Goal: Task Accomplishment & Management: Manage account settings

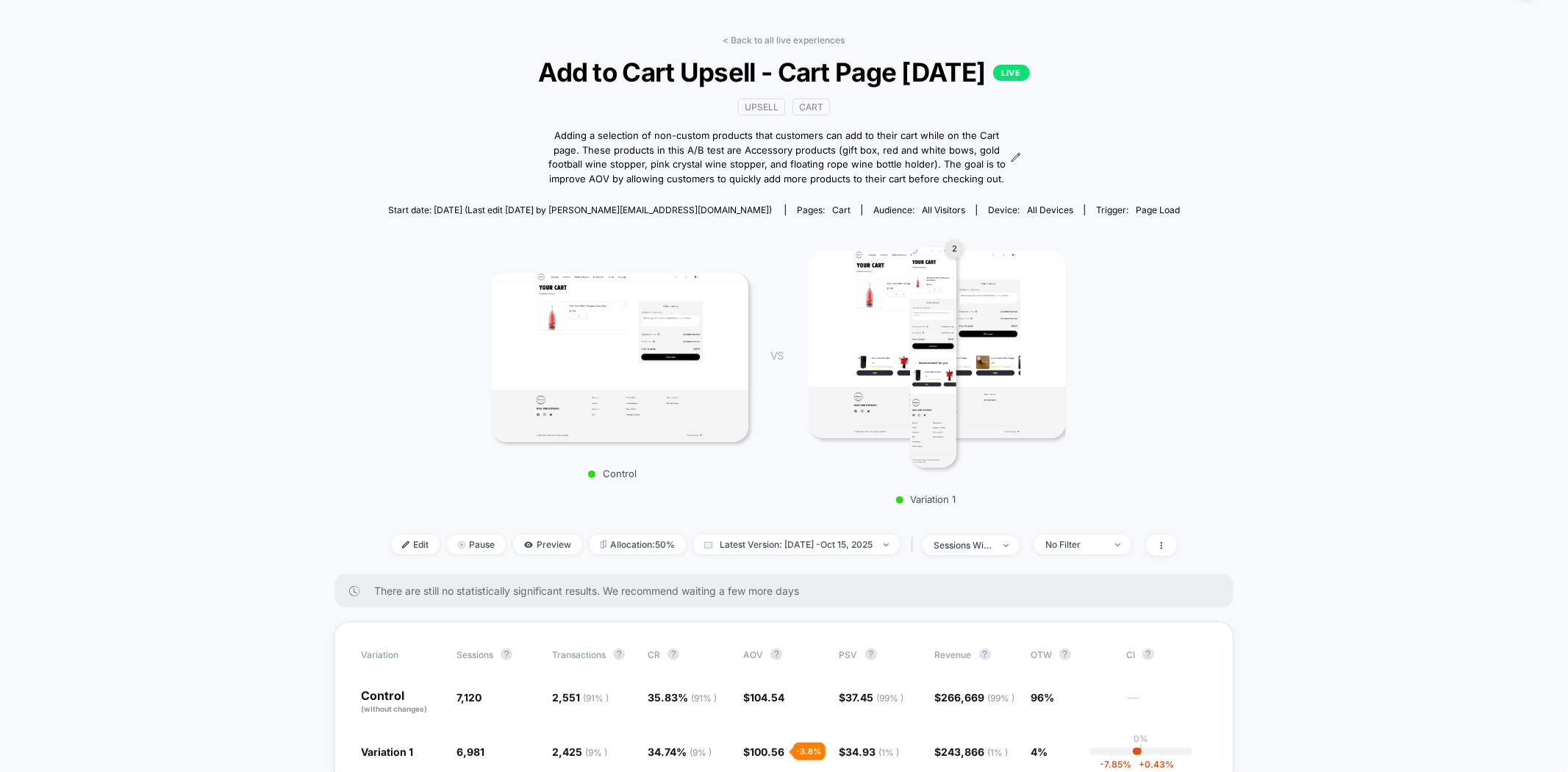
scroll to position [81, 0]
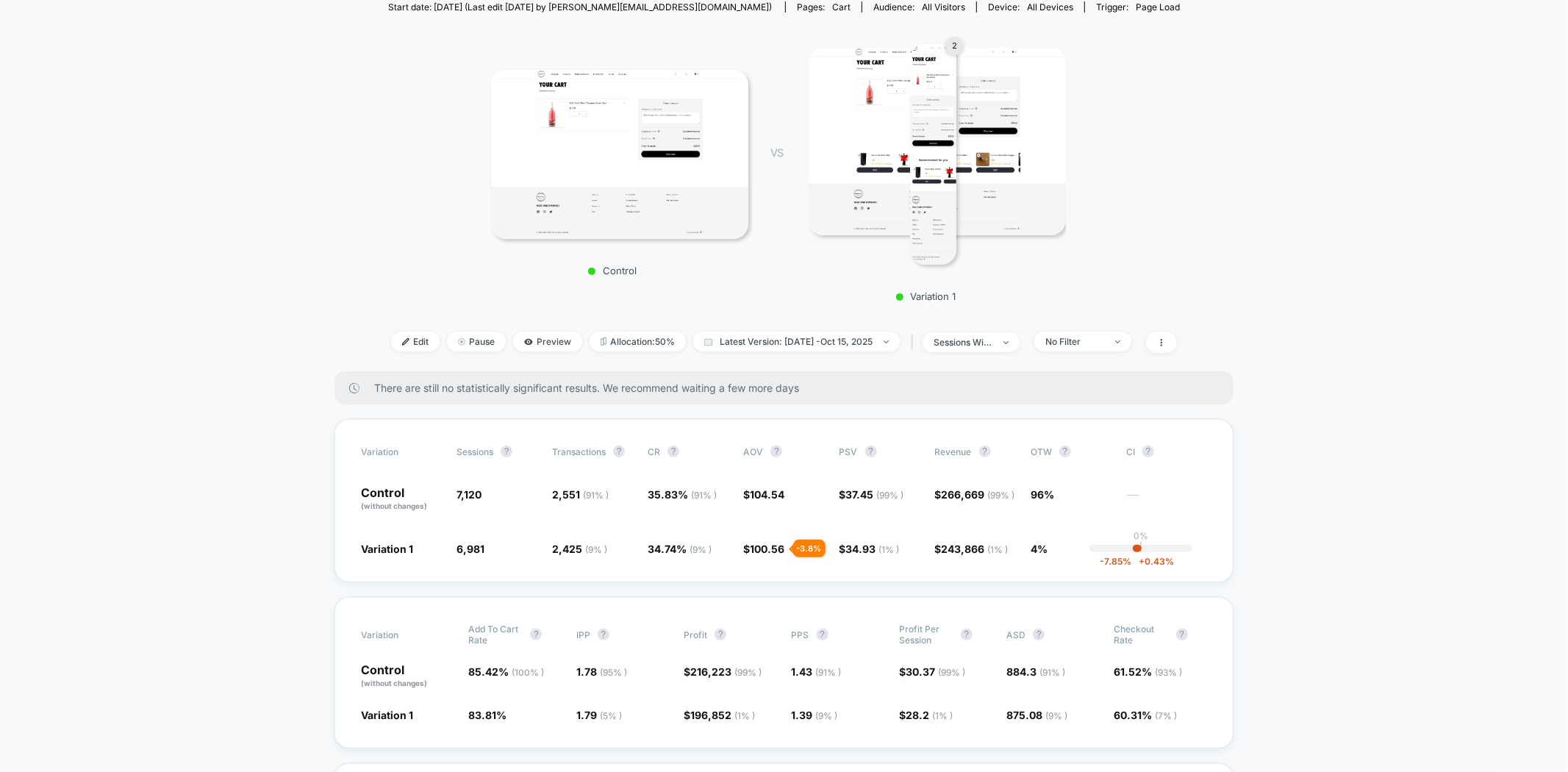
click at [931, 130] on img at bounding box center [932, 154] width 46 height 220
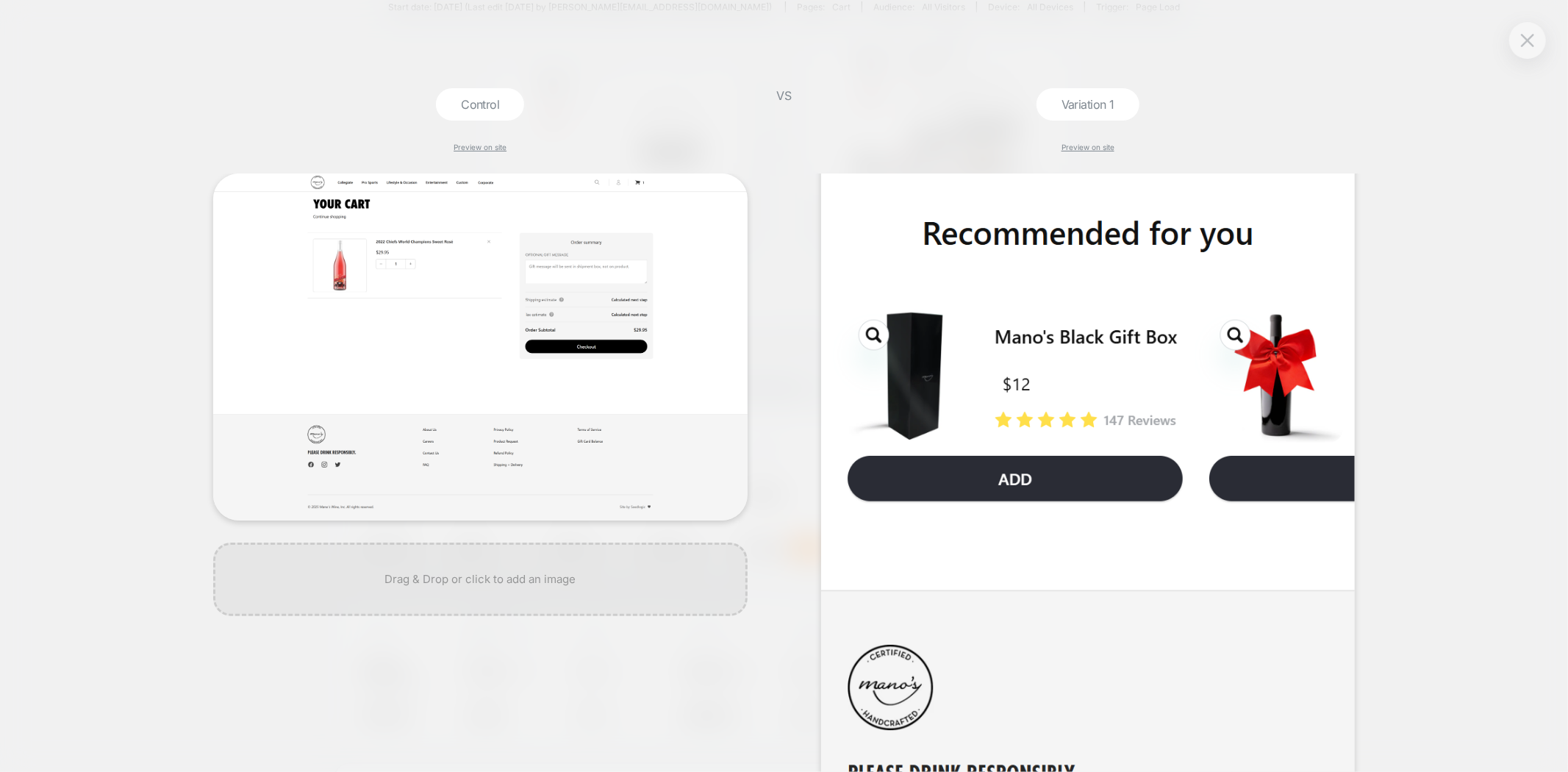
scroll to position [1307, 0]
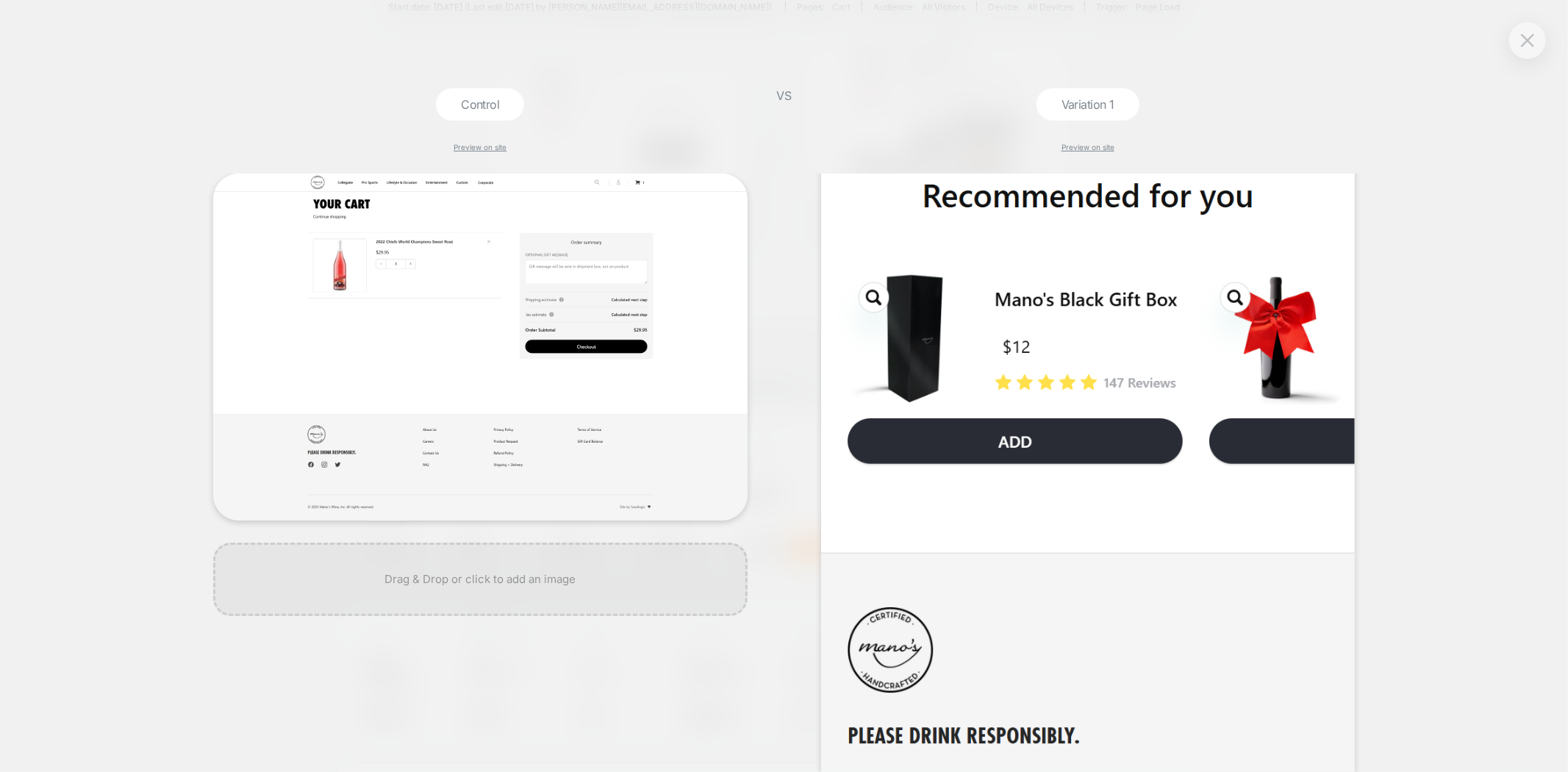
click at [1457, 344] on div "Control Preview on site VS Variation 1 Preview on site" at bounding box center [784, 386] width 1568 height 772
click at [1523, 52] on div at bounding box center [1527, 40] width 37 height 37
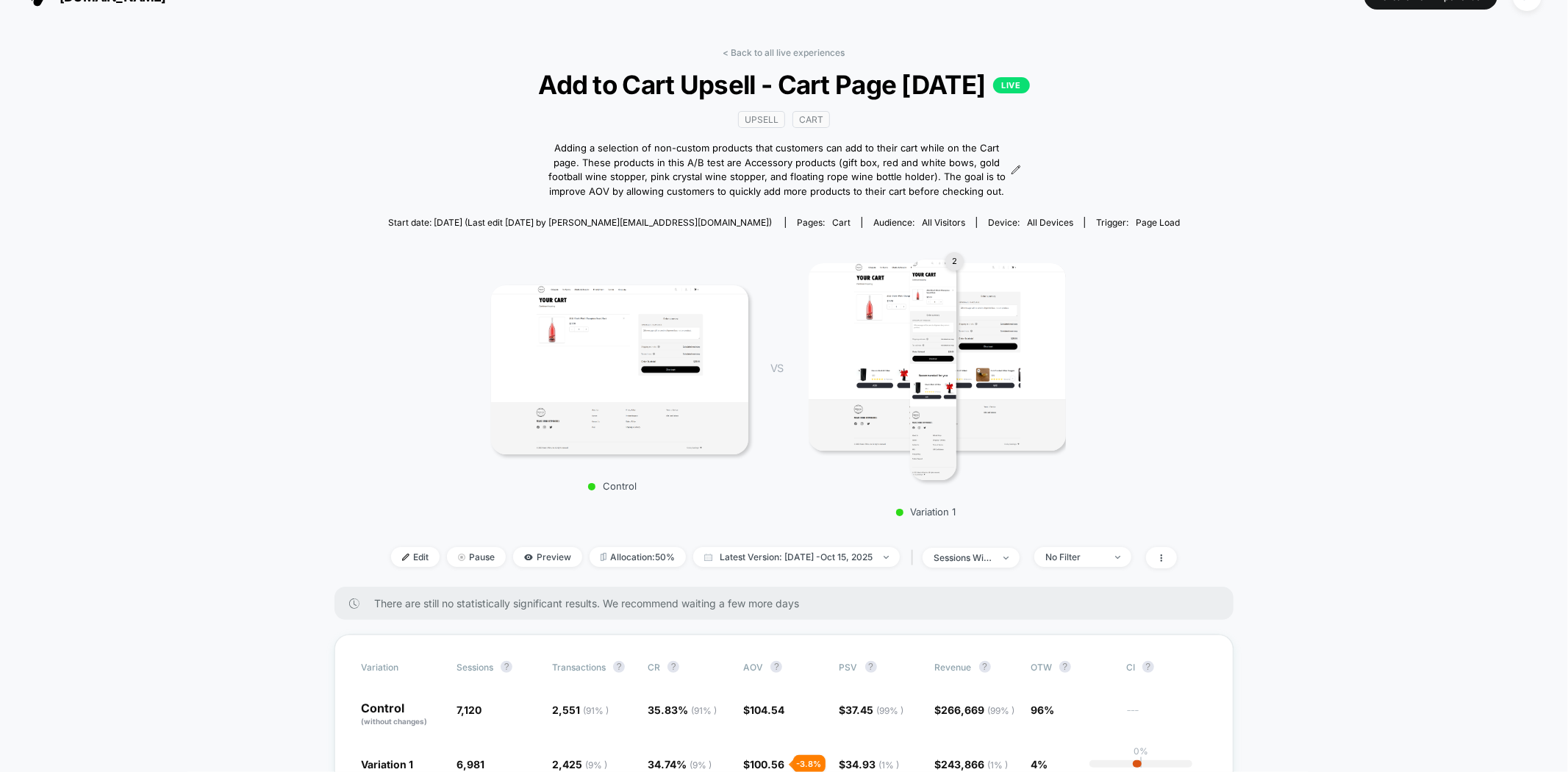
scroll to position [0, 0]
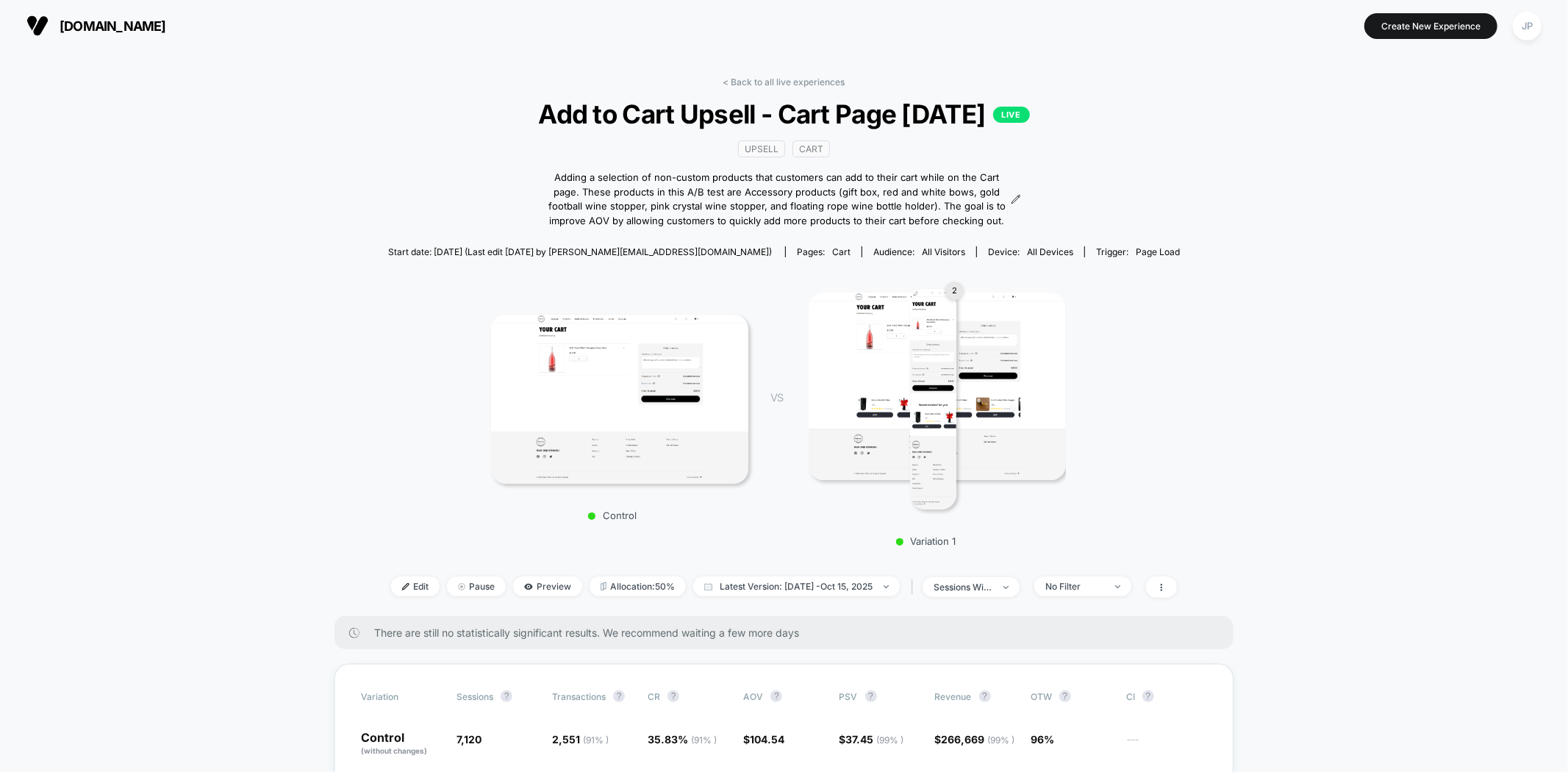
click at [784, 79] on link "< Back to all live experiences" at bounding box center [784, 82] width 122 height 11
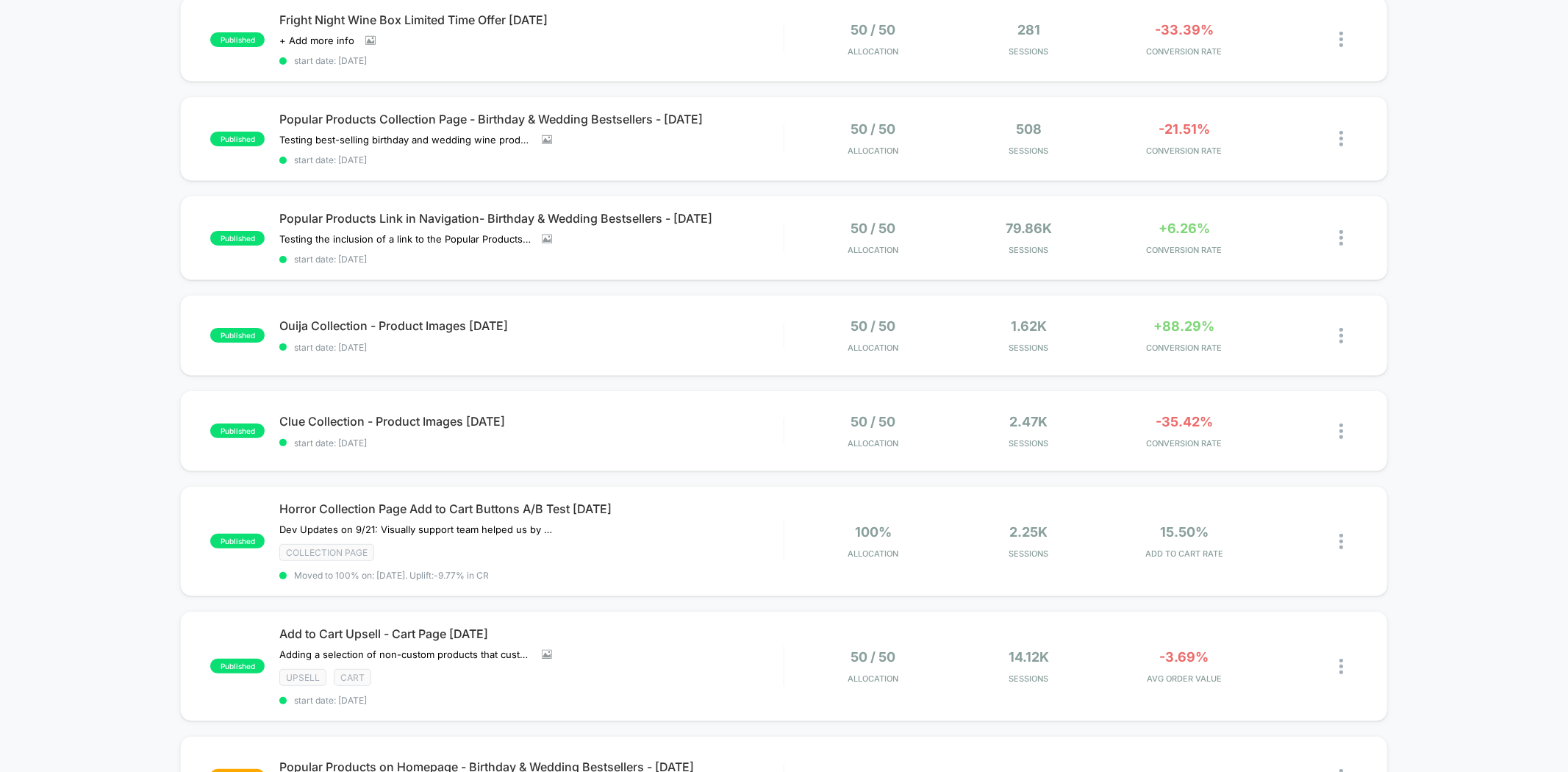
scroll to position [245, 0]
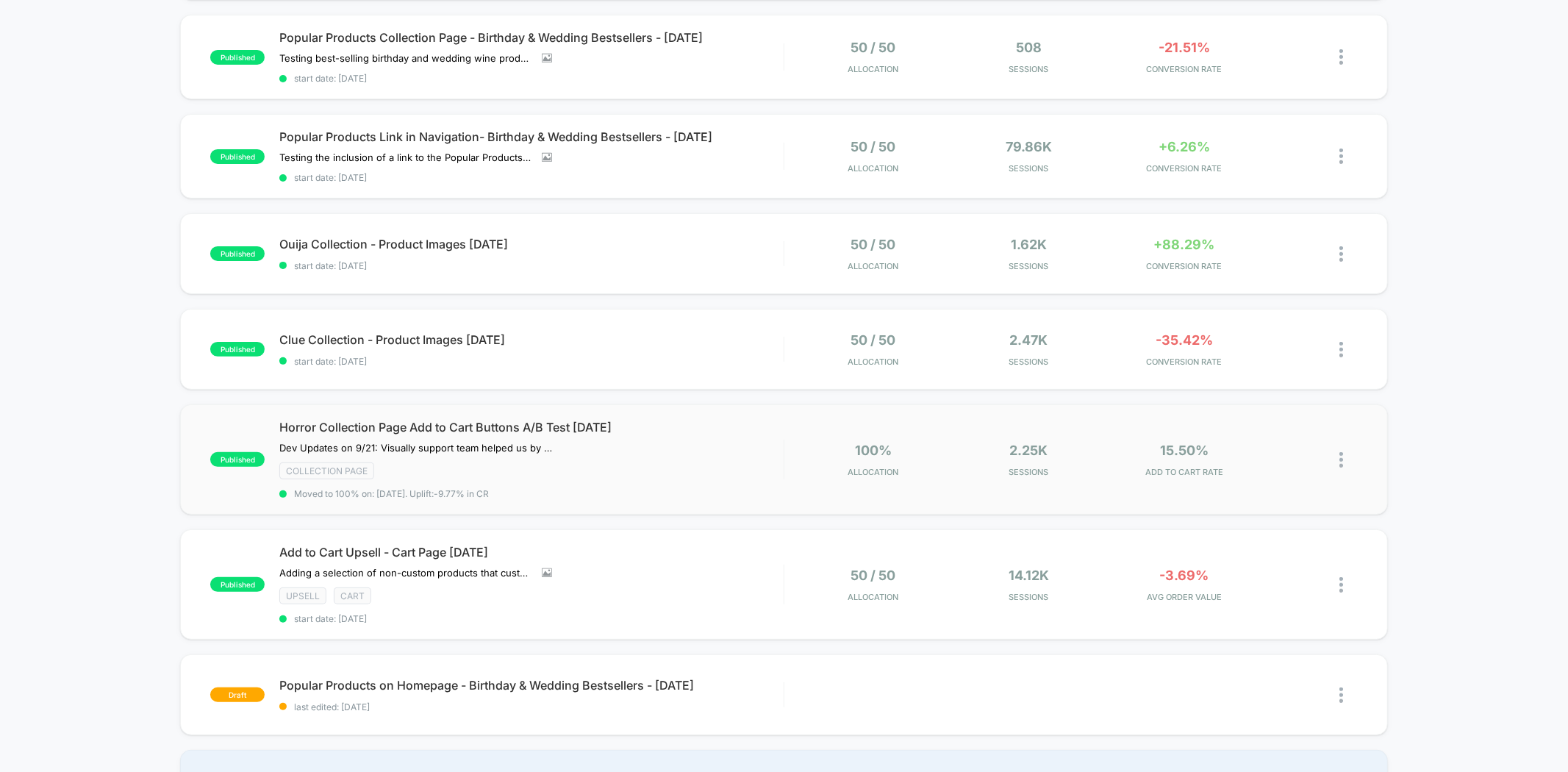
click at [738, 505] on div "published Horror Collection Page Add to Cart Buttons A/B Test 09.22.25 Dev Upda…" at bounding box center [784, 459] width 1207 height 111
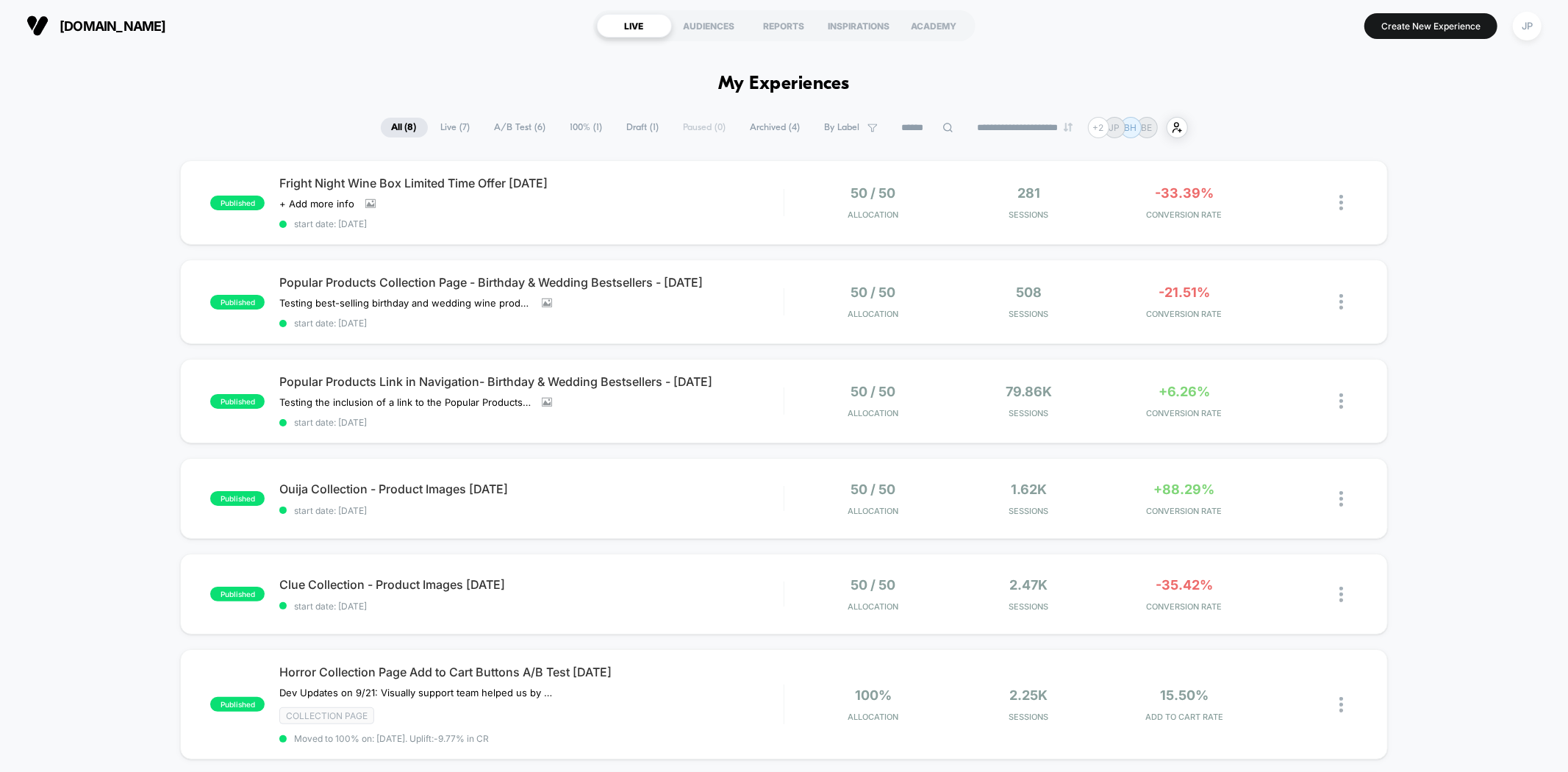
click at [1487, 276] on div "published Fright Night Wine Box Limited Time Offer 10.13.25 Click to view image…" at bounding box center [784, 608] width 1568 height 894
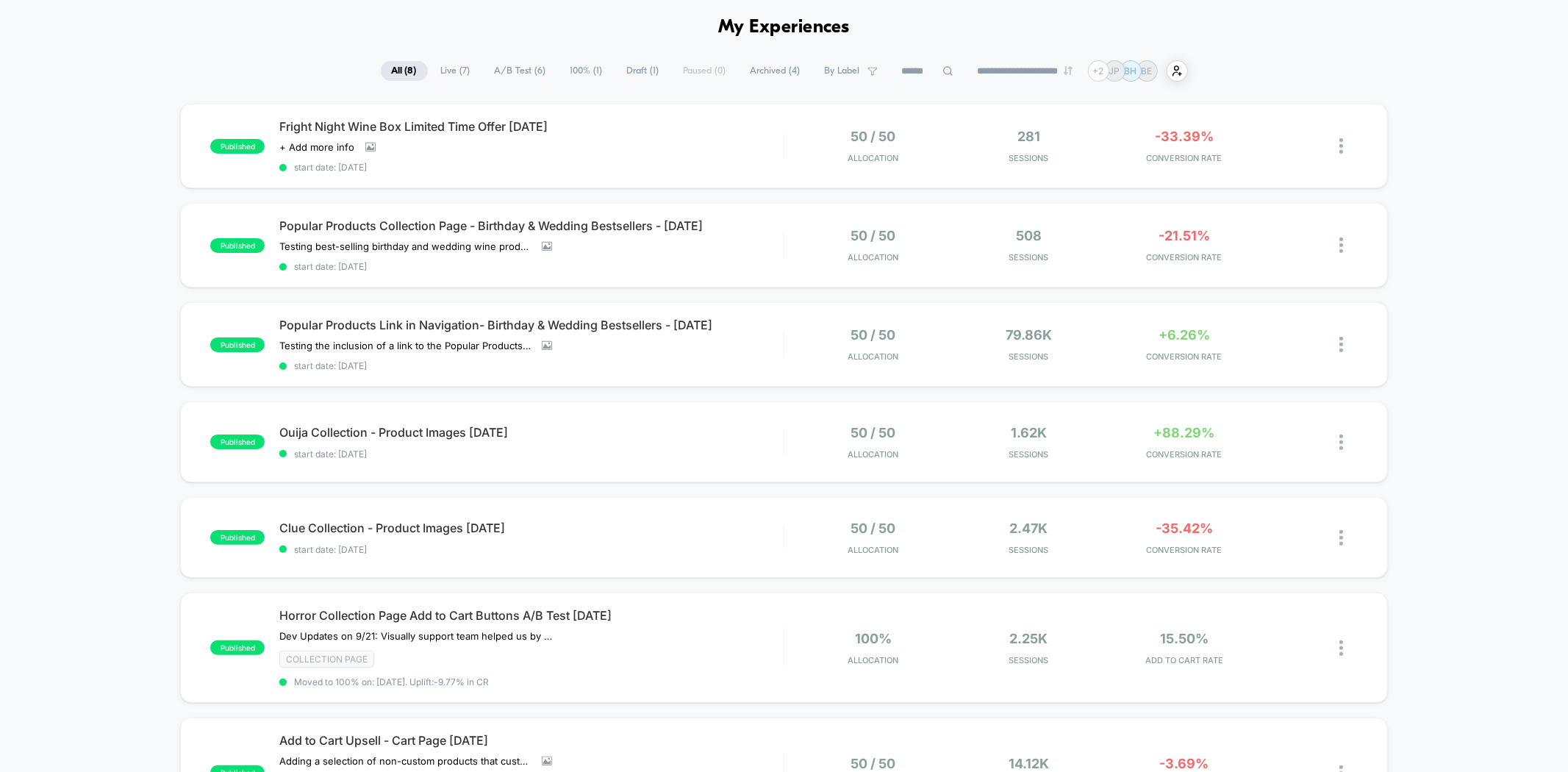
scroll to position [163, 0]
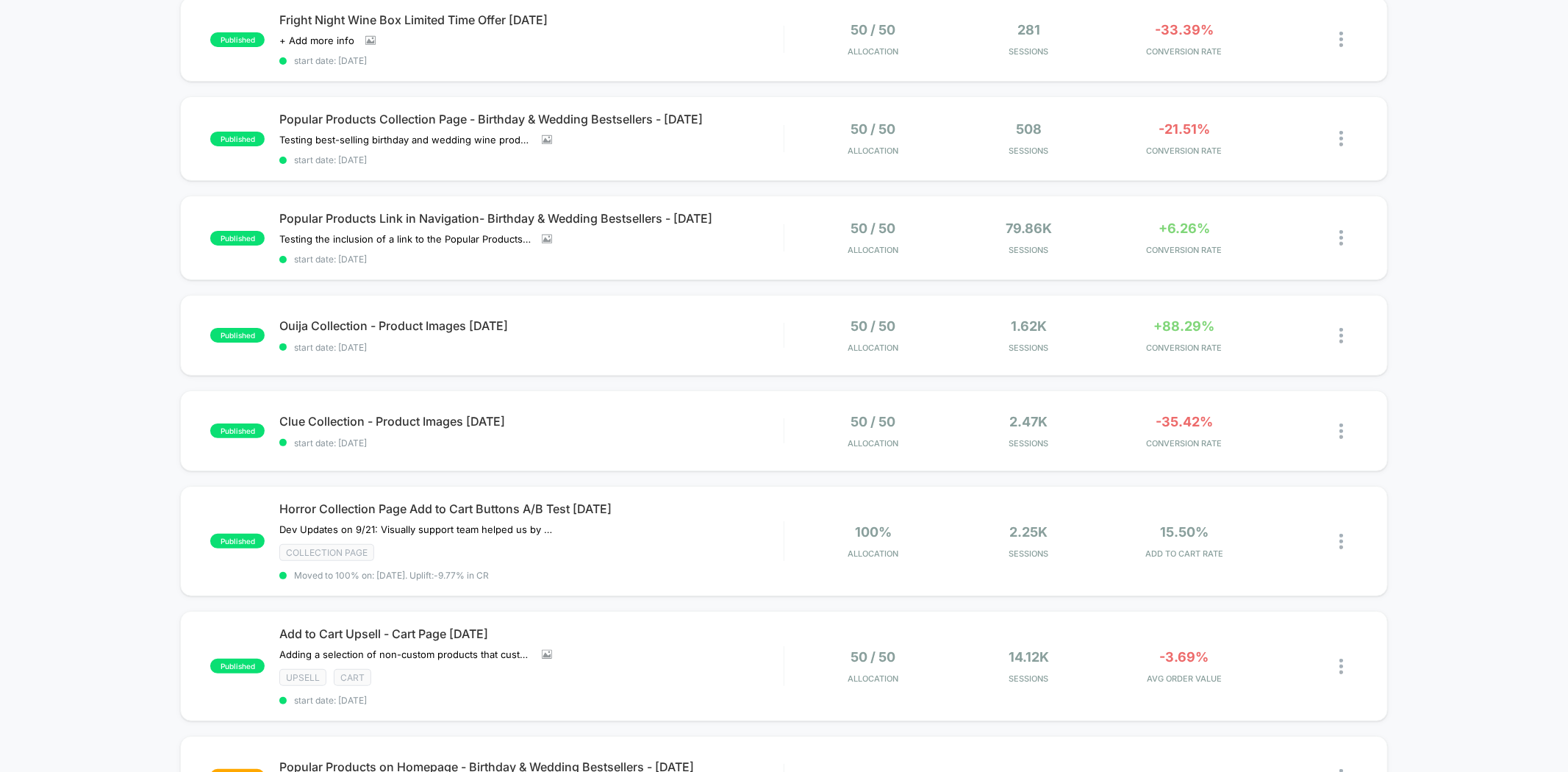
click at [1485, 275] on div "published Fright Night Wine Box Limited Time Offer 10.13.25 Click to view image…" at bounding box center [784, 444] width 1568 height 894
click at [1485, 277] on div "published Fright Night Wine Box Limited Time Offer 10.13.25 Click to view image…" at bounding box center [784, 444] width 1568 height 894
click at [1482, 237] on div "published Fright Night Wine Box Limited Time Offer 10.13.25 Click to view image…" at bounding box center [784, 444] width 1568 height 894
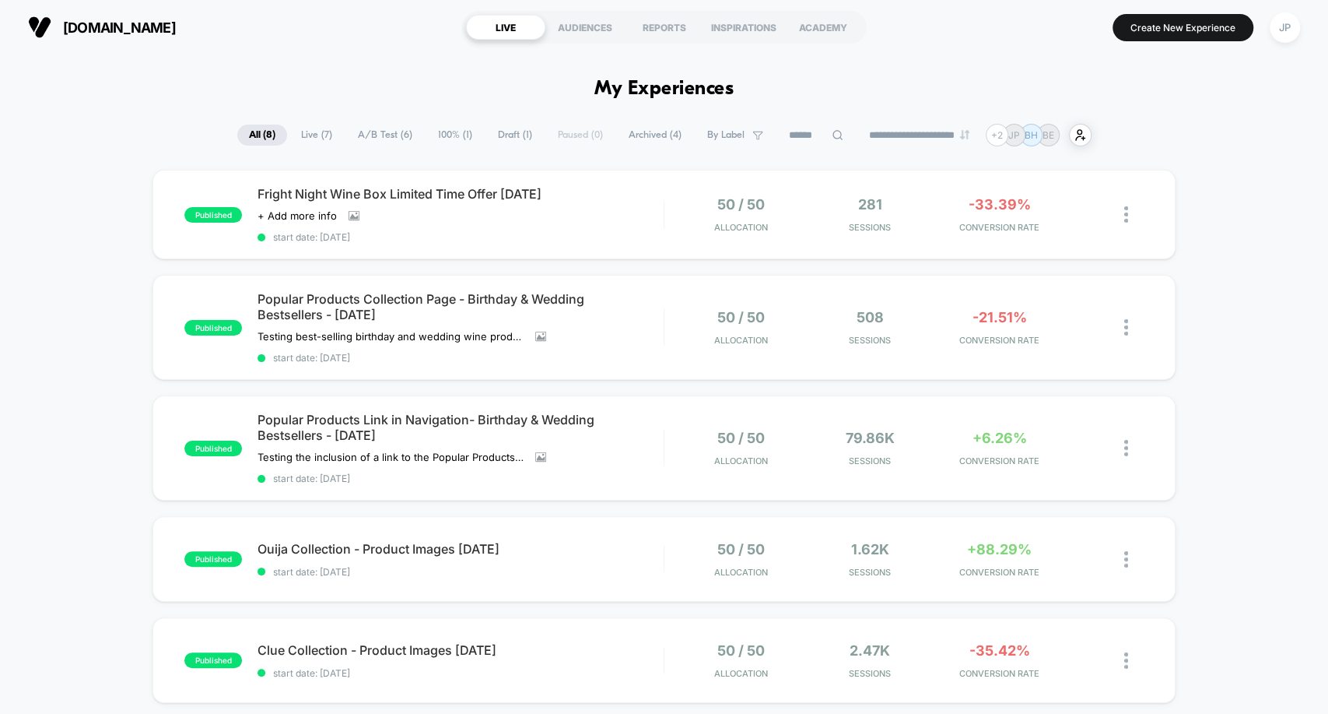
click at [259, 54] on div "manoswine.com LIVE AUDIENCES REPORTS INSPIRATIONS ACADEMY Create New Experience…" at bounding box center [664, 27] width 1328 height 54
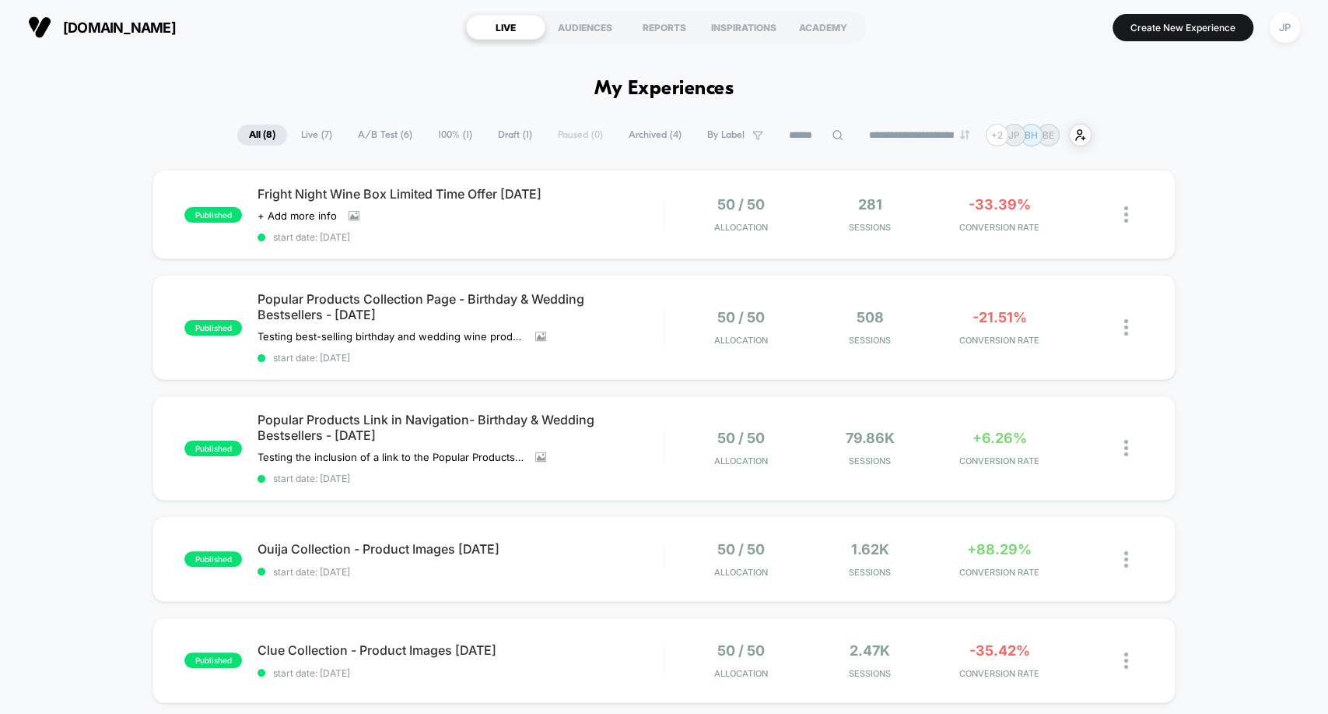
click at [92, 134] on div "**********" at bounding box center [664, 135] width 1328 height 23
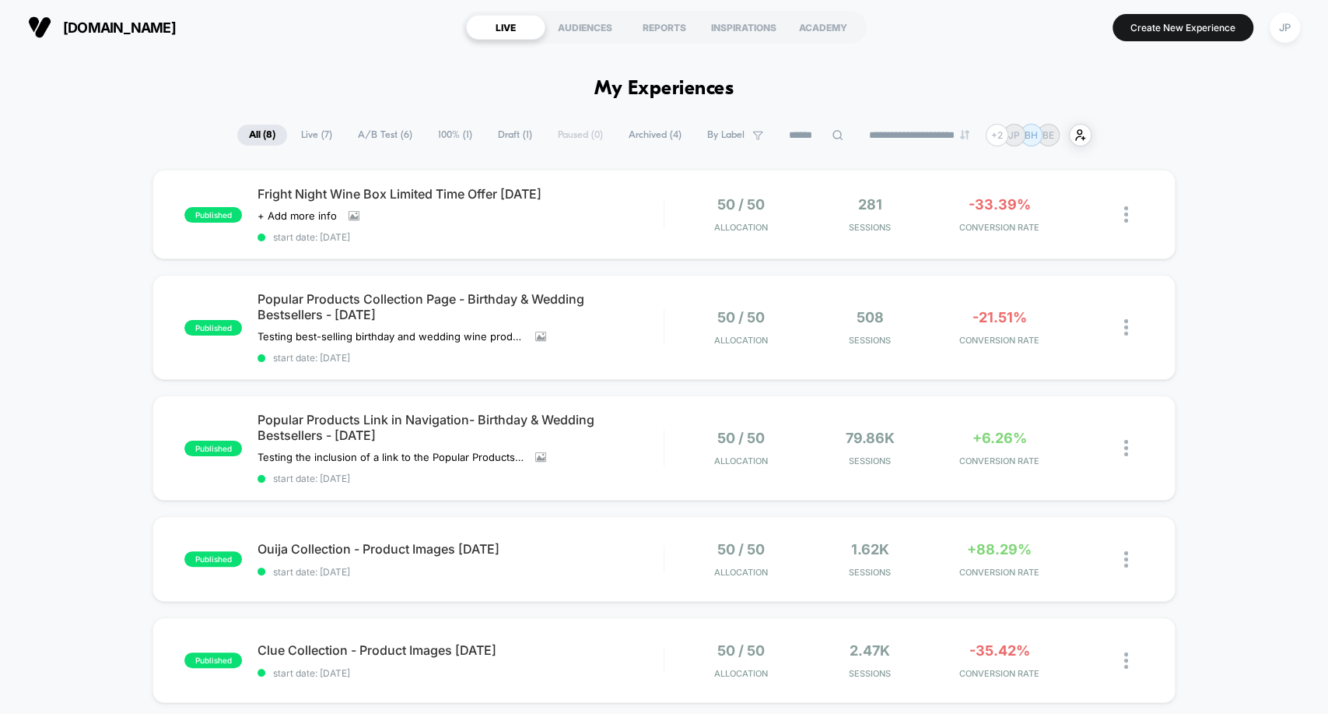
click at [93, 224] on div "published Fright Night Wine Box Limited Time Offer 10.13.25 Click to view image…" at bounding box center [664, 658] width 1328 height 977
click at [91, 218] on div "published Fright Night Wine Box Limited Time Offer 10.13.25 Click to view image…" at bounding box center [664, 658] width 1328 height 977
click at [89, 201] on div "published Fright Night Wine Box Limited Time Offer 10.13.25 Click to view image…" at bounding box center [664, 658] width 1328 height 977
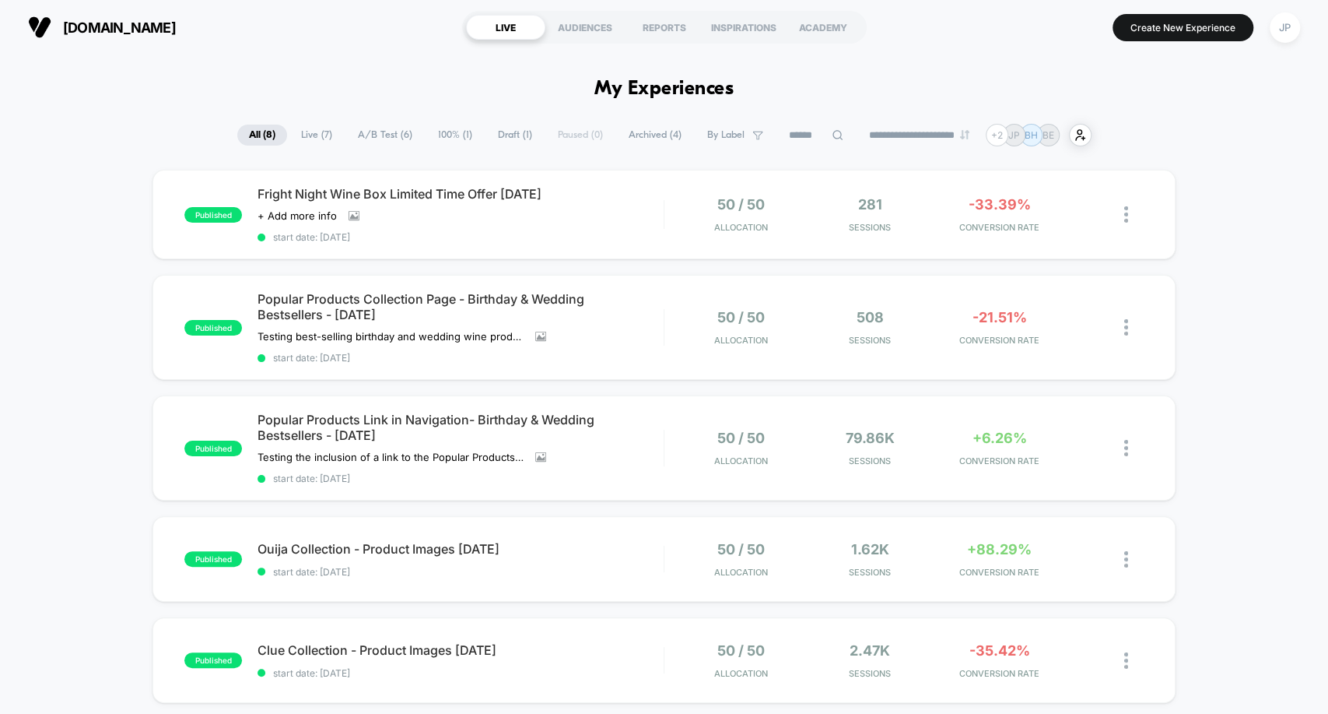
click at [1230, 215] on div "published Fright Night Wine Box Limited Time Offer 10.13.25 Click to view image…" at bounding box center [664, 658] width 1328 height 977
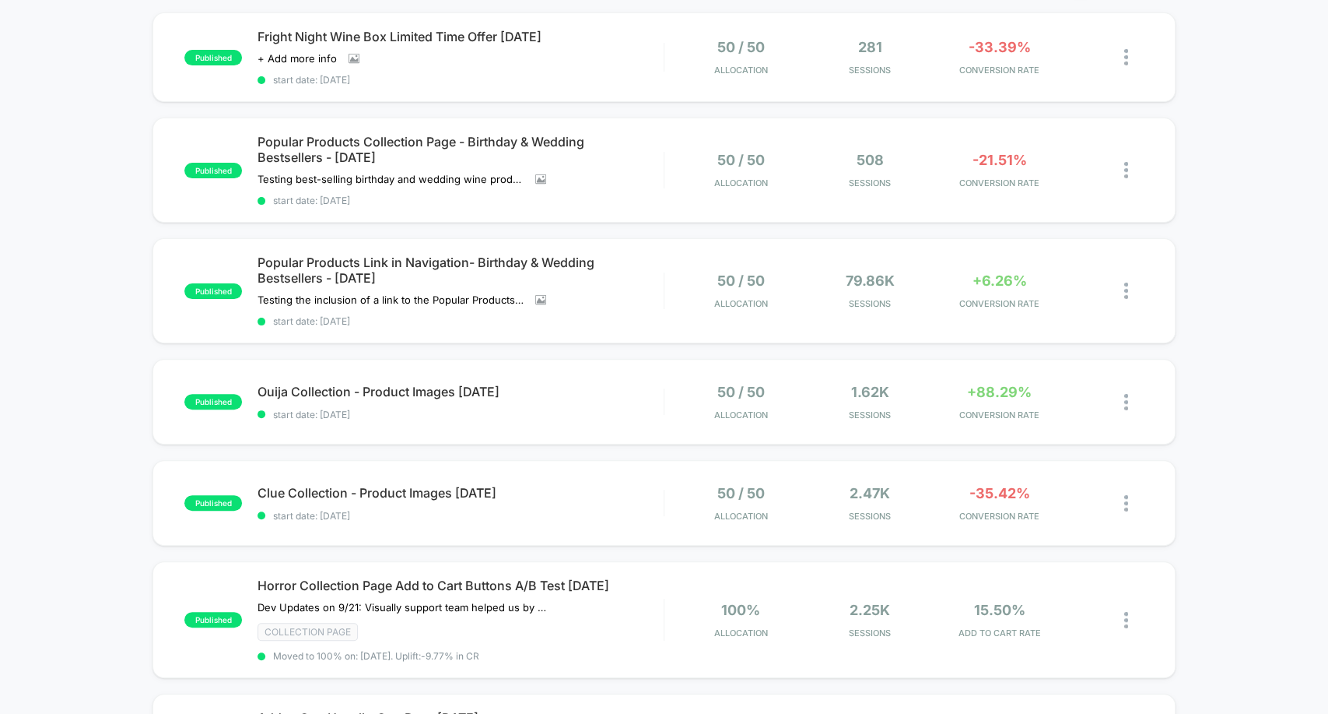
scroll to position [158, 0]
click at [637, 490] on span "Clue Collection - Product Images [DATE] Click to edit experience details" at bounding box center [460, 492] width 405 height 16
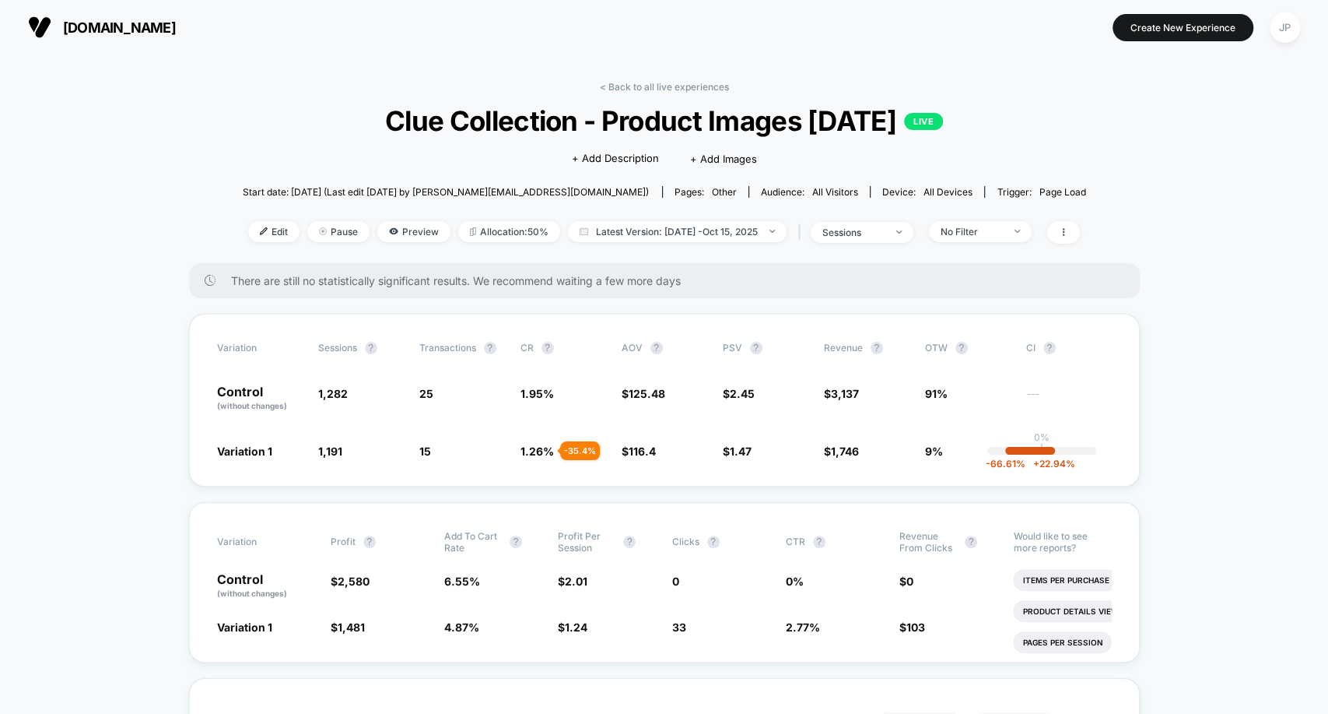
click at [392, 232] on span "Preview" at bounding box center [413, 231] width 73 height 21
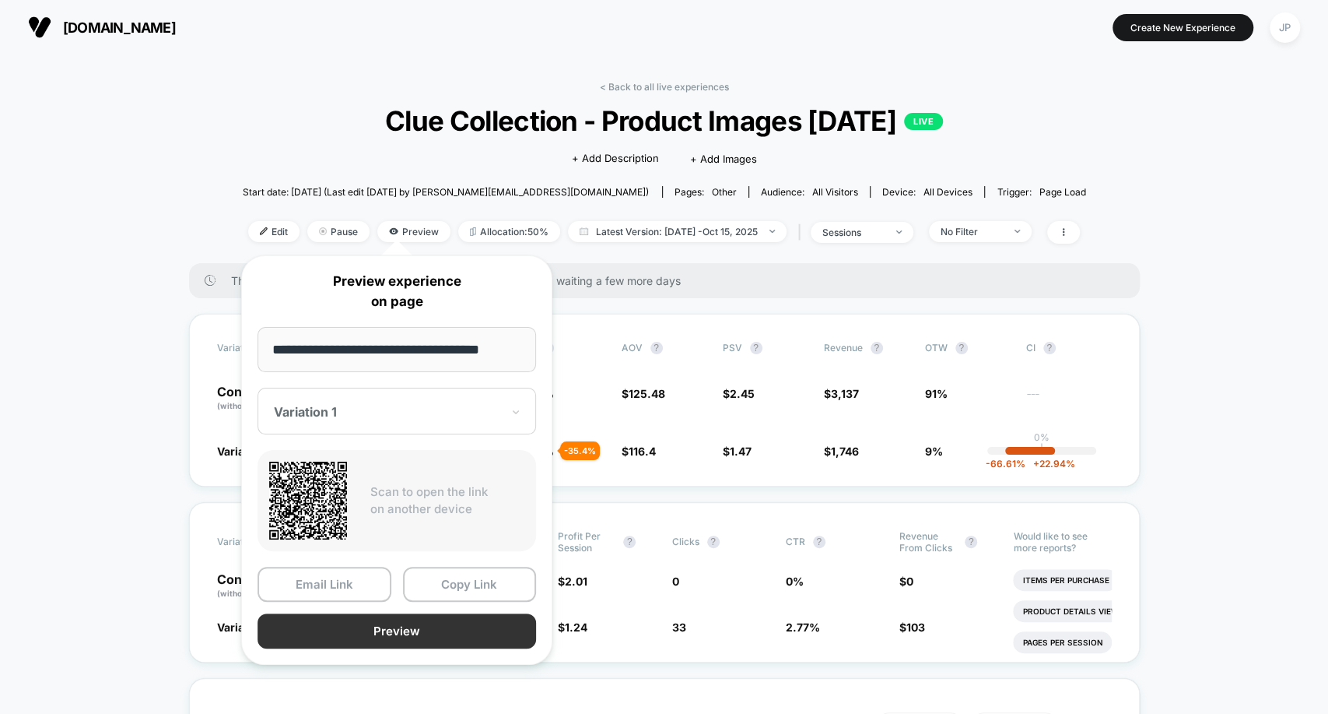
click at [412, 633] on button "Preview" at bounding box center [397, 630] width 279 height 35
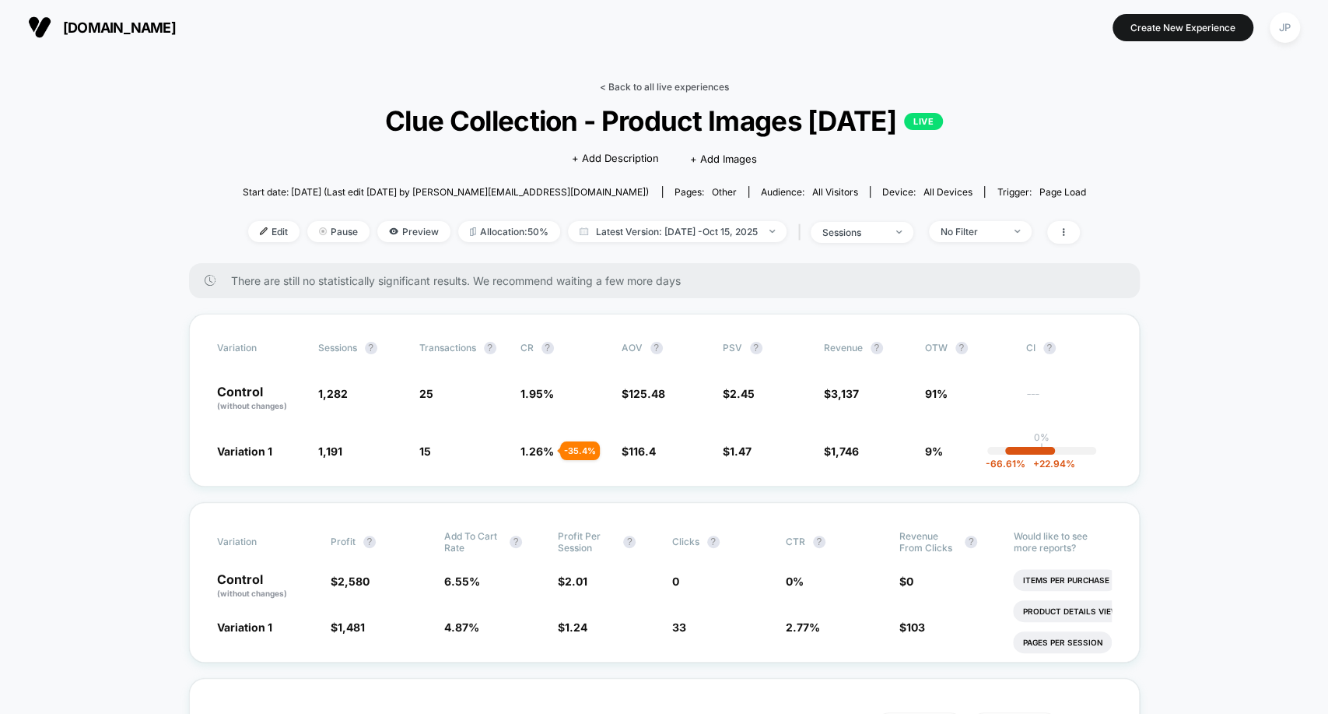
click at [623, 82] on link "< Back to all live experiences" at bounding box center [664, 87] width 129 height 12
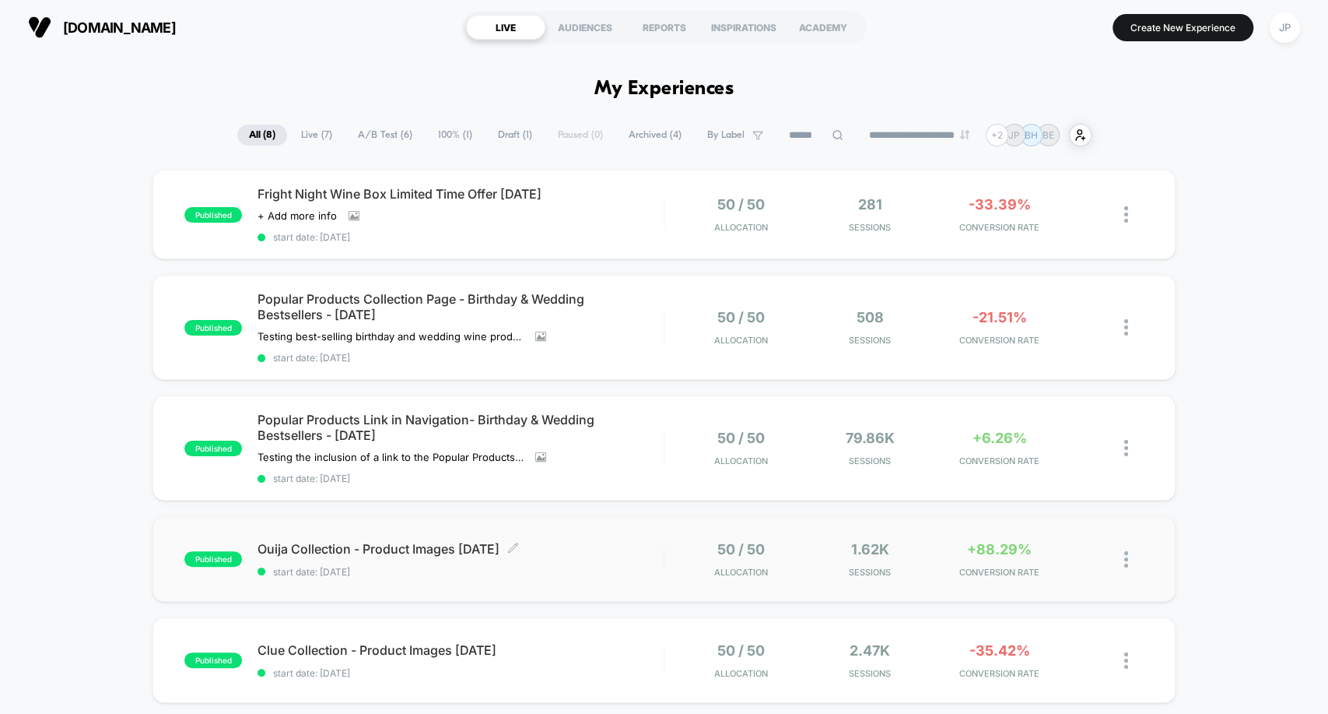
click at [595, 541] on span "Ouija Collection - Product Images 09.23.25 Click to edit experience details" at bounding box center [460, 549] width 405 height 16
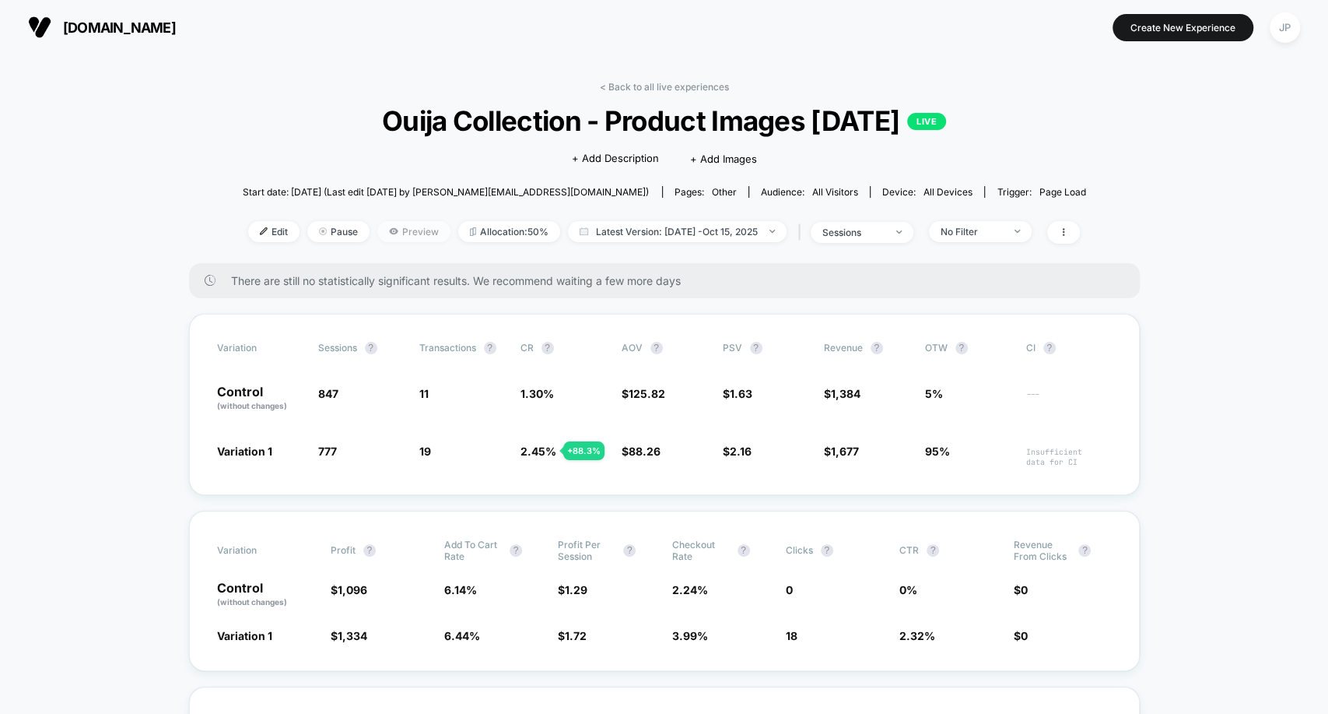
click at [411, 230] on span "Preview" at bounding box center [413, 231] width 73 height 21
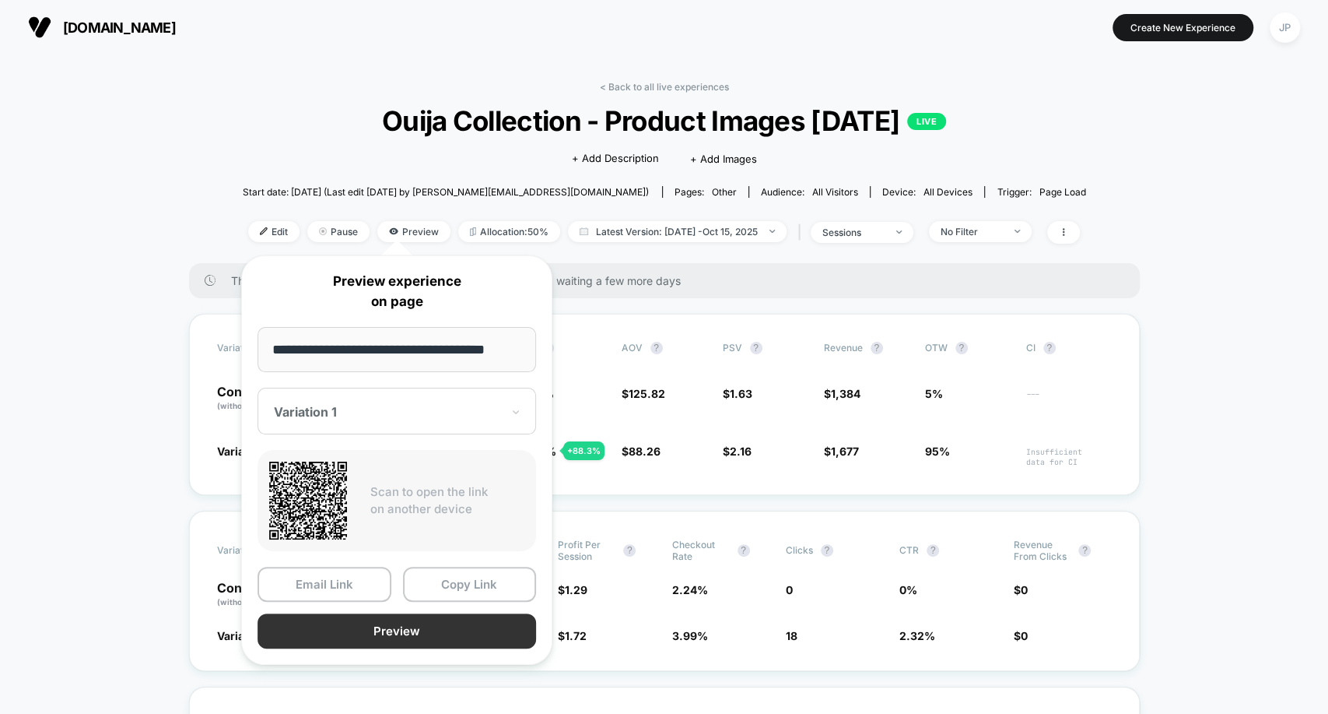
click at [362, 630] on button "Preview" at bounding box center [397, 630] width 279 height 35
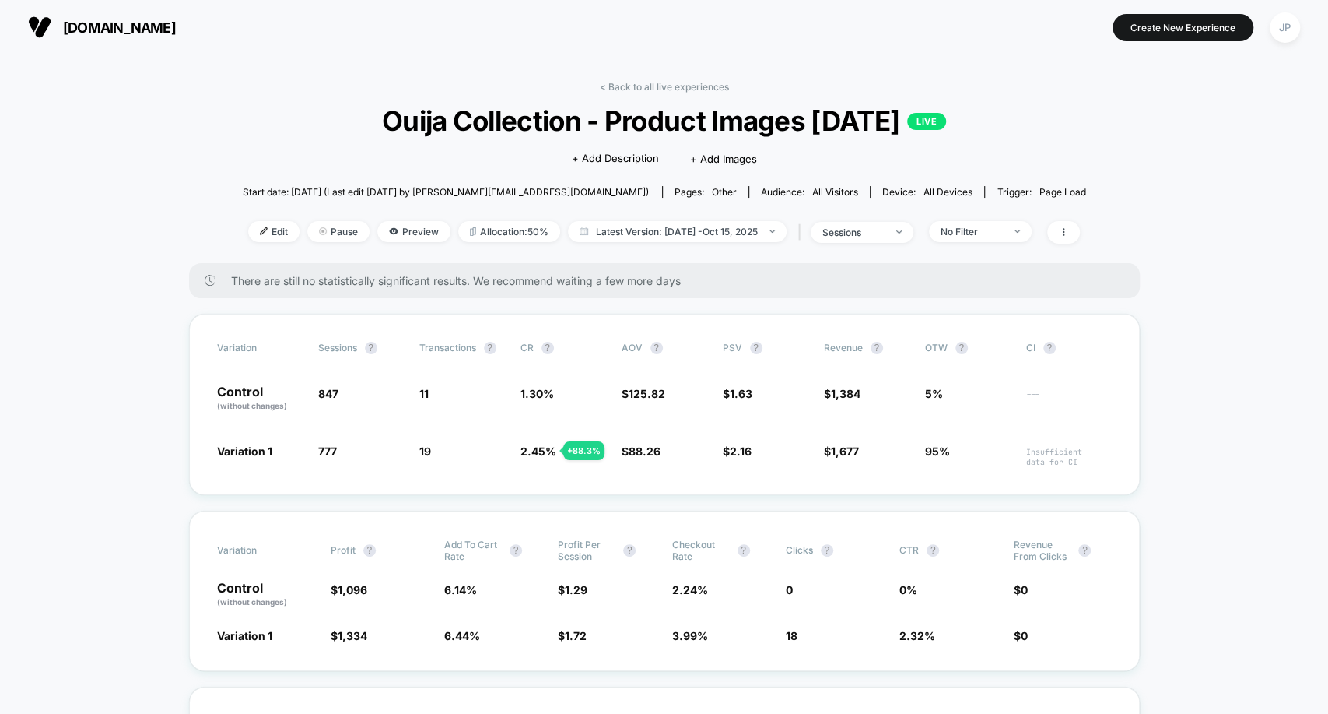
click at [265, 157] on div "< Back to all live experiences Ouija Collection - Product Images 09.23.25 LIVE …" at bounding box center [665, 172] width 844 height 182
click at [650, 85] on link "< Back to all live experiences" at bounding box center [664, 87] width 129 height 12
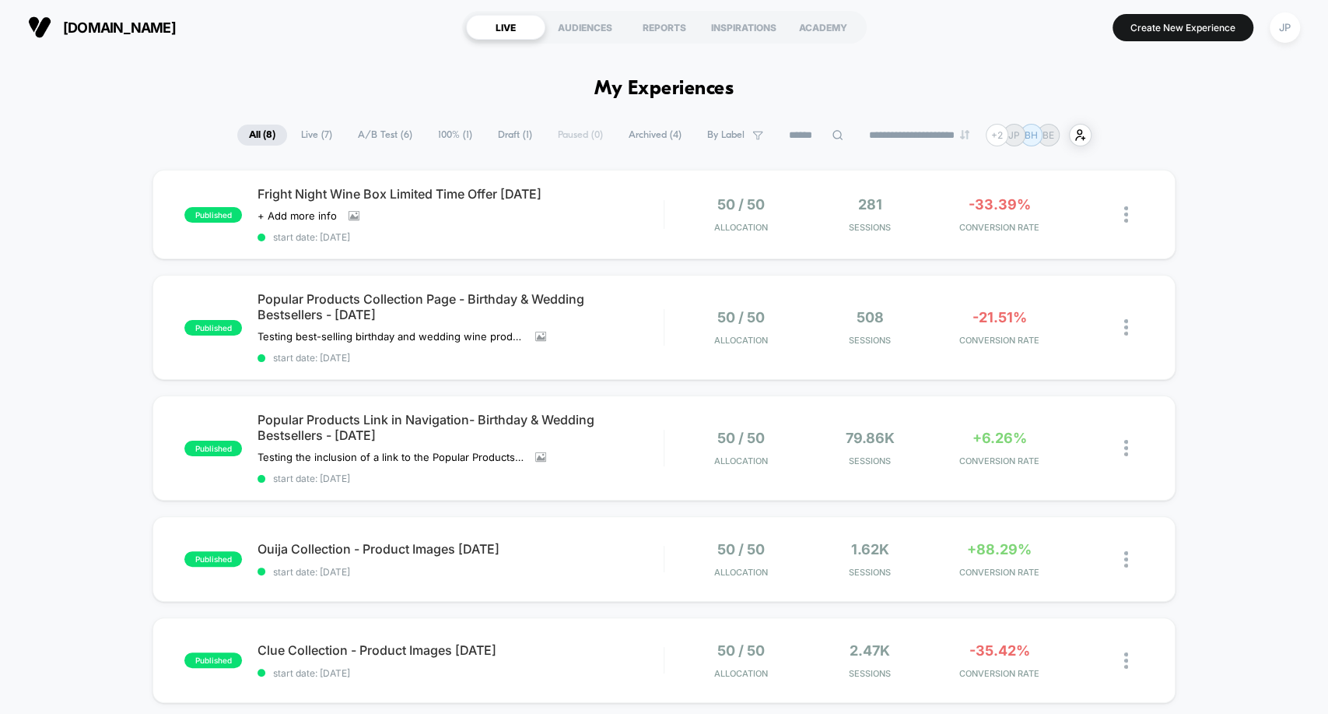
click at [1251, 188] on div "published Fright Night Wine Box Limited Time Offer 10.13.25 Click to view image…" at bounding box center [664, 658] width 1328 height 977
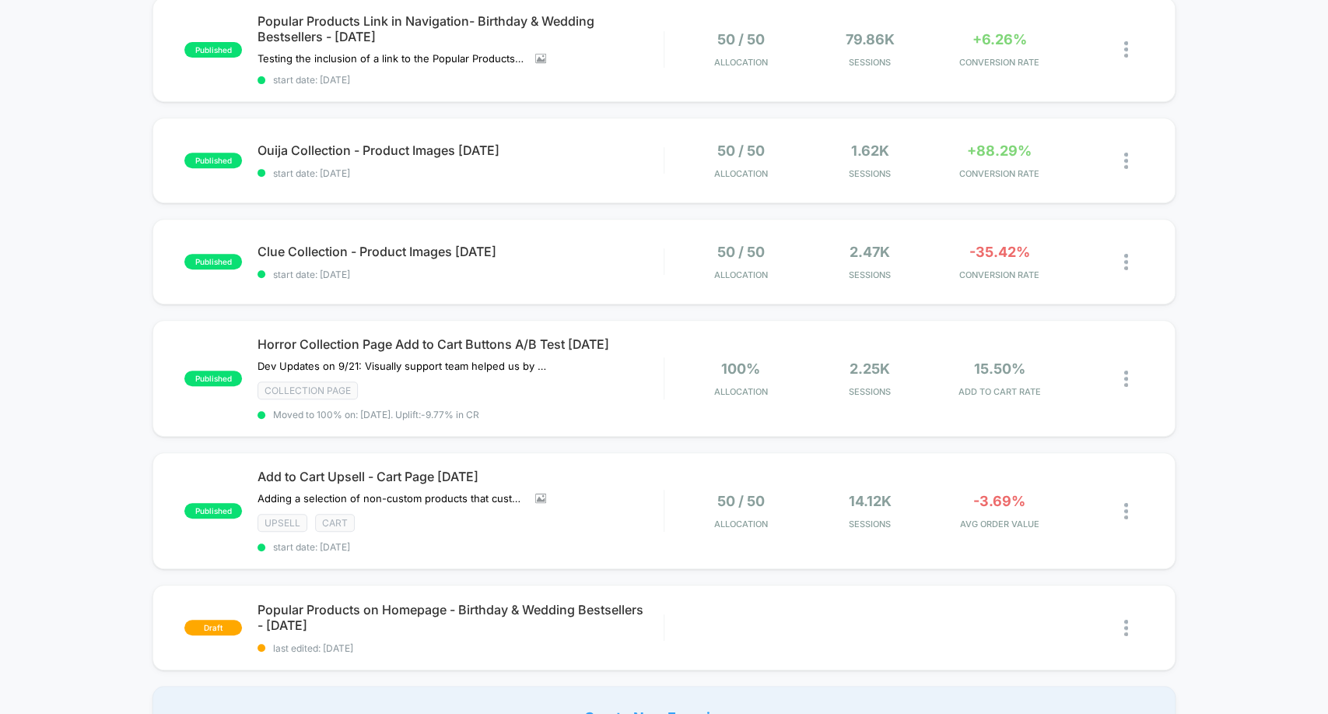
scroll to position [328, 0]
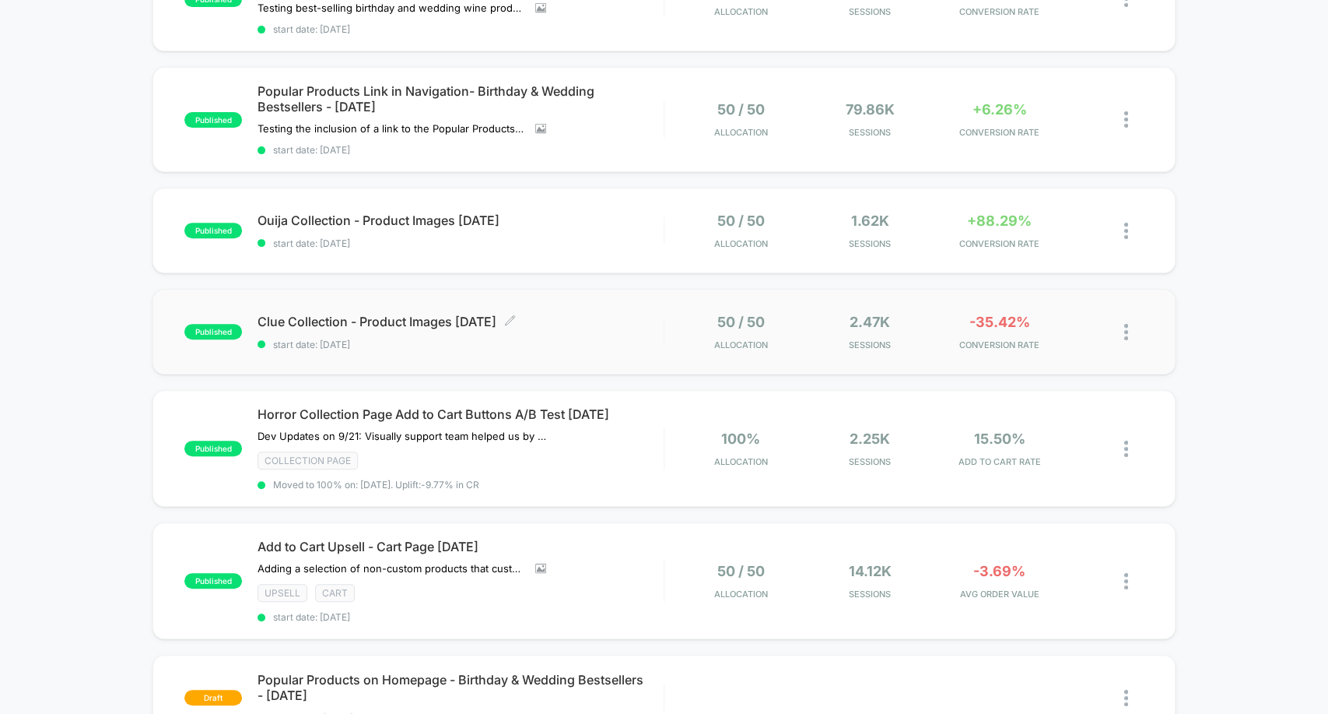
click at [628, 326] on div "Clue Collection - Product Images 09.23.25 Click to edit experience details Clic…" at bounding box center [460, 332] width 405 height 37
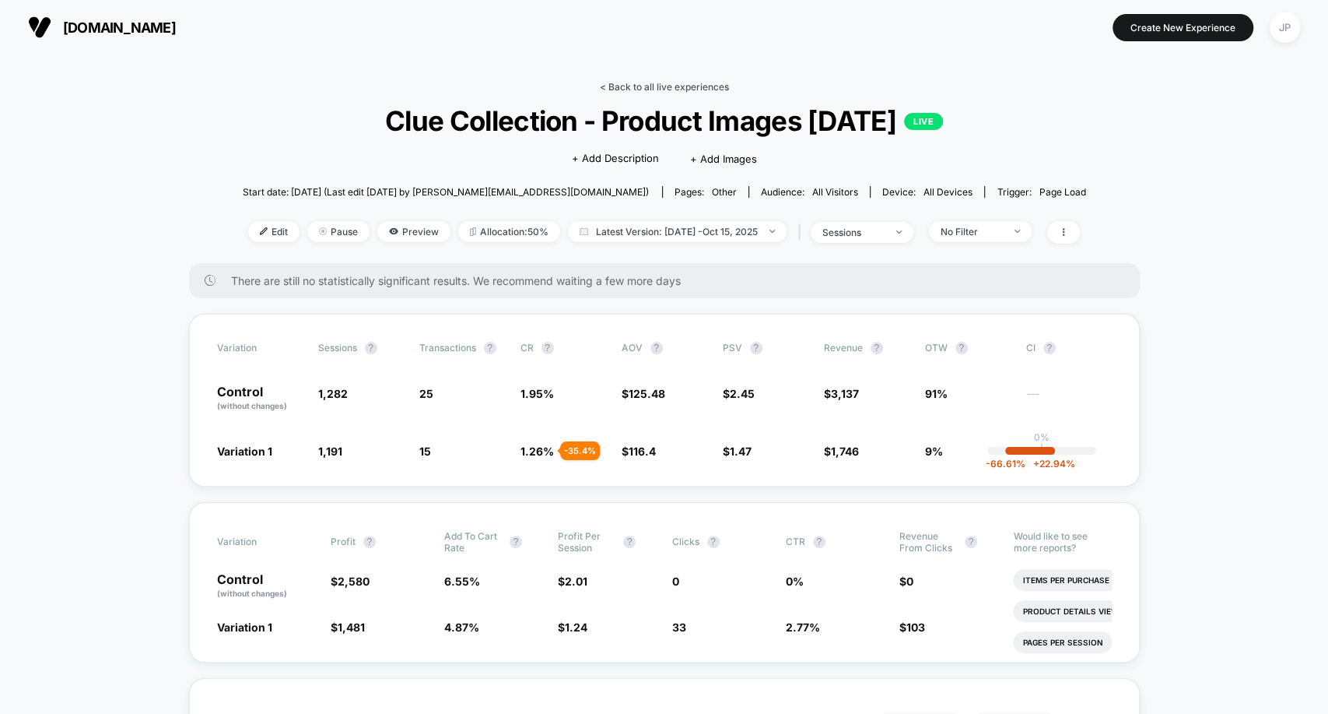
click at [663, 89] on link "< Back to all live experiences" at bounding box center [664, 87] width 129 height 12
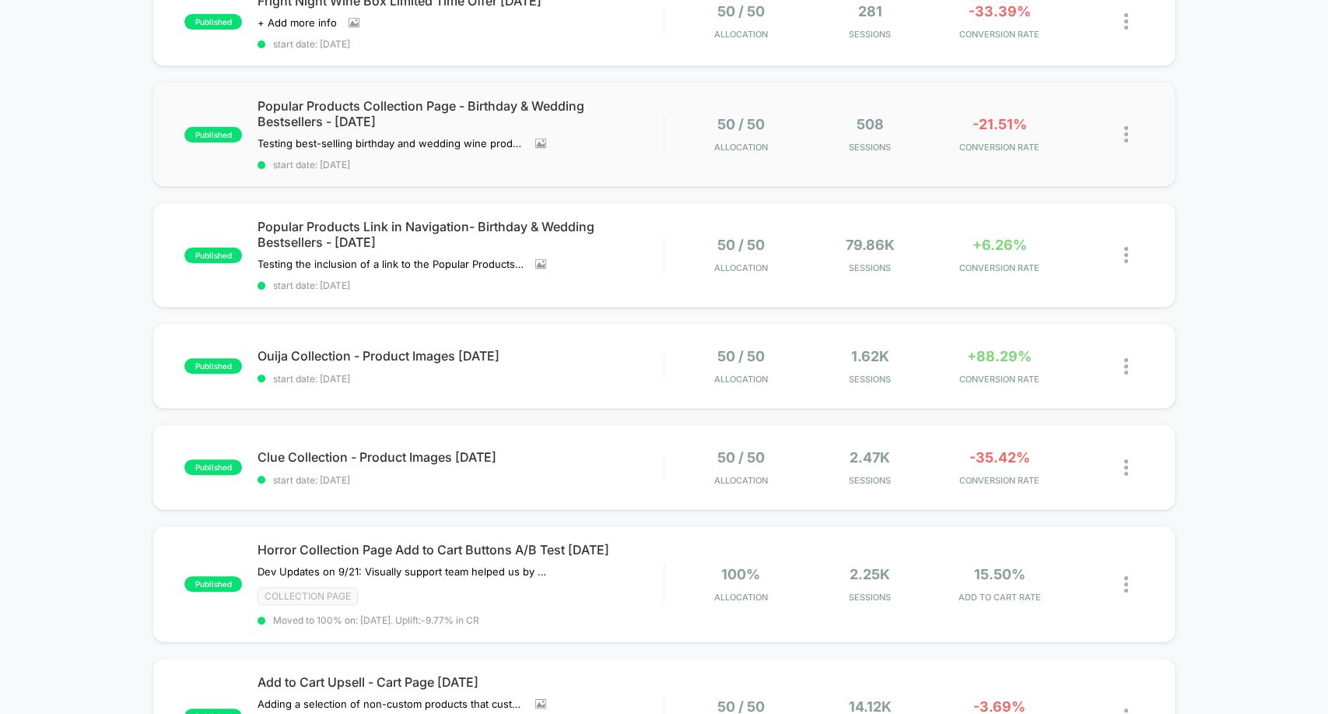
scroll to position [193, 0]
click at [628, 362] on div "Ouija Collection - Product Images 09.23.25 Click to edit experience details Cli…" at bounding box center [460, 366] width 405 height 37
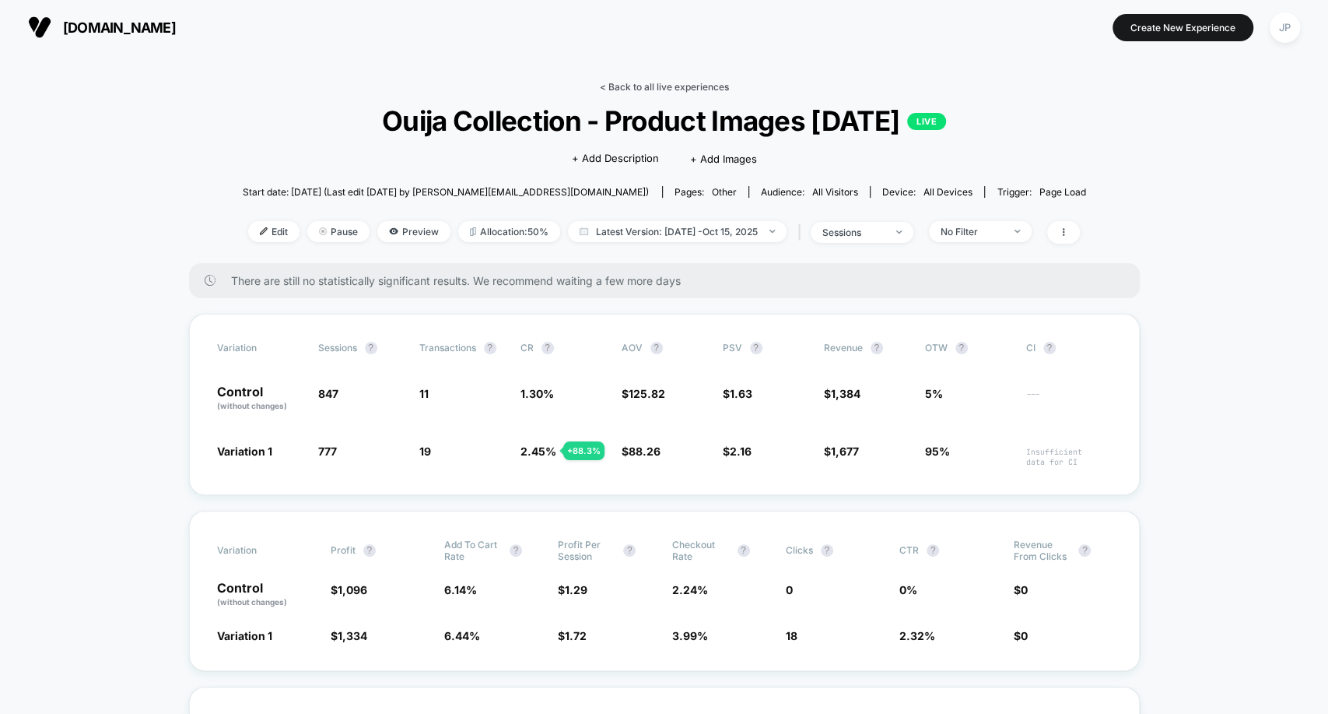
click at [700, 86] on link "< Back to all live experiences" at bounding box center [664, 87] width 129 height 12
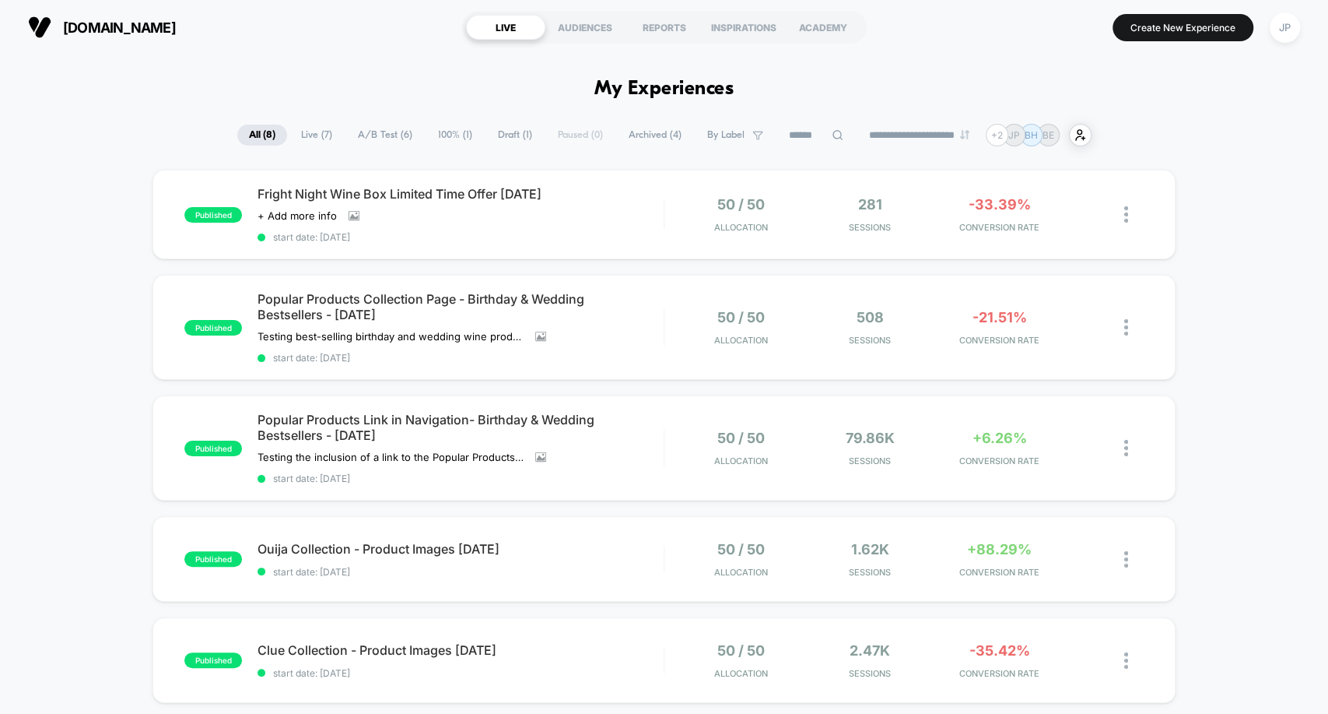
click at [1276, 323] on div "published Fright Night Wine Box Limited Time Offer 10.13.25 Click to view image…" at bounding box center [664, 658] width 1328 height 977
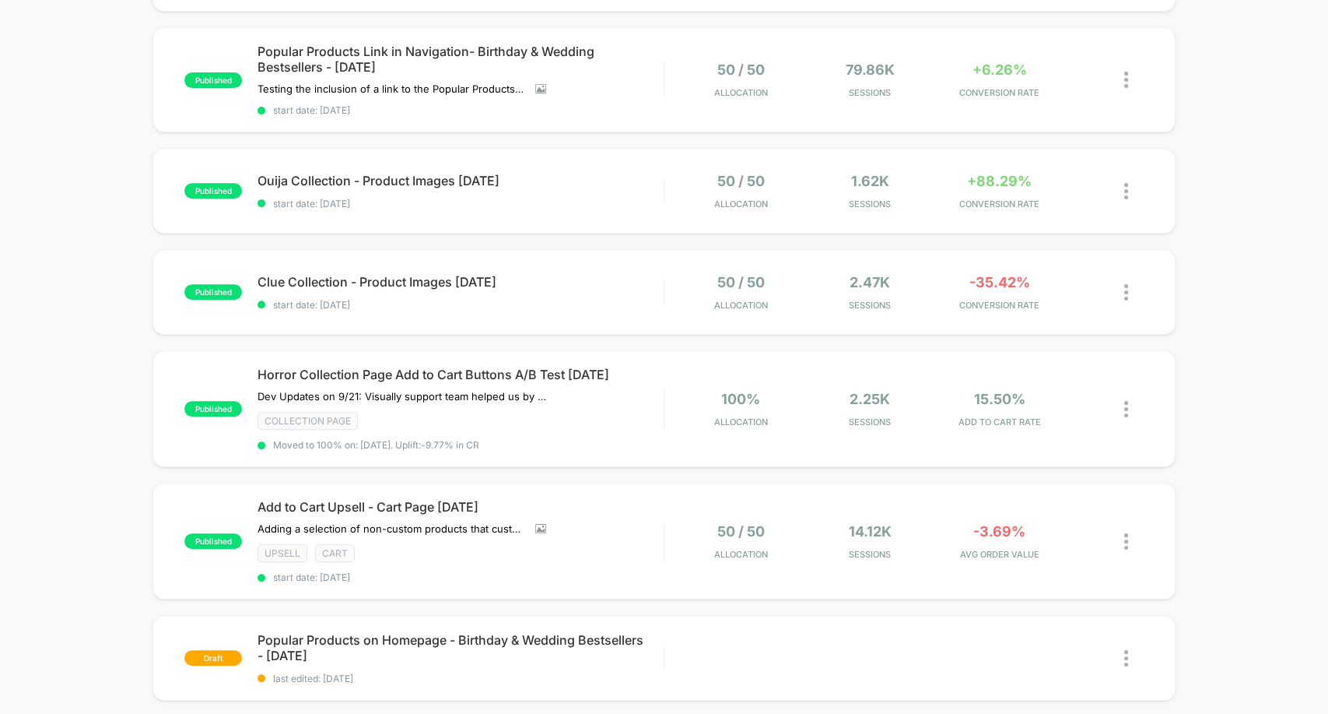
scroll to position [366, 0]
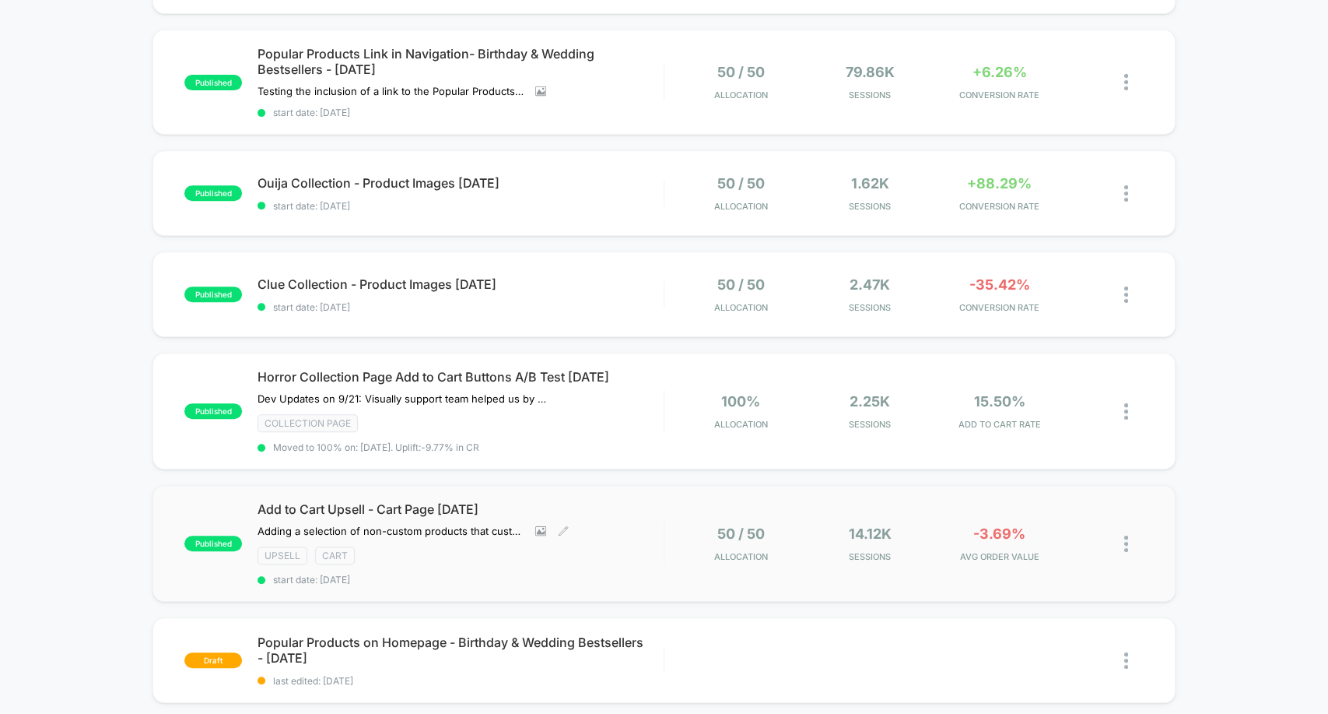
click at [644, 553] on div "Add to Cart Upsell - Cart Page 09.05.25 Adding a selection of non-custom produc…" at bounding box center [460, 543] width 405 height 84
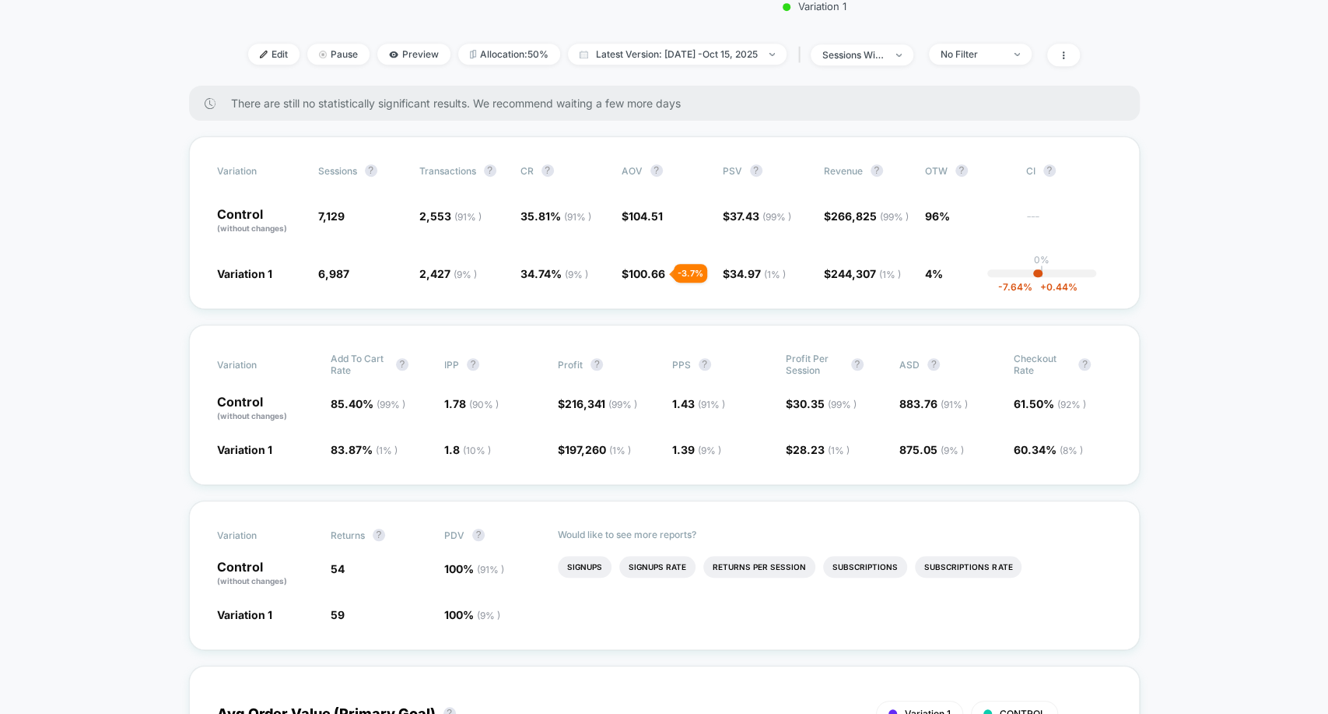
scroll to position [573, 0]
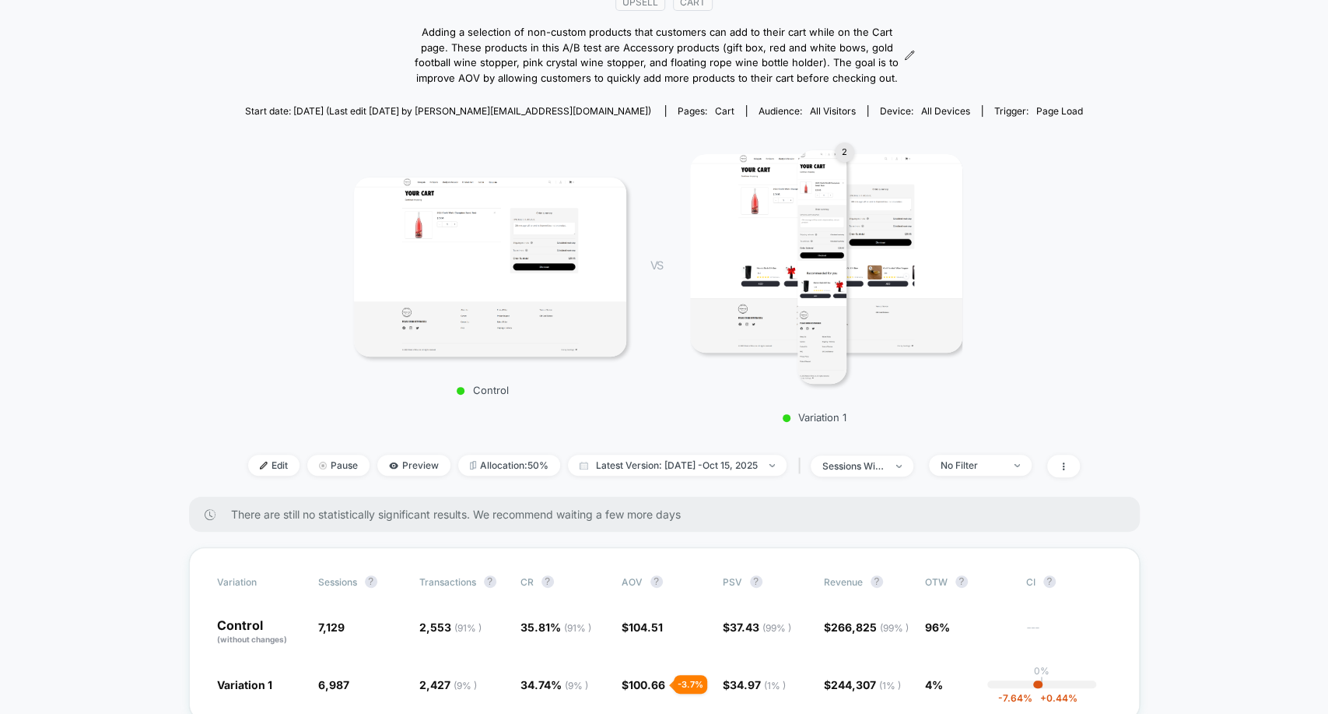
scroll to position [0, 0]
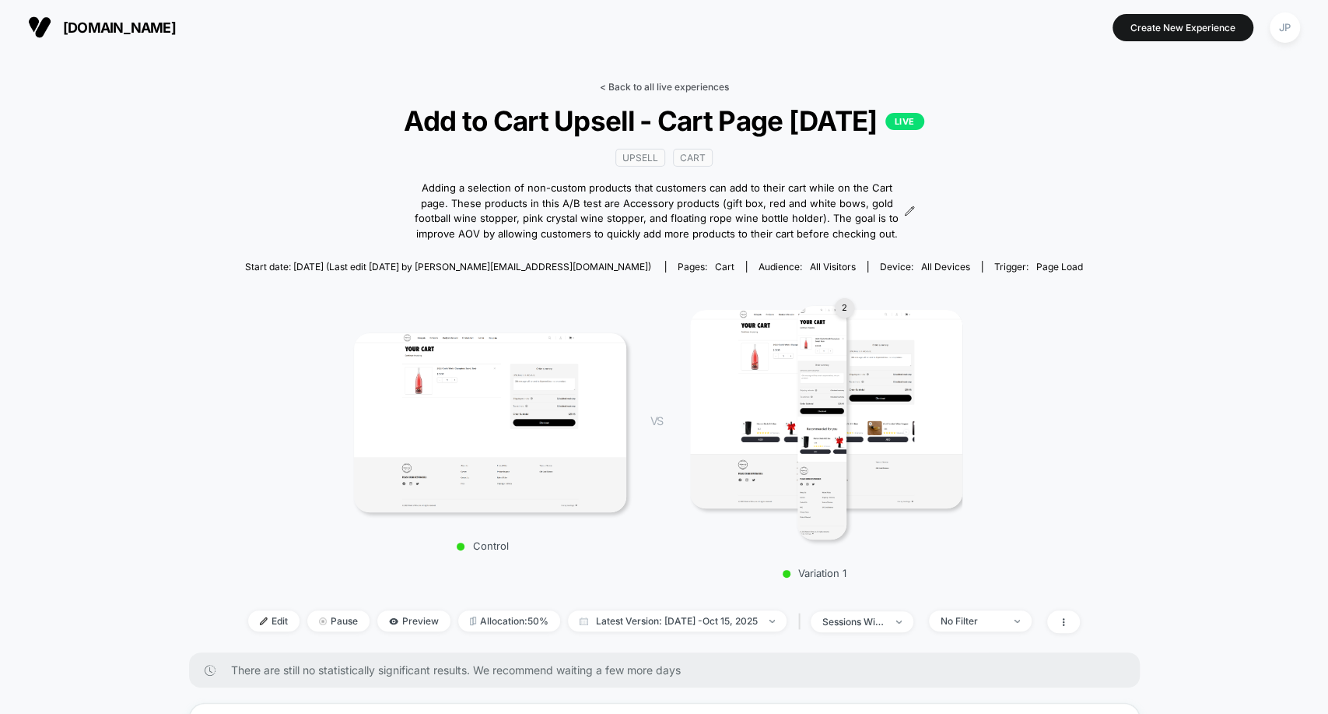
click at [679, 89] on link "< Back to all live experiences" at bounding box center [664, 87] width 129 height 12
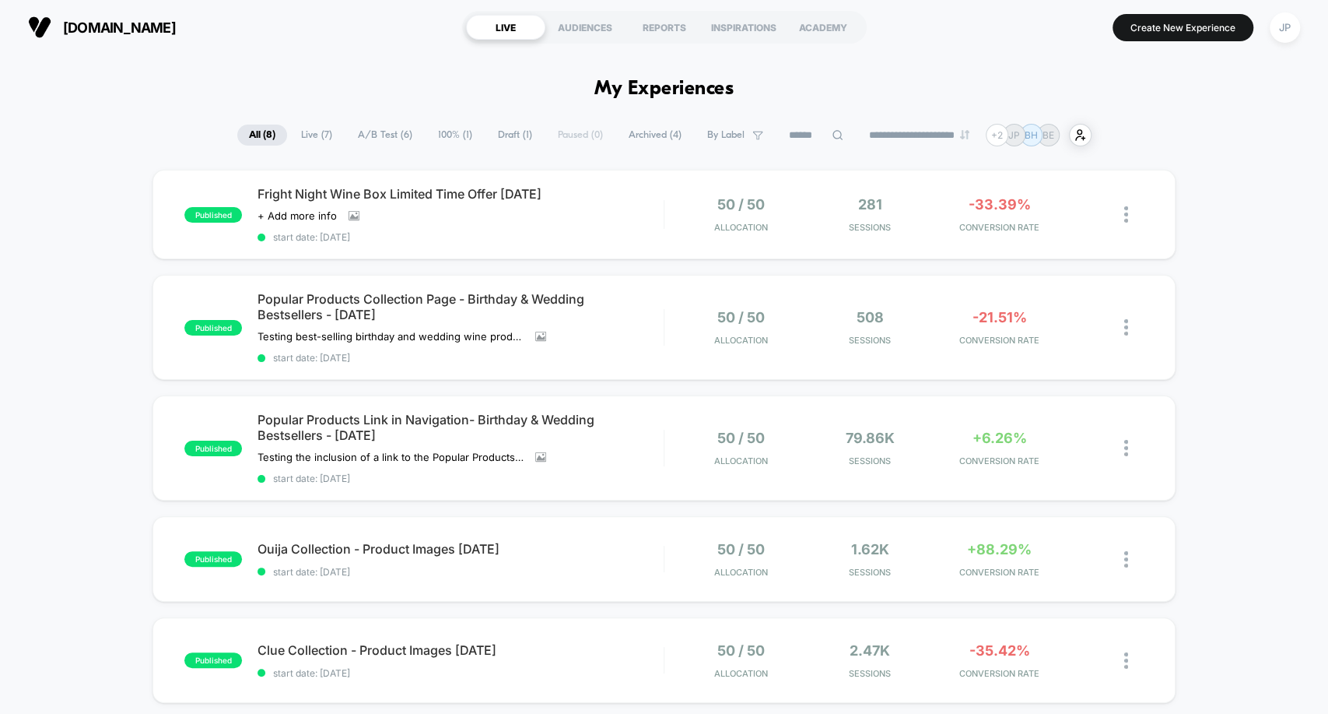
click at [1212, 16] on button "Create New Experience" at bounding box center [1183, 27] width 141 height 27
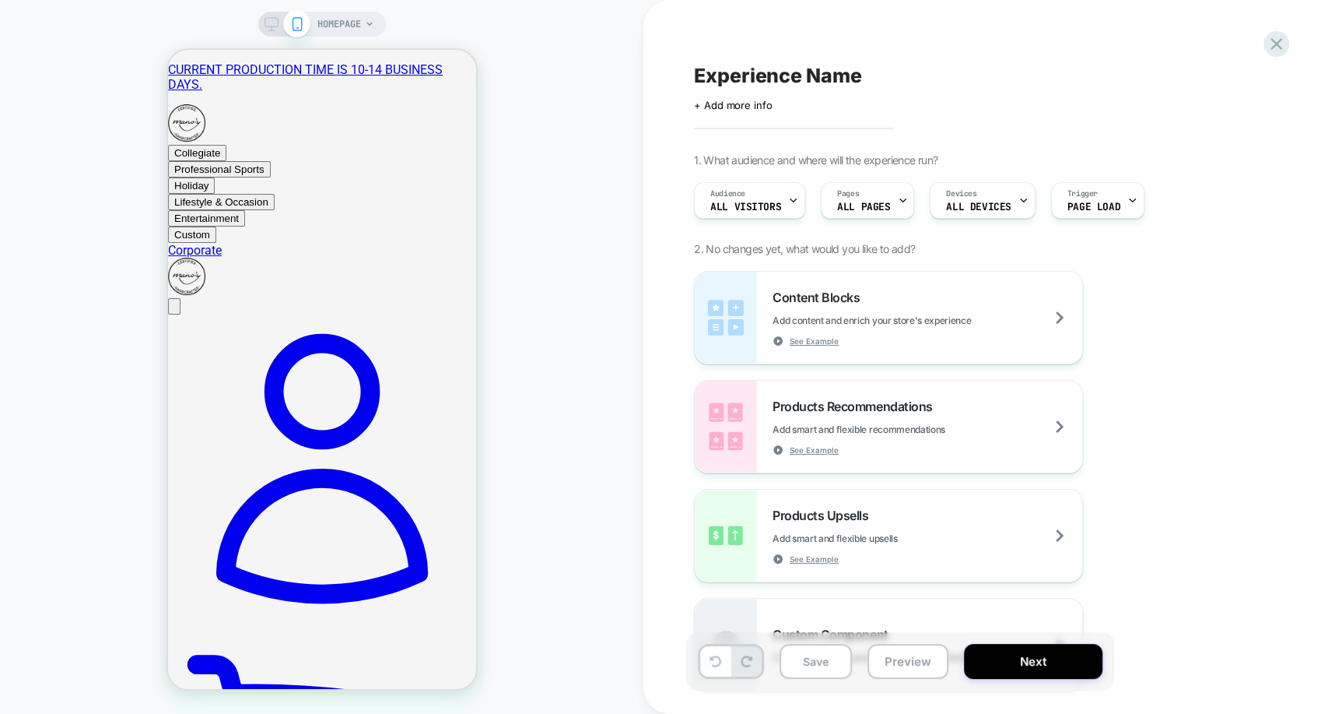
click at [367, 26] on icon at bounding box center [369, 23] width 9 height 9
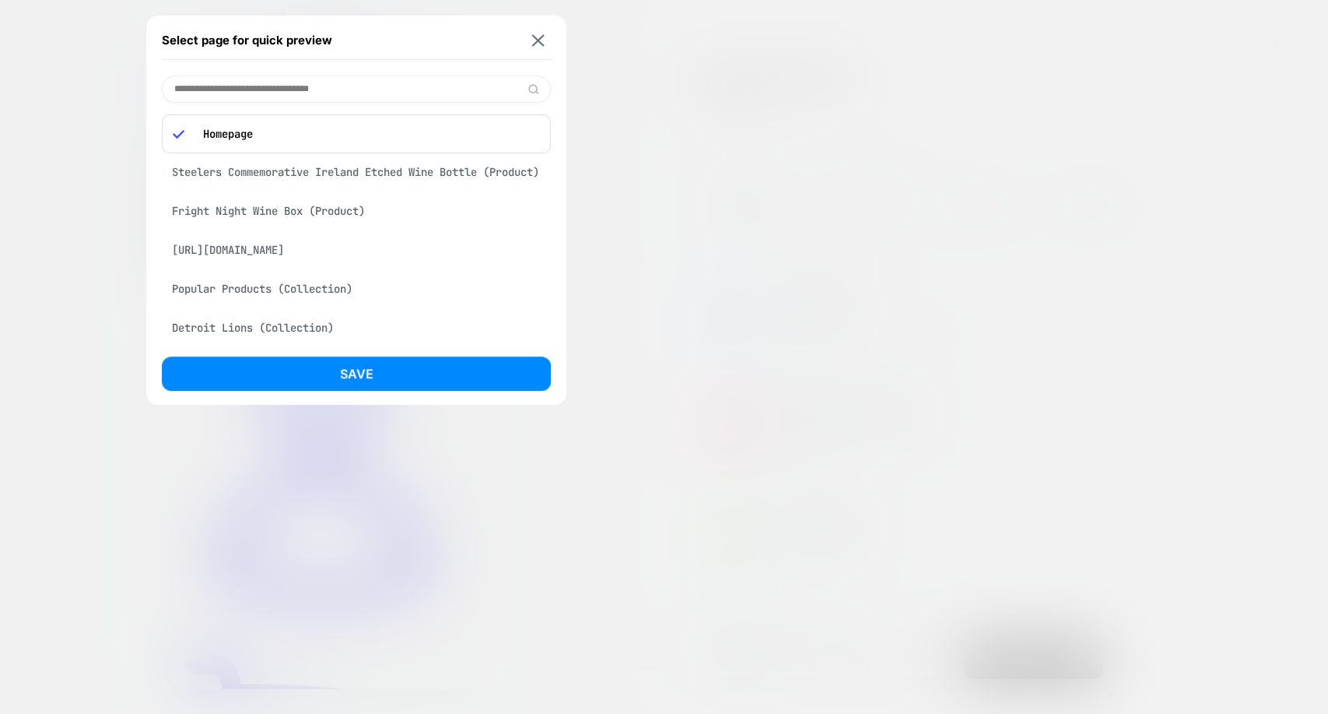
click at [421, 89] on input at bounding box center [356, 88] width 389 height 27
paste input "**********"
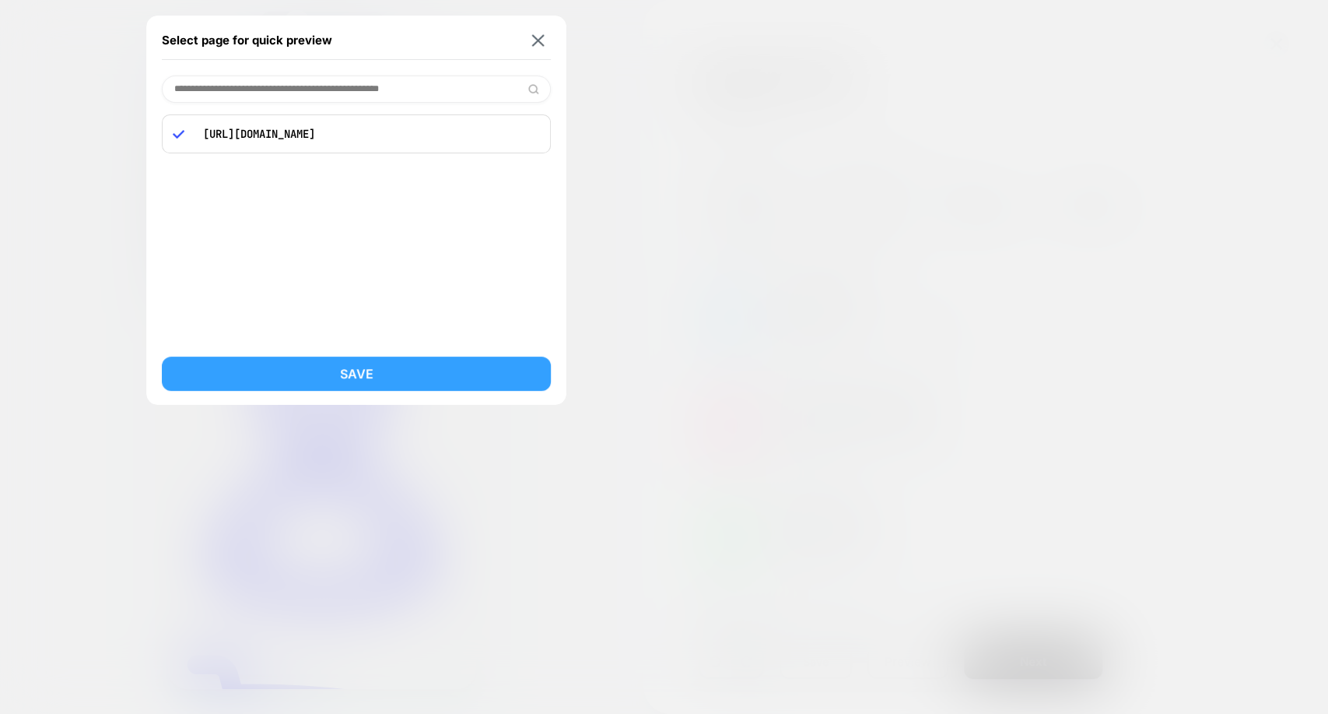
type input "**********"
click at [354, 375] on button "Save" at bounding box center [356, 373] width 389 height 34
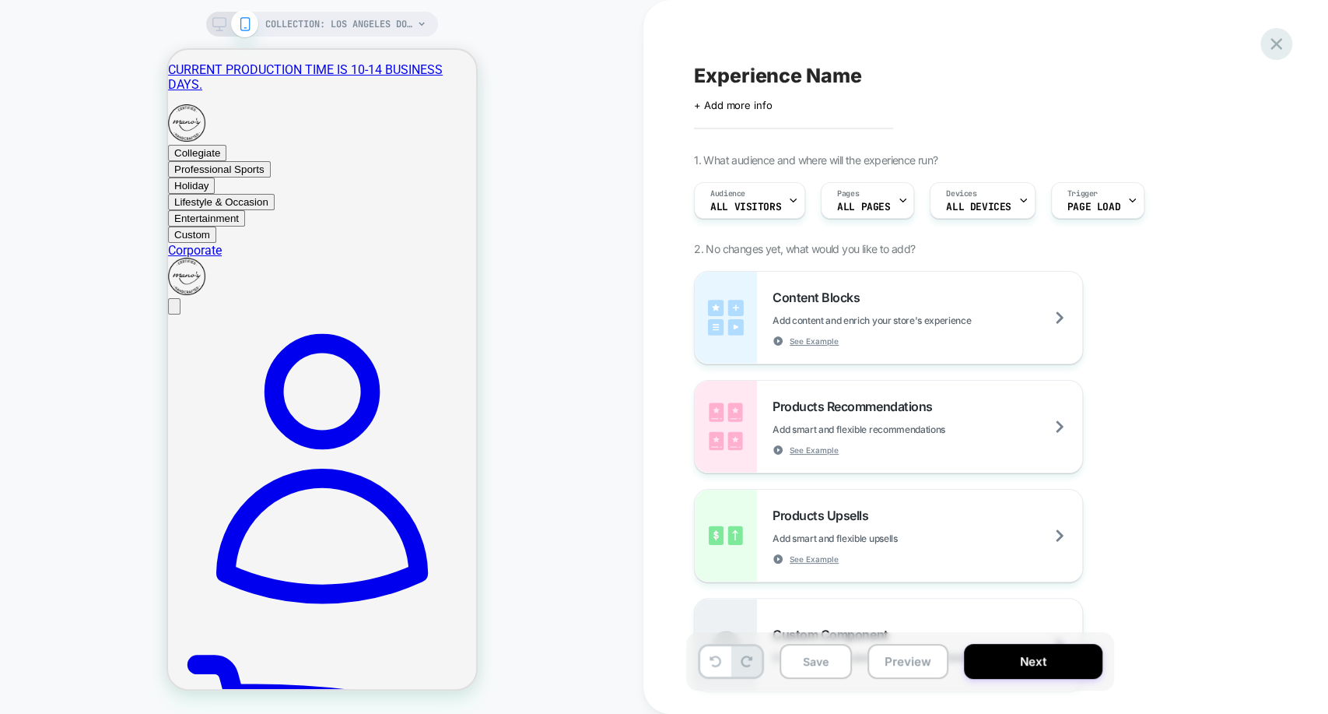
click at [1281, 32] on div at bounding box center [1277, 44] width 32 height 32
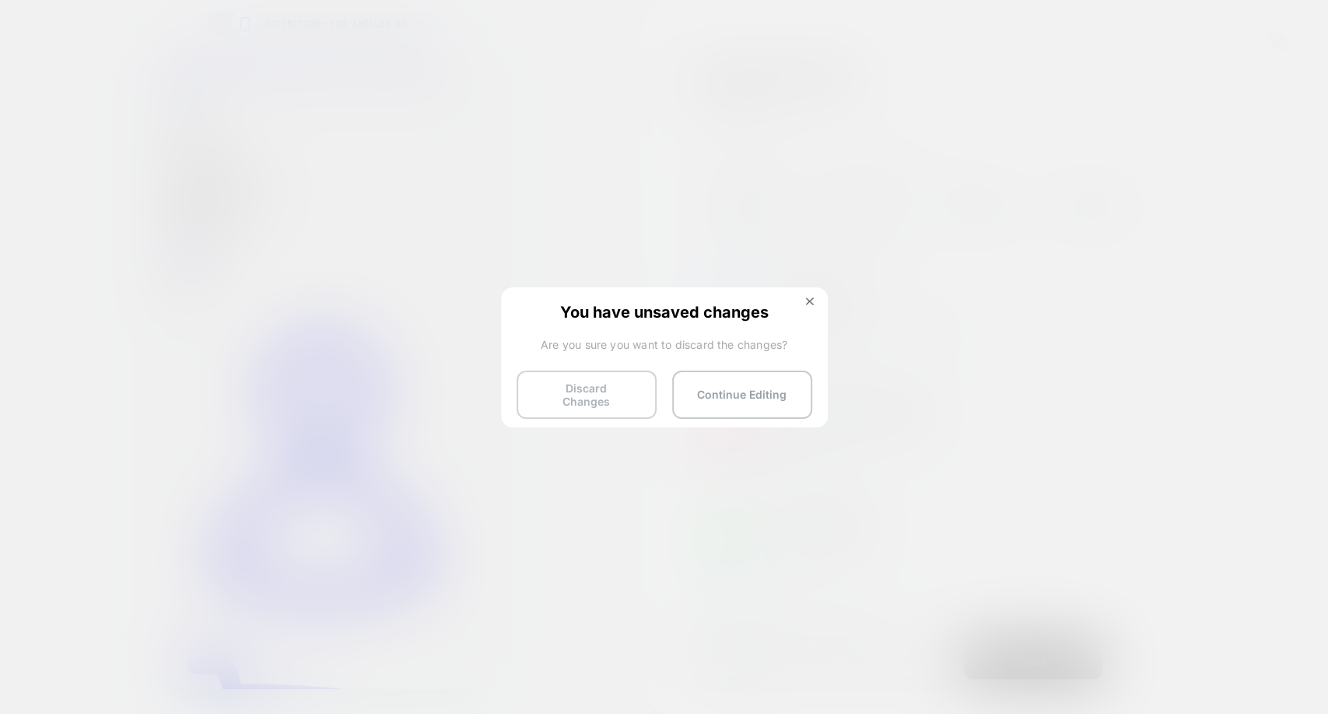
click at [605, 381] on button "Discard Changes" at bounding box center [587, 394] width 140 height 48
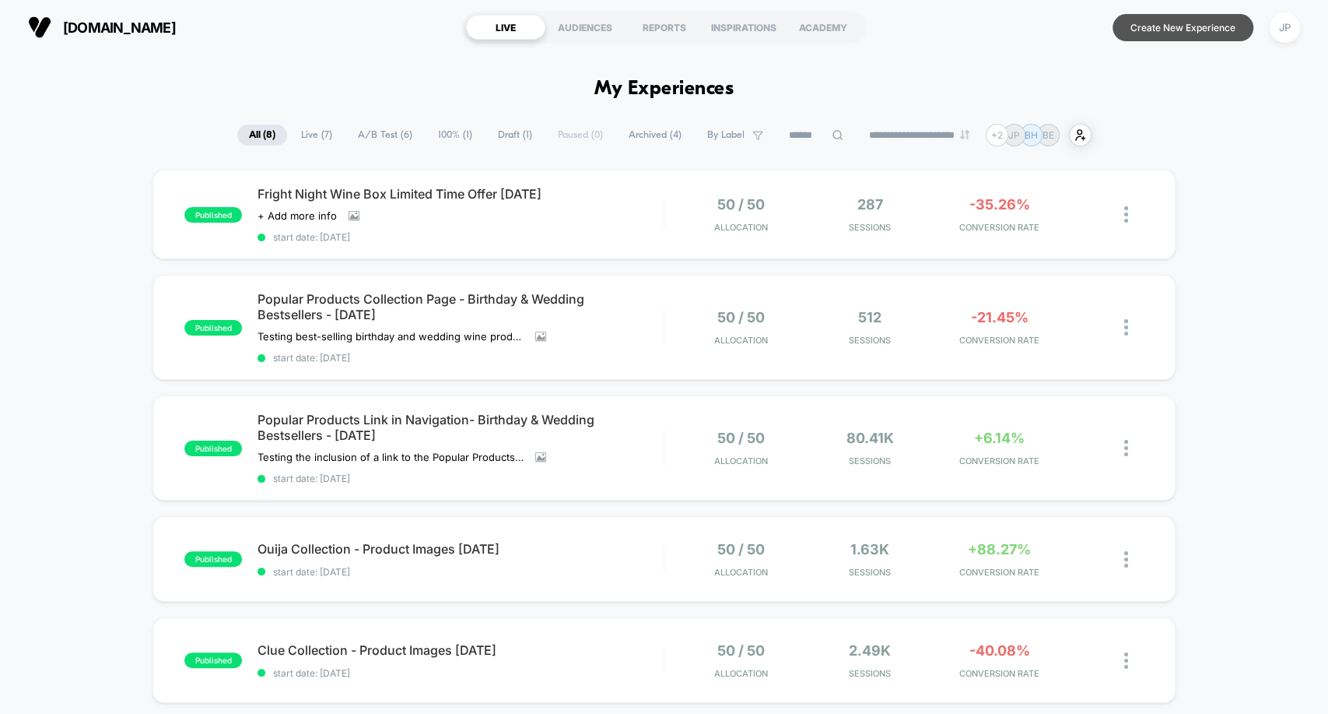
click at [1160, 34] on button "Create New Experience" at bounding box center [1183, 27] width 141 height 27
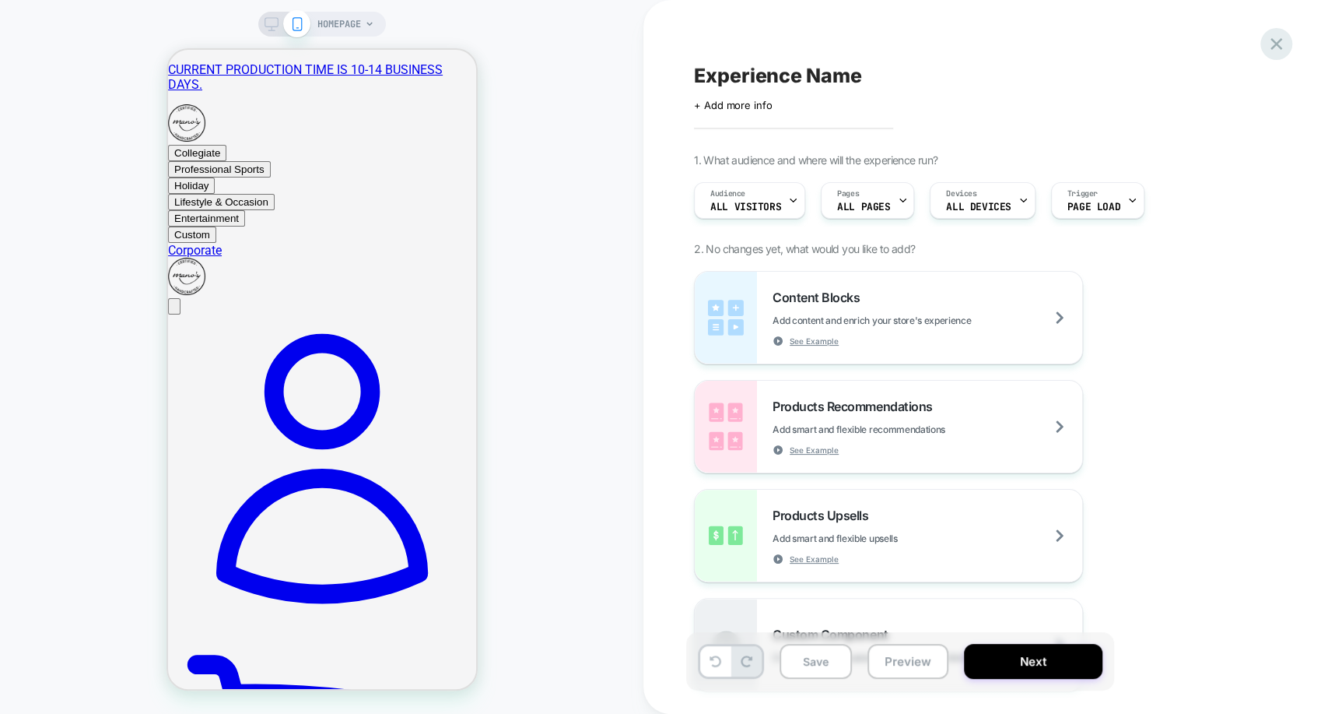
click at [1268, 43] on icon at bounding box center [1276, 43] width 21 height 21
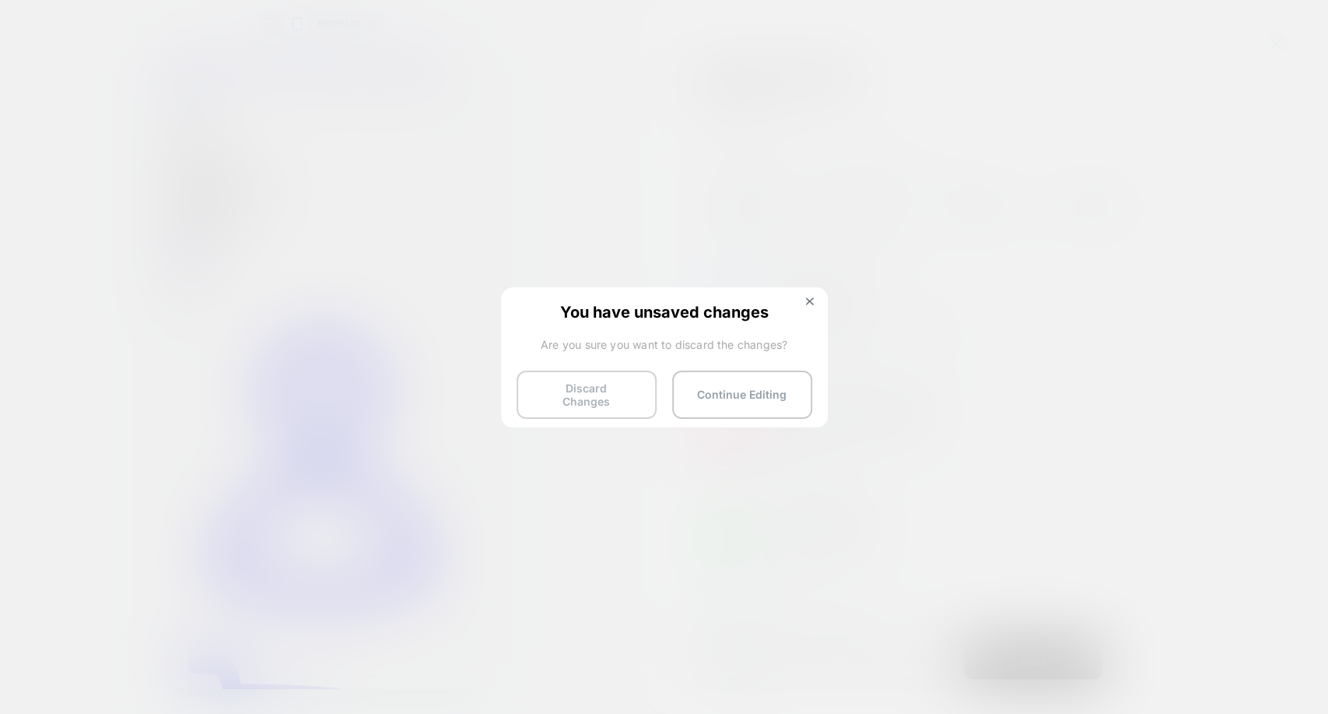
click at [588, 386] on button "Discard Changes" at bounding box center [587, 394] width 140 height 48
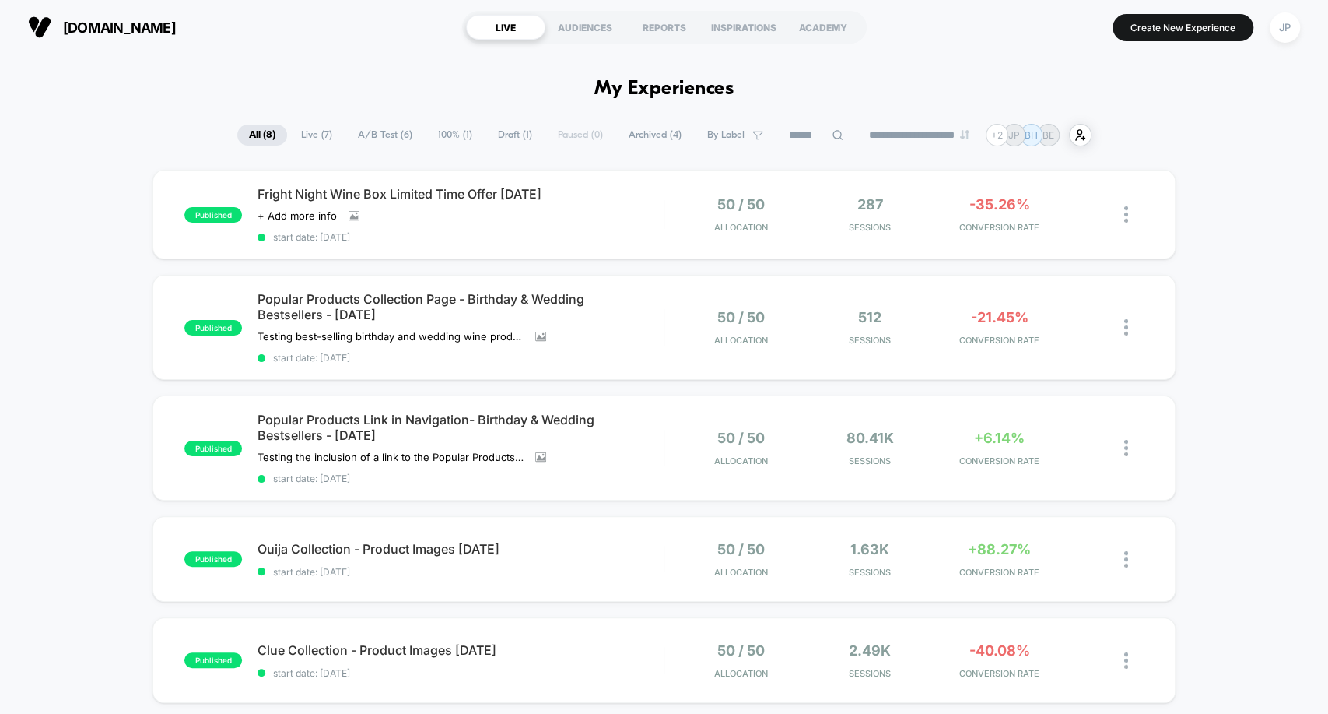
click at [1227, 237] on div "published Fright Night Wine Box Limited Time Offer [DATE] Click to view images …" at bounding box center [664, 658] width 1328 height 977
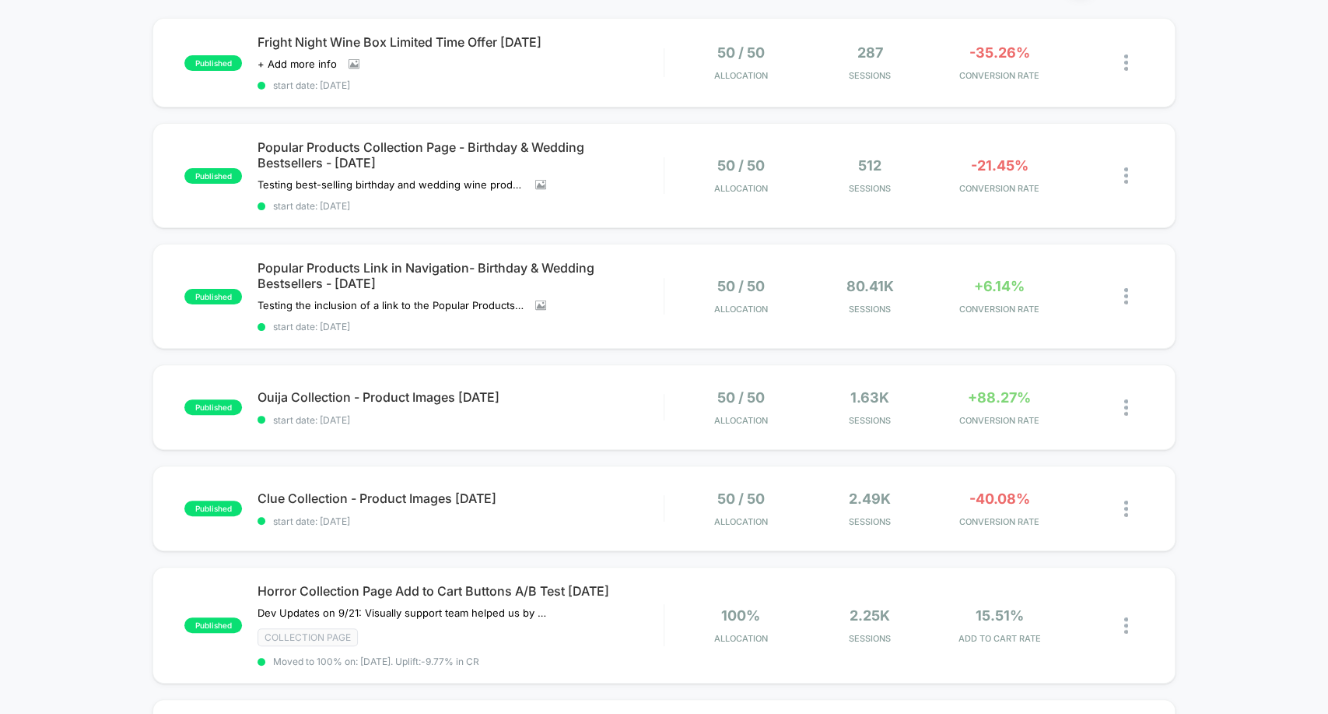
scroll to position [154, 0]
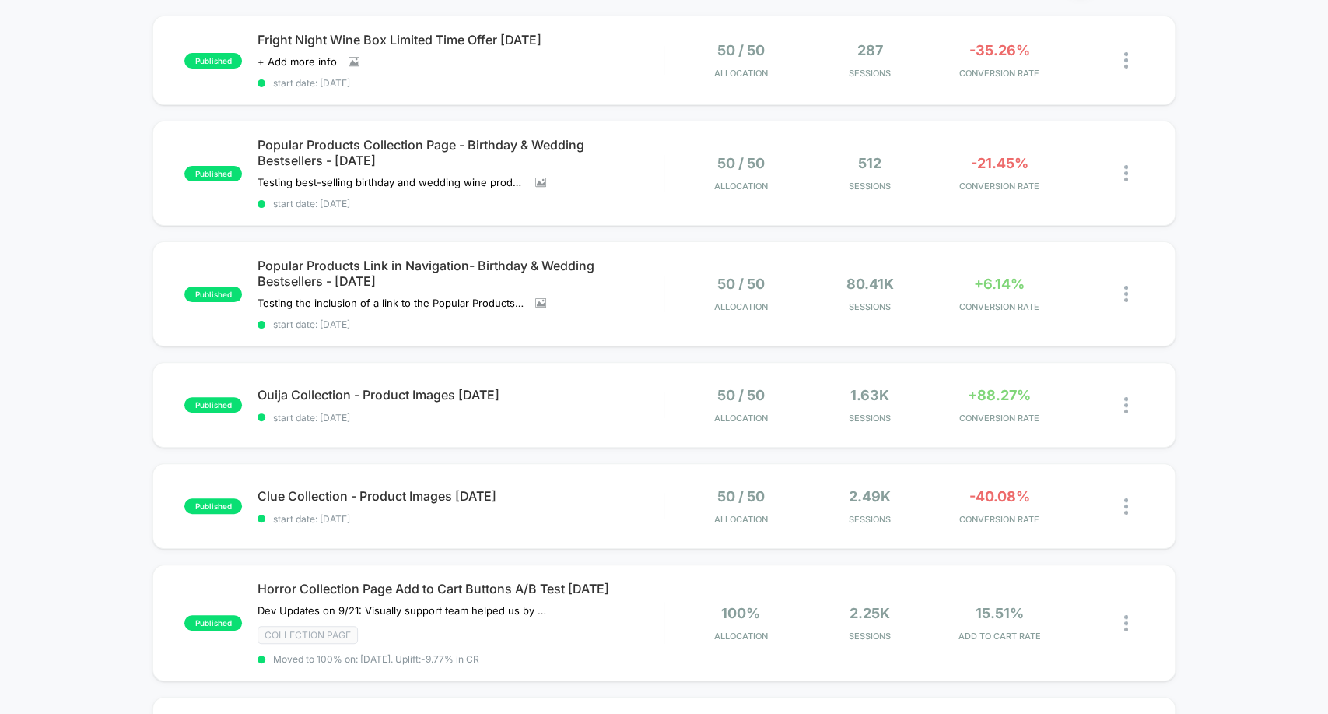
click at [1227, 237] on div "published Fright Night Wine Box Limited Time Offer [DATE] Click to view images …" at bounding box center [664, 504] width 1328 height 977
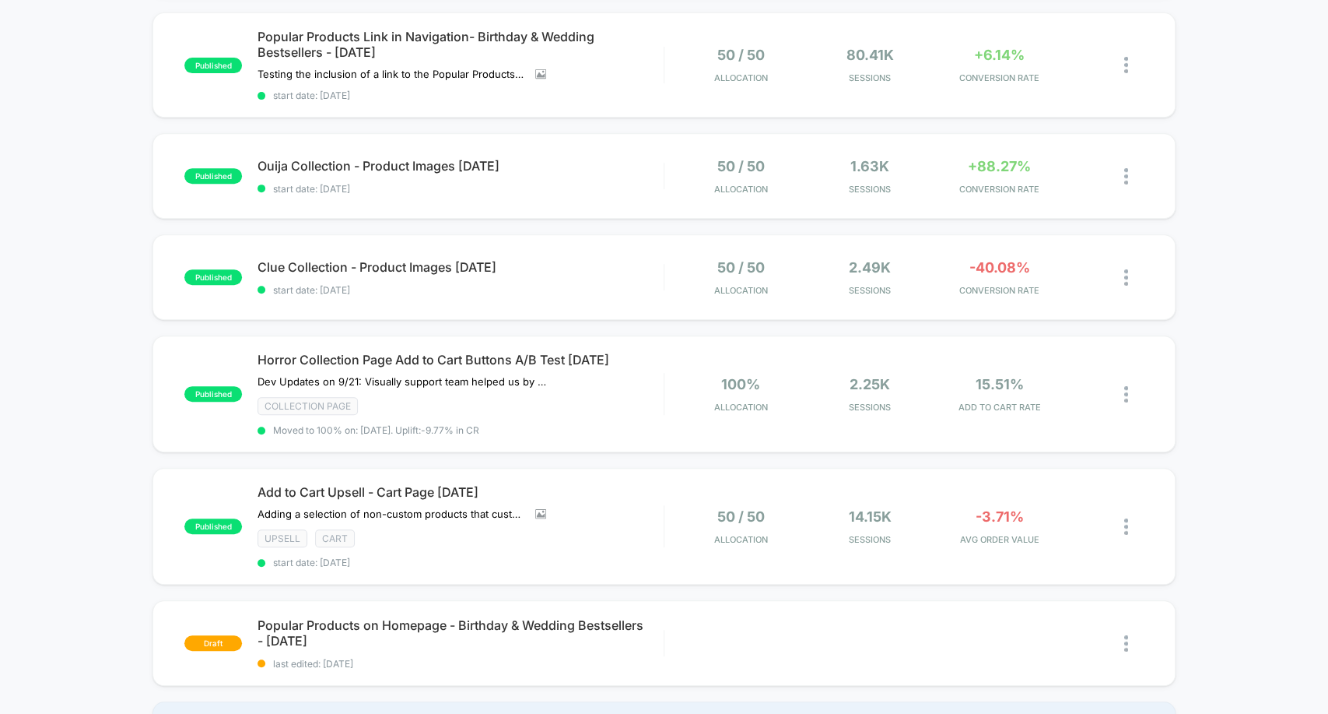
scroll to position [377, 0]
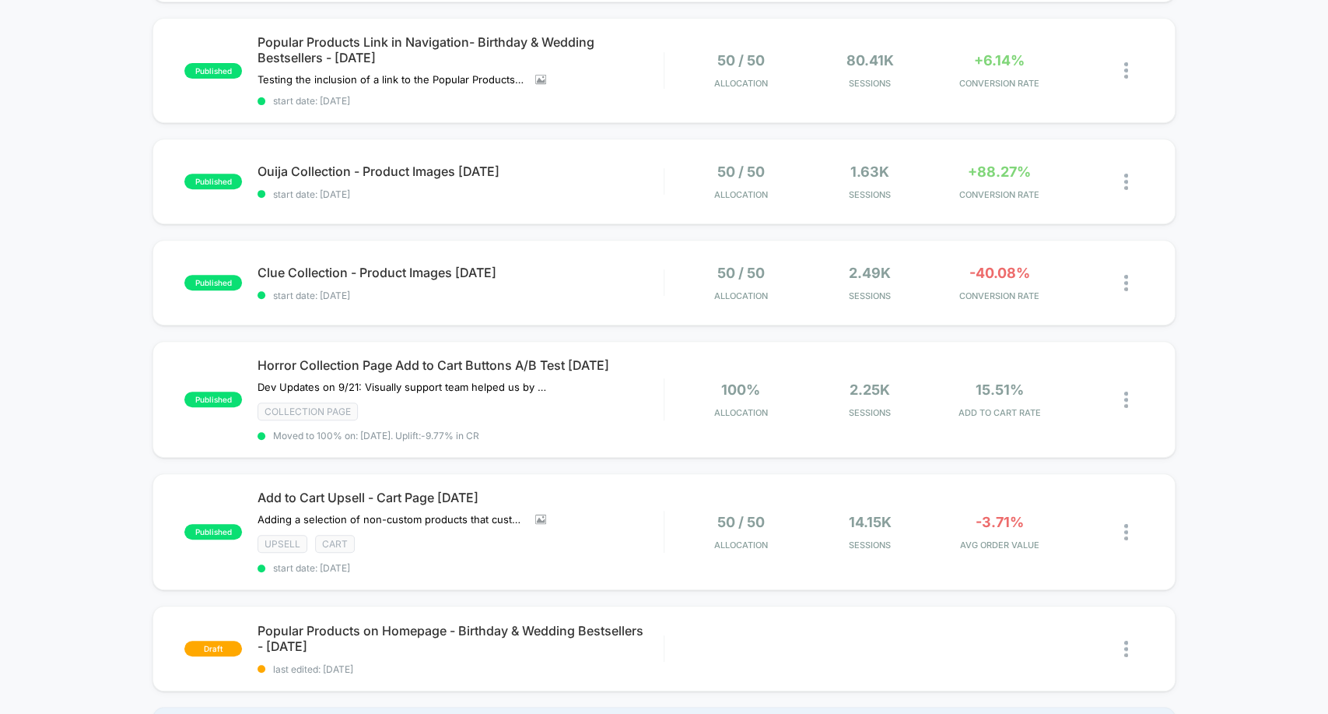
click at [81, 88] on div "published Fright Night Wine Box Limited Time Offer [DATE] Click to view images …" at bounding box center [664, 280] width 1328 height 977
click at [91, 175] on div "published Fright Night Wine Box Limited Time Offer [DATE] Click to view images …" at bounding box center [664, 280] width 1328 height 977
click at [81, 191] on div "published Fright Night Wine Box Limited Time Offer [DATE] Click to view images …" at bounding box center [664, 280] width 1328 height 977
click at [75, 113] on div "published Fright Night Wine Box Limited Time Offer [DATE] Click to view images …" at bounding box center [664, 280] width 1328 height 977
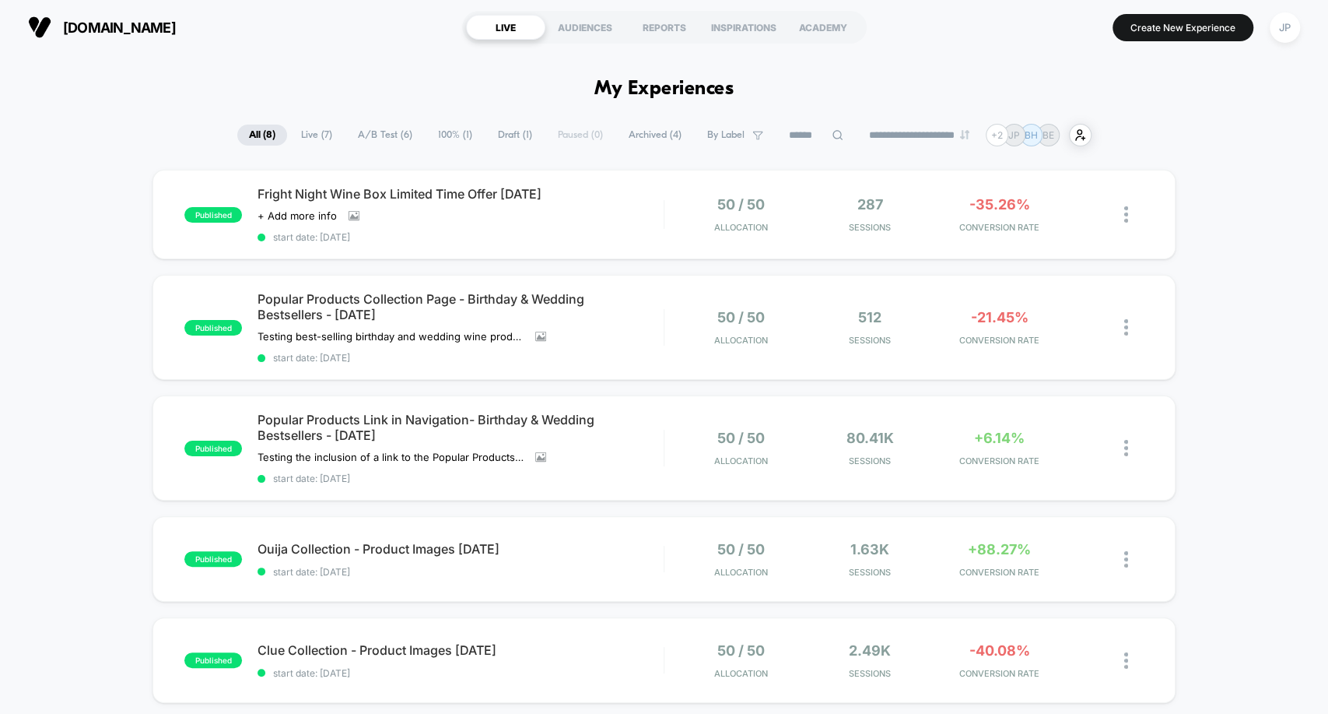
click at [114, 254] on div "published Fright Night Wine Box Limited Time Offer [DATE] Click to view images …" at bounding box center [664, 658] width 1328 height 977
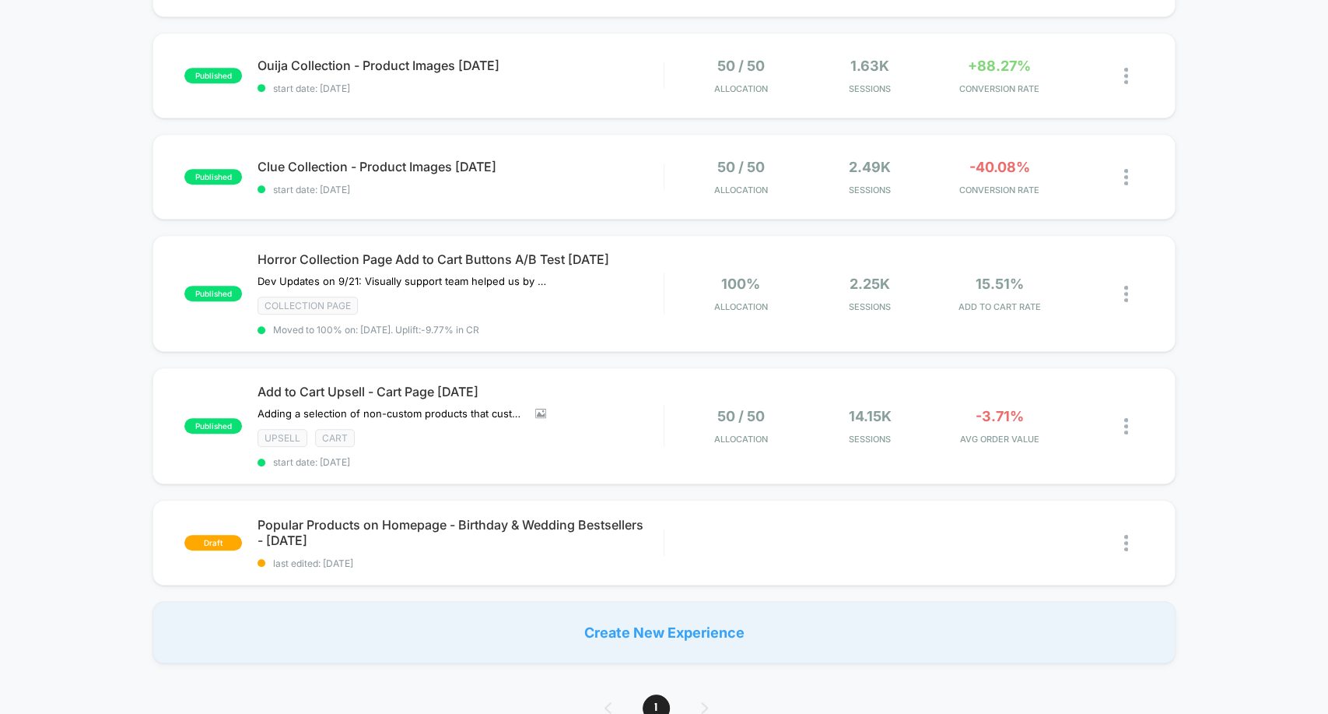
scroll to position [484, 0]
click at [626, 82] on span "start date: [DATE]" at bounding box center [460, 88] width 405 height 12
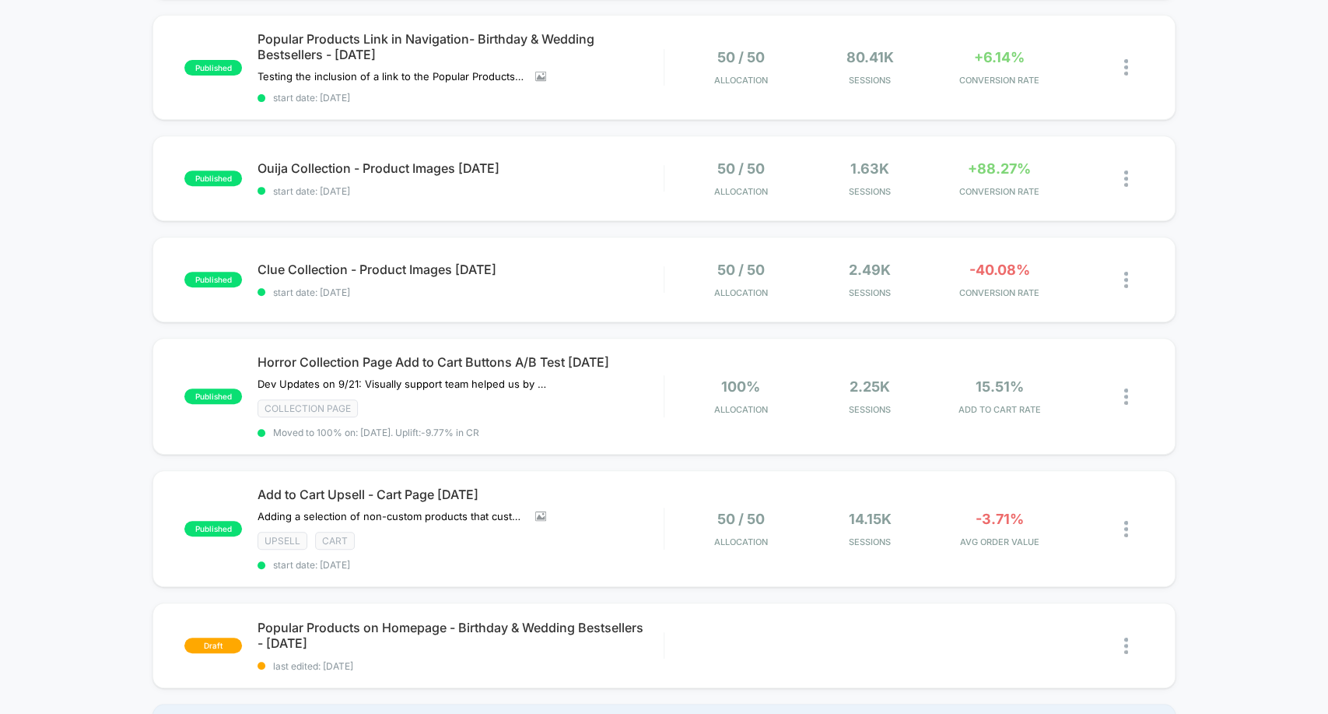
scroll to position [380, 0]
click at [637, 262] on span "Clue Collection - Product Images [DATE] Click to edit experience details" at bounding box center [460, 270] width 405 height 16
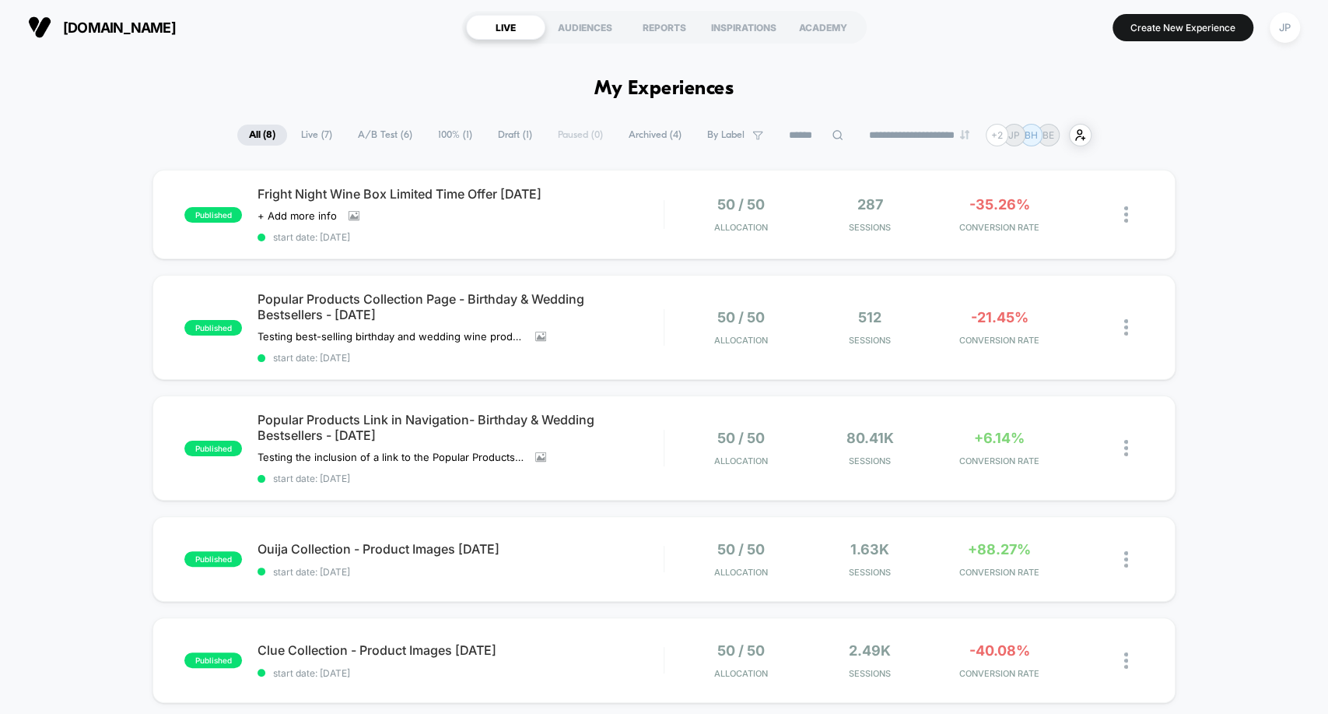
click at [93, 253] on div "published Fright Night Wine Box Limited Time Offer [DATE] Click to view images …" at bounding box center [664, 658] width 1328 height 977
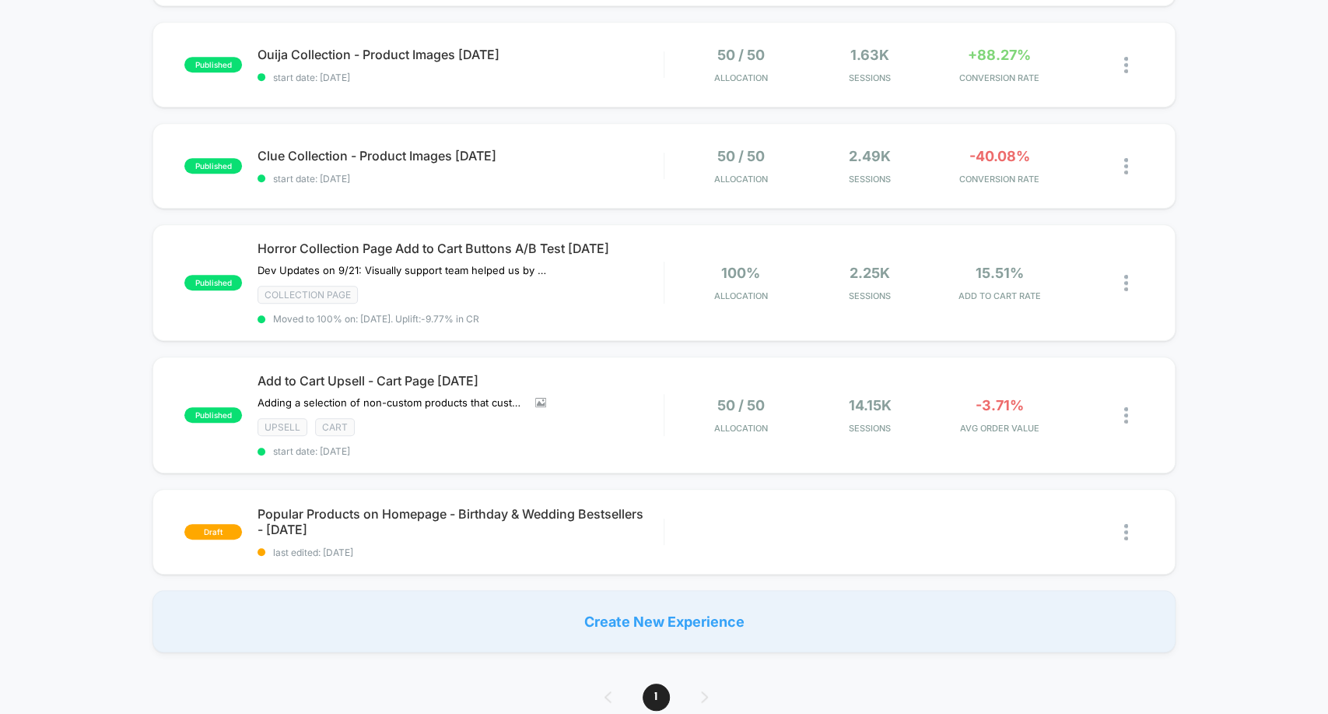
scroll to position [500, 0]
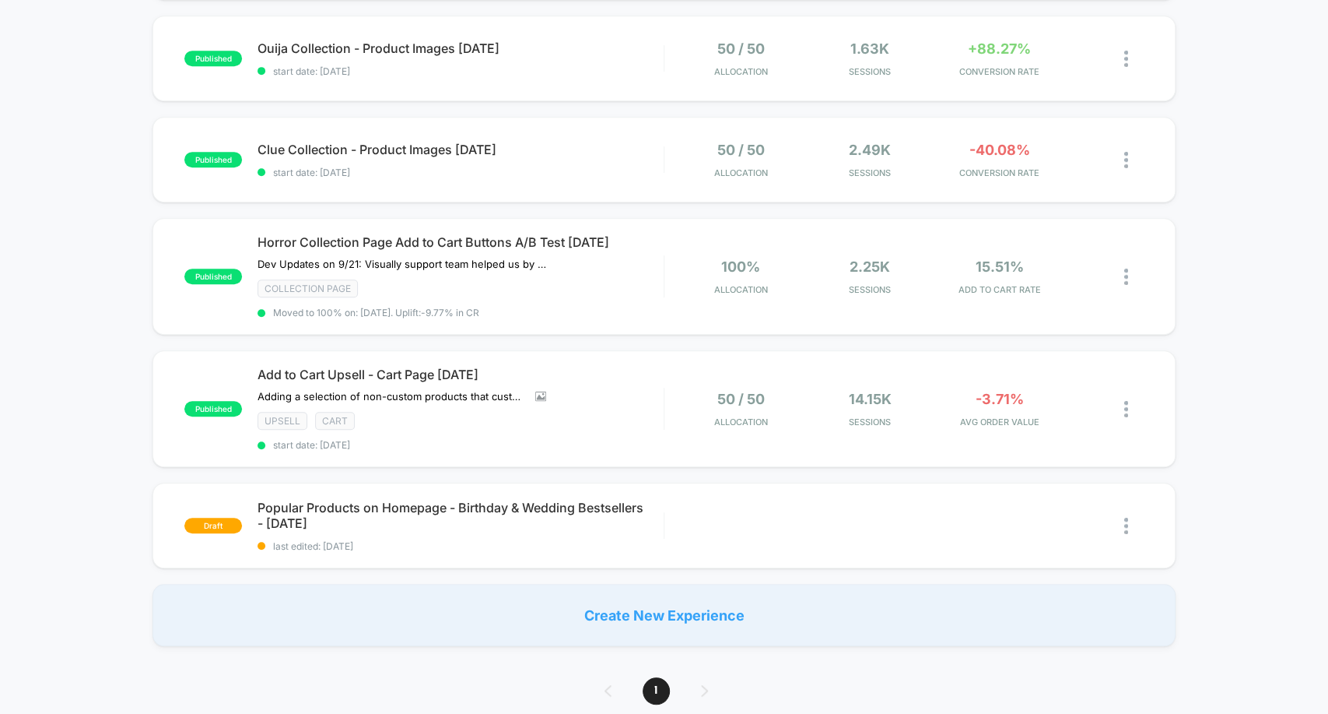
click at [93, 101] on div "published Fright Night Wine Box Limited Time Offer [DATE] Click to view images …" at bounding box center [664, 157] width 1328 height 977
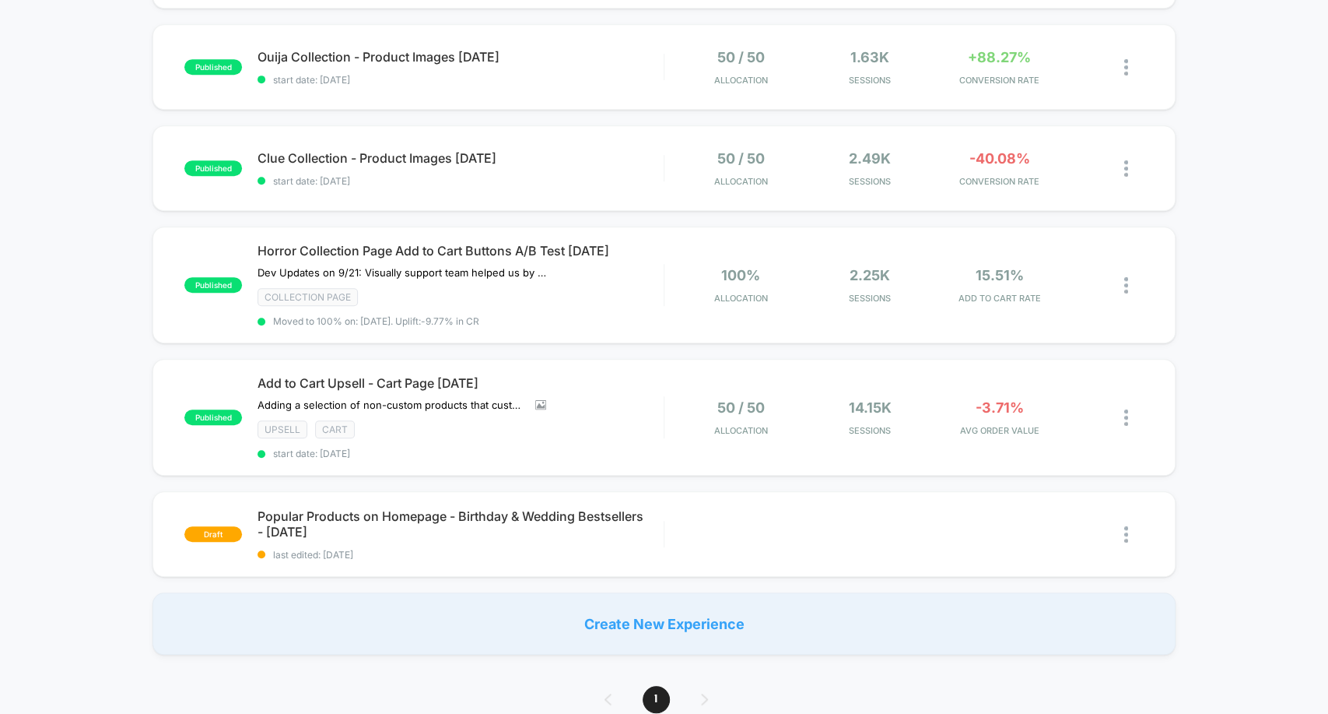
scroll to position [490, 0]
click at [93, 101] on div "published Fright Night Wine Box Limited Time Offer [DATE] Click to view images …" at bounding box center [664, 167] width 1328 height 977
click at [89, 193] on div "published Fright Night Wine Box Limited Time Offer [DATE] Click to view images …" at bounding box center [664, 167] width 1328 height 977
click at [79, 135] on div "published Fright Night Wine Box Limited Time Offer [DATE] Click to view images …" at bounding box center [664, 167] width 1328 height 977
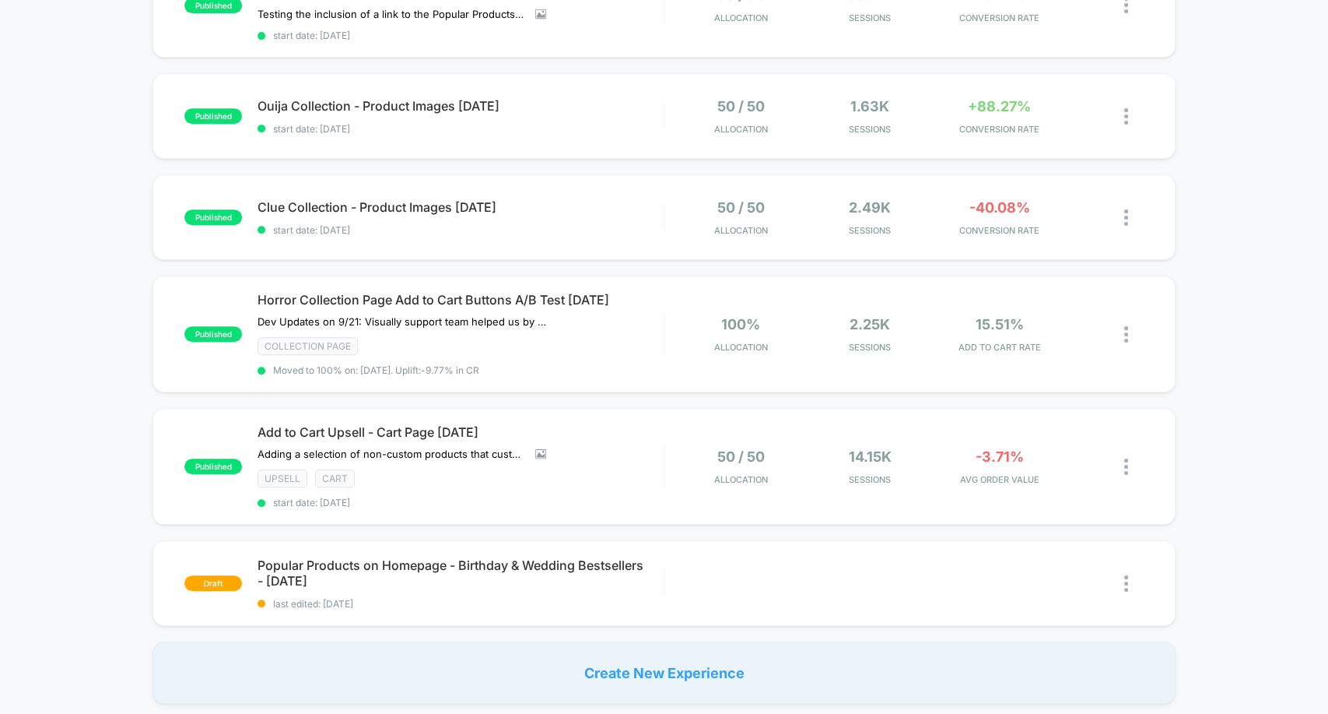
click at [79, 135] on div "published Fright Night Wine Box Limited Time Offer [DATE] Click to view images …" at bounding box center [664, 215] width 1328 height 977
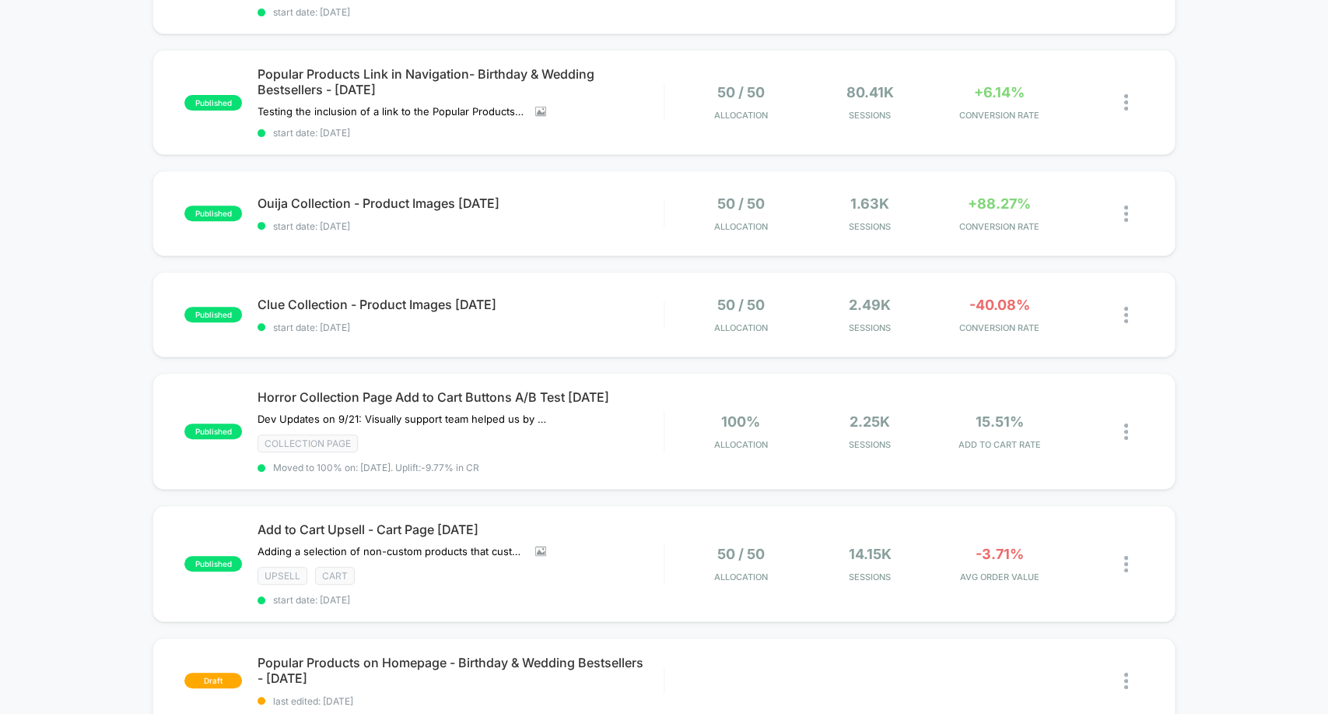
scroll to position [331, 0]
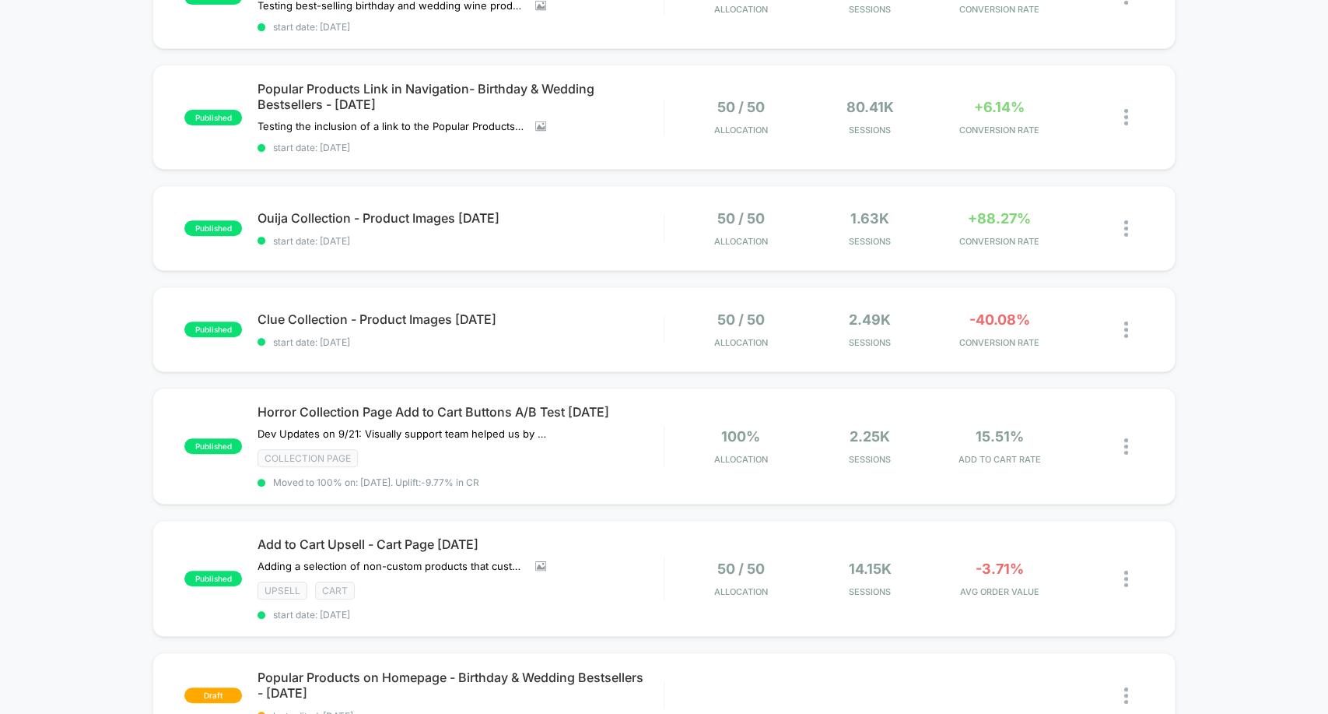
click at [79, 135] on div "published Fright Night Wine Box Limited Time Offer [DATE] Click to view images …" at bounding box center [664, 327] width 1328 height 977
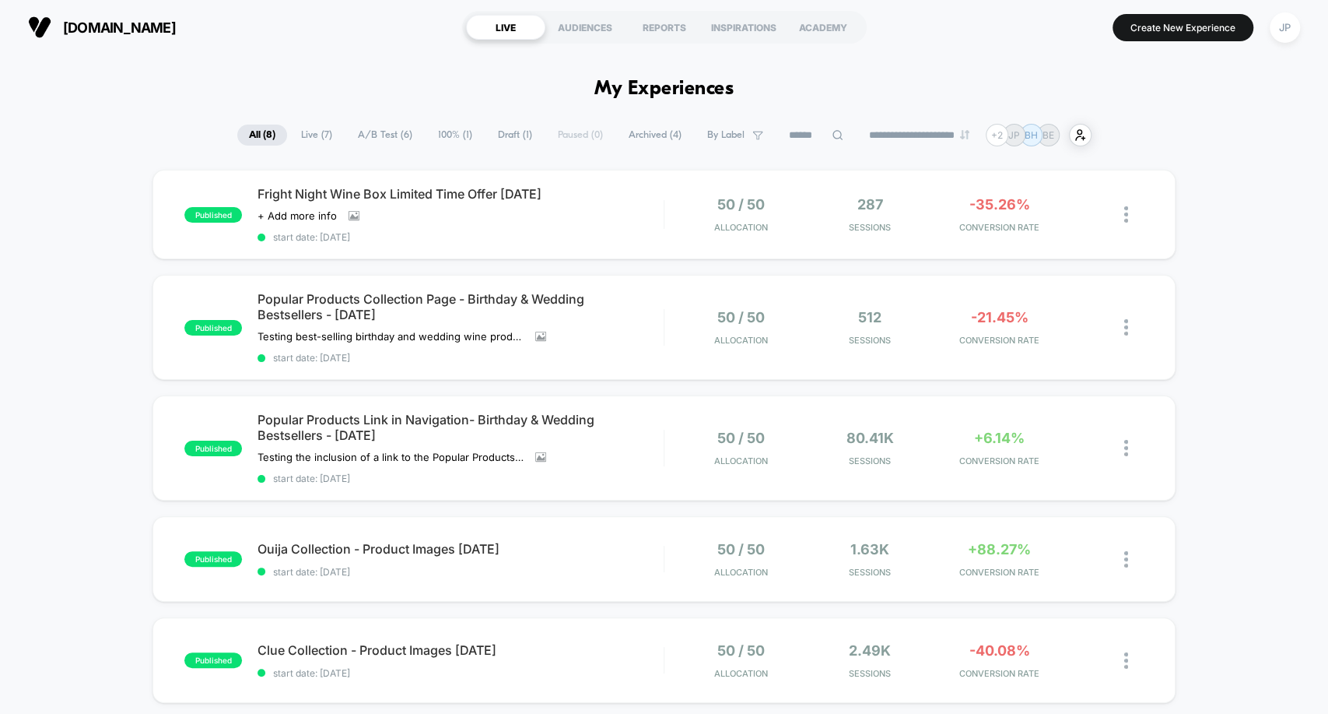
click at [68, 182] on div "published Fright Night Wine Box Limited Time Offer [DATE] Click to view images …" at bounding box center [664, 658] width 1328 height 977
click at [87, 184] on div "published Fright Night Wine Box Limited Time Offer [DATE] Click to view images …" at bounding box center [664, 658] width 1328 height 977
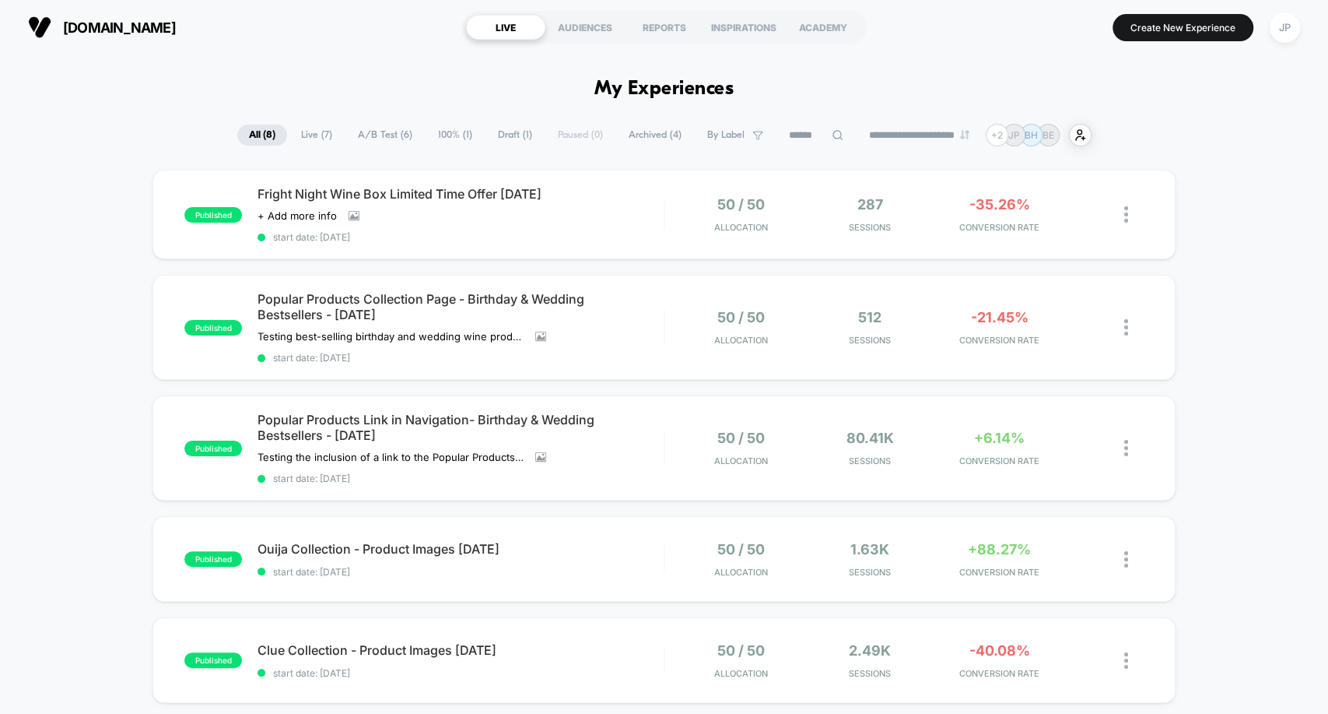
click at [87, 184] on div "published Fright Night Wine Box Limited Time Offer [DATE] Click to view images …" at bounding box center [664, 658] width 1328 height 977
click at [77, 230] on div "published Fright Night Wine Box Limited Time Offer [DATE] Click to view images …" at bounding box center [664, 658] width 1328 height 977
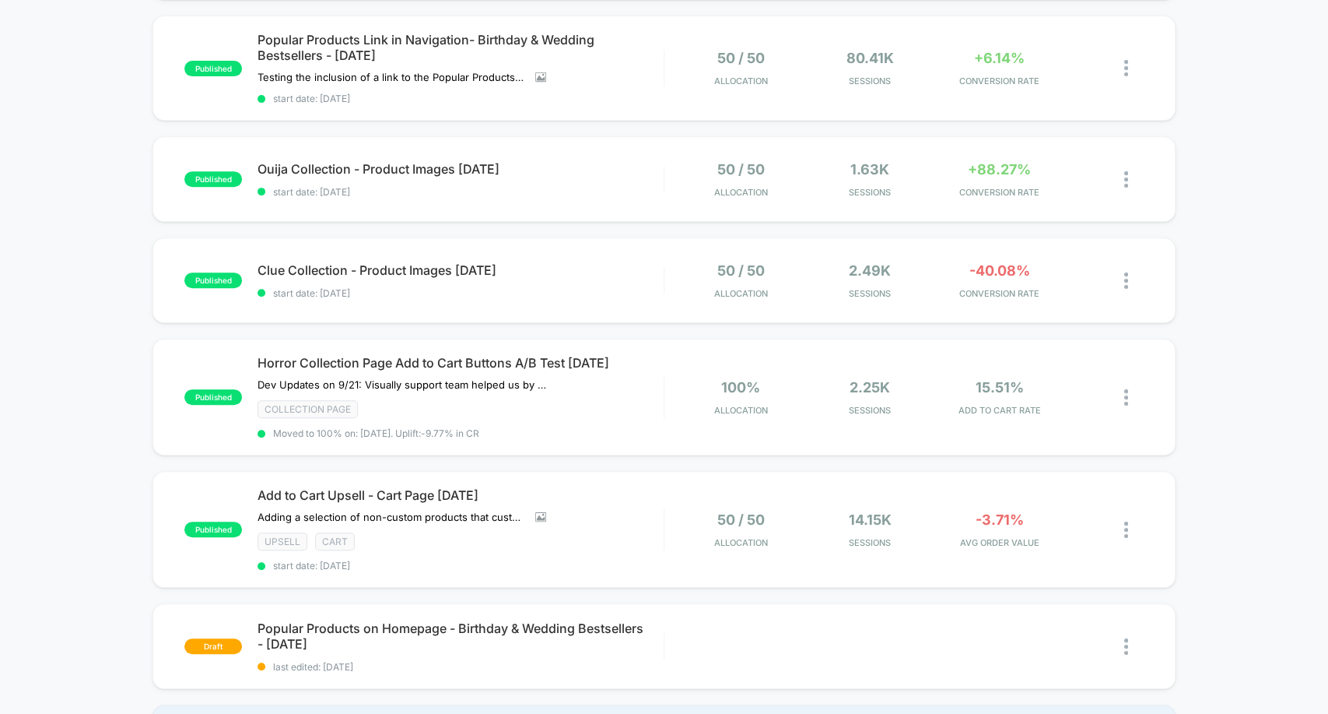
scroll to position [380, 0]
click at [86, 193] on div "published Fright Night Wine Box Limited Time Offer [DATE] Click to view images …" at bounding box center [664, 278] width 1328 height 977
click at [85, 170] on div "published Fright Night Wine Box Limited Time Offer [DATE] Click to view images …" at bounding box center [664, 278] width 1328 height 977
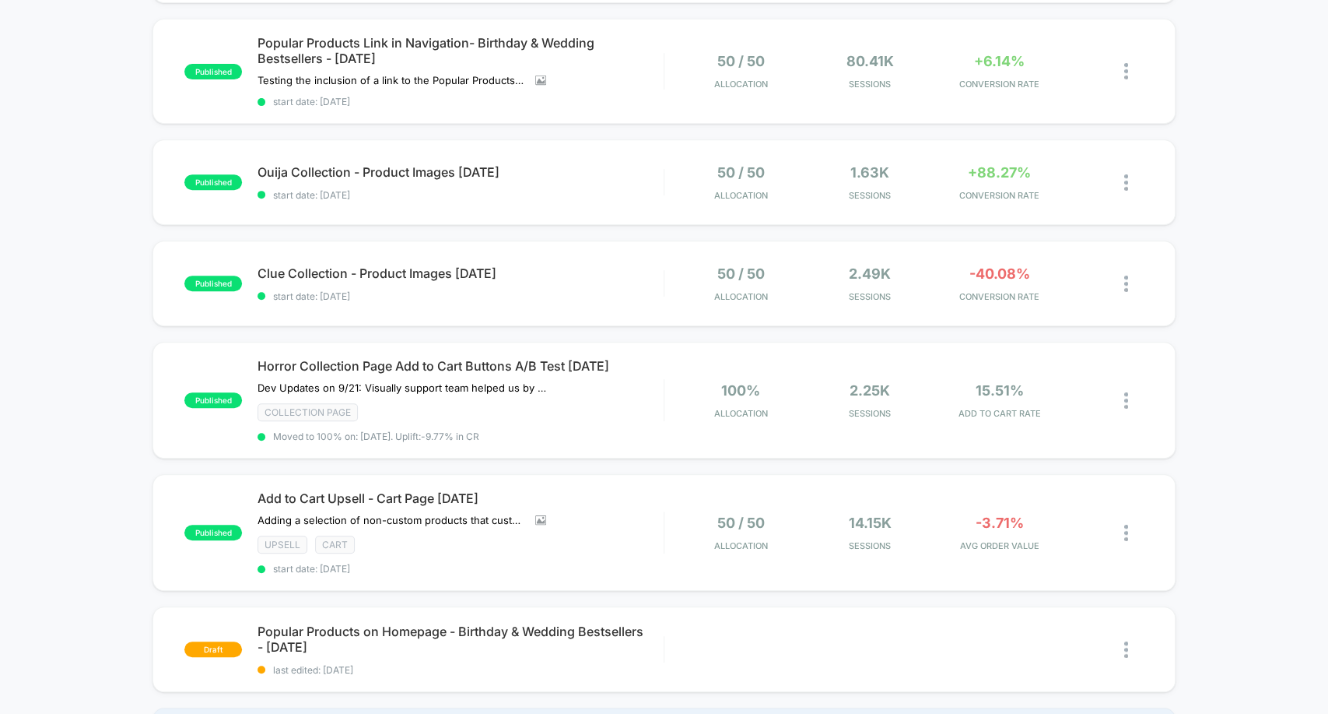
scroll to position [373, 0]
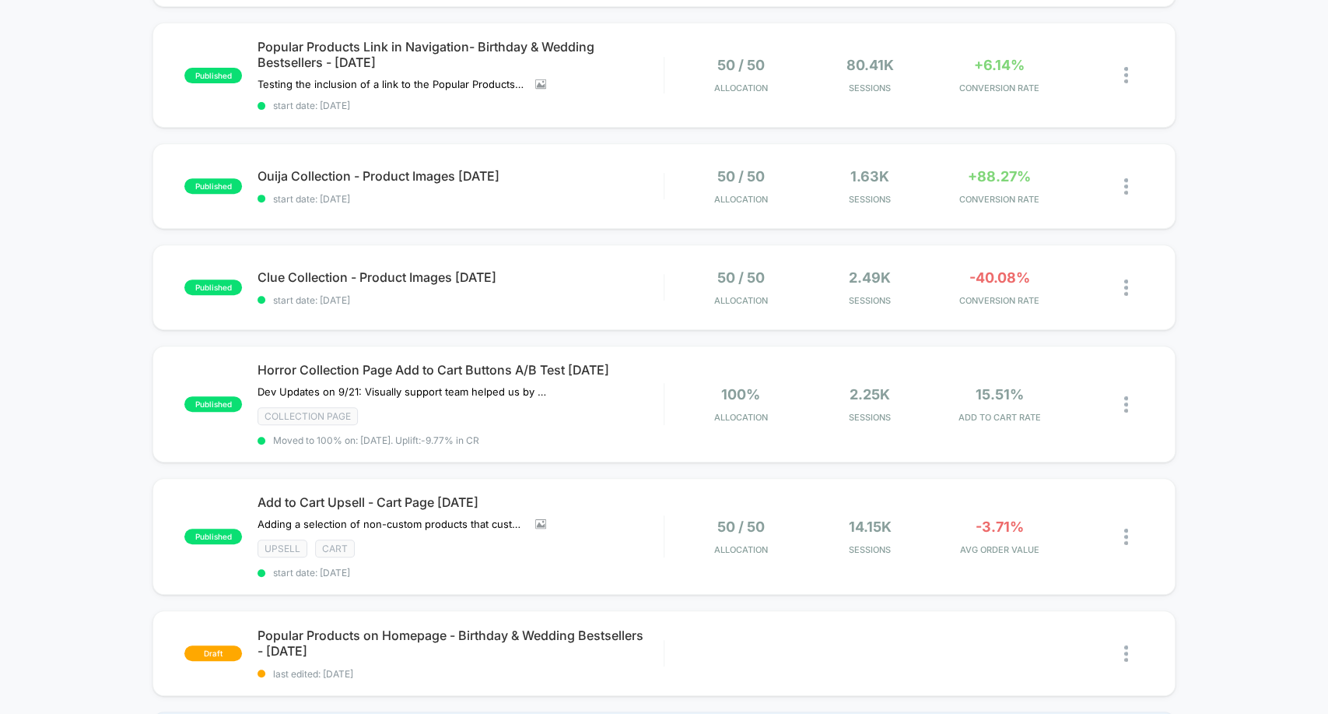
click at [68, 163] on div "published Fright Night Wine Box Limited Time Offer [DATE] Click to view images …" at bounding box center [664, 285] width 1328 height 977
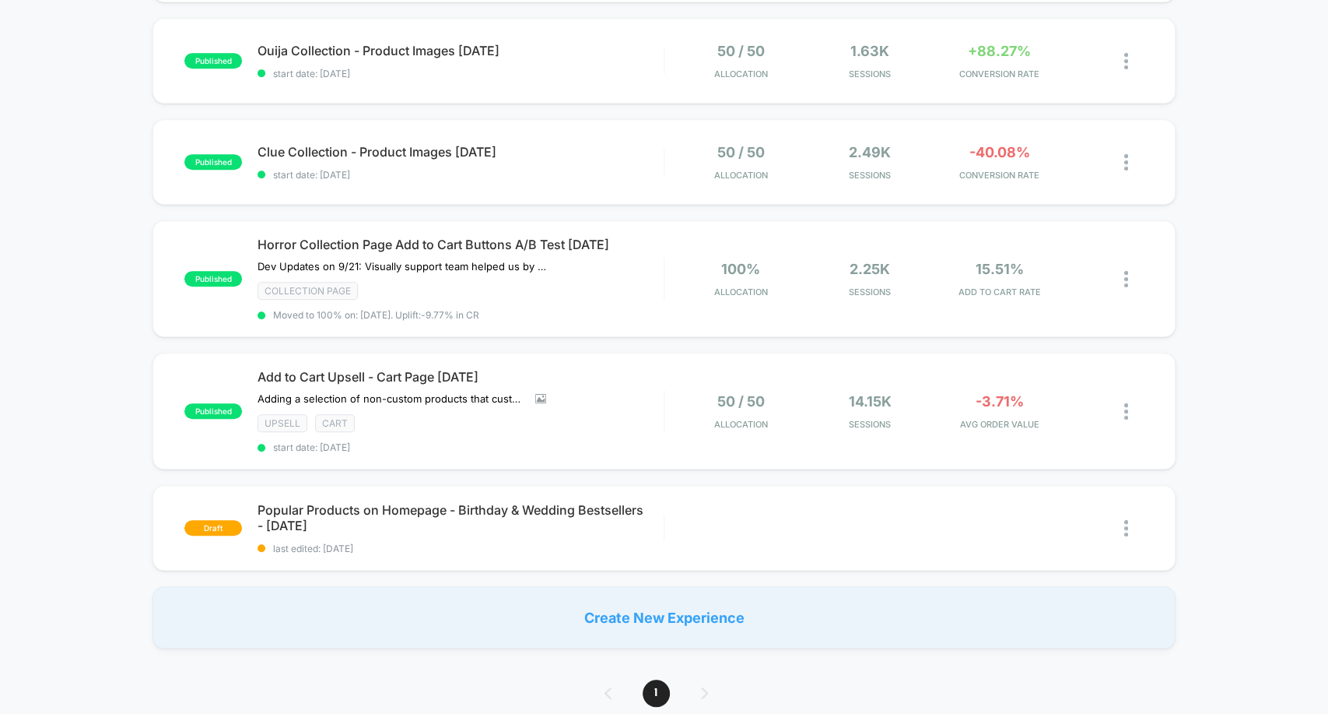
scroll to position [500, 0]
click at [1264, 162] on div "published Fright Night Wine Box Limited Time Offer [DATE] Click to view images …" at bounding box center [664, 158] width 1328 height 977
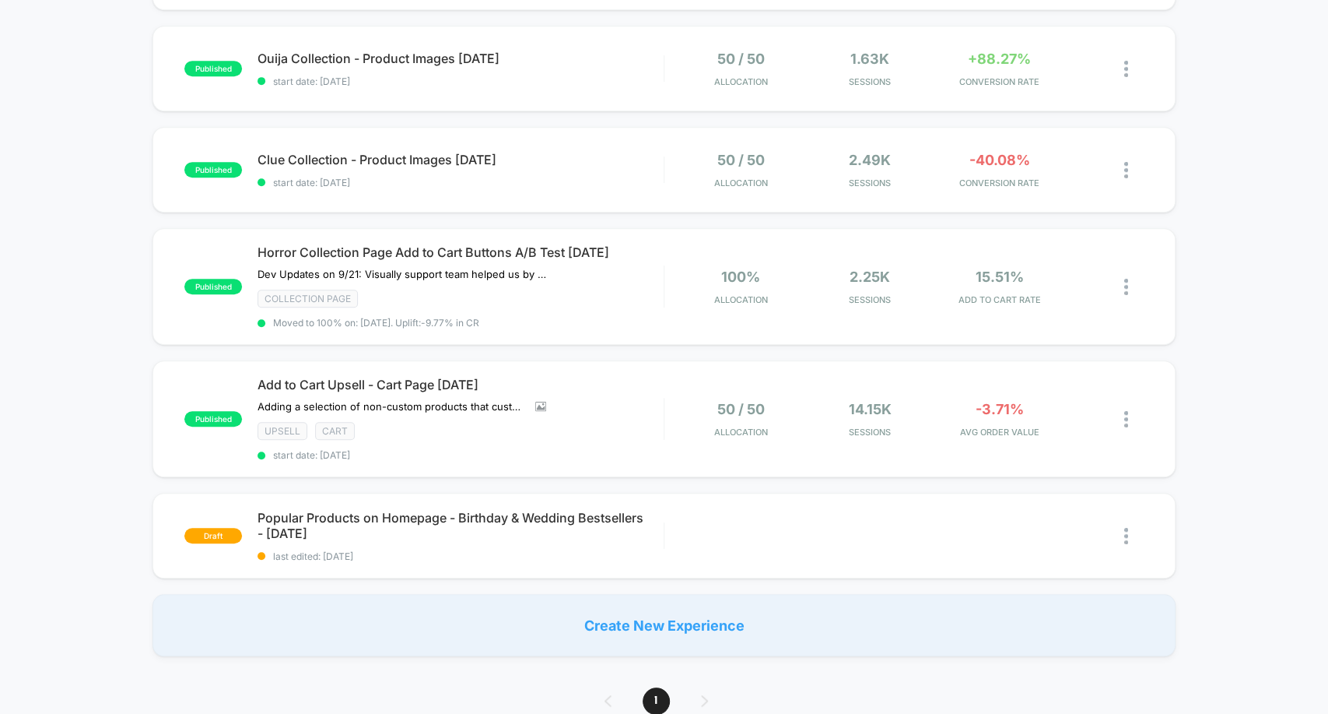
scroll to position [490, 0]
click at [1235, 163] on div "published Fright Night Wine Box Limited Time Offer [DATE] Click to view images …" at bounding box center [664, 168] width 1328 height 977
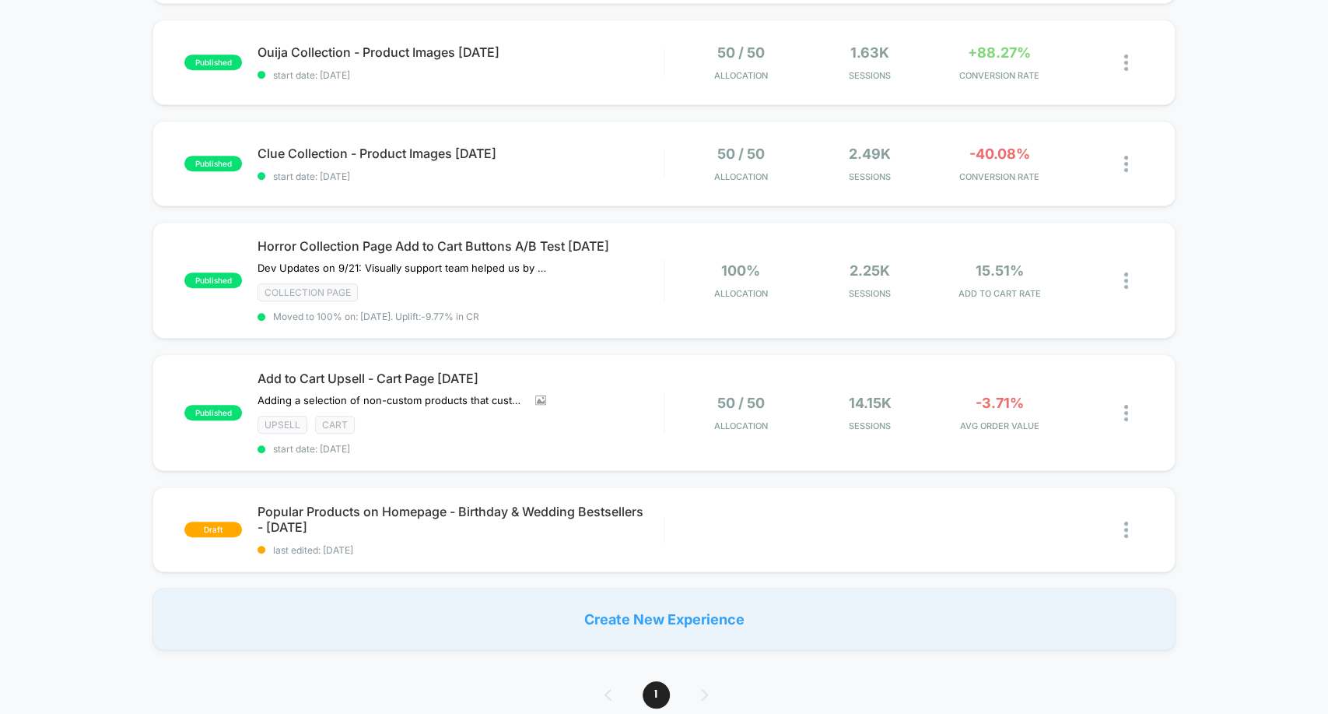
click at [1233, 156] on div "published Fright Night Wine Box Limited Time Offer [DATE] Click to view images …" at bounding box center [664, 161] width 1328 height 977
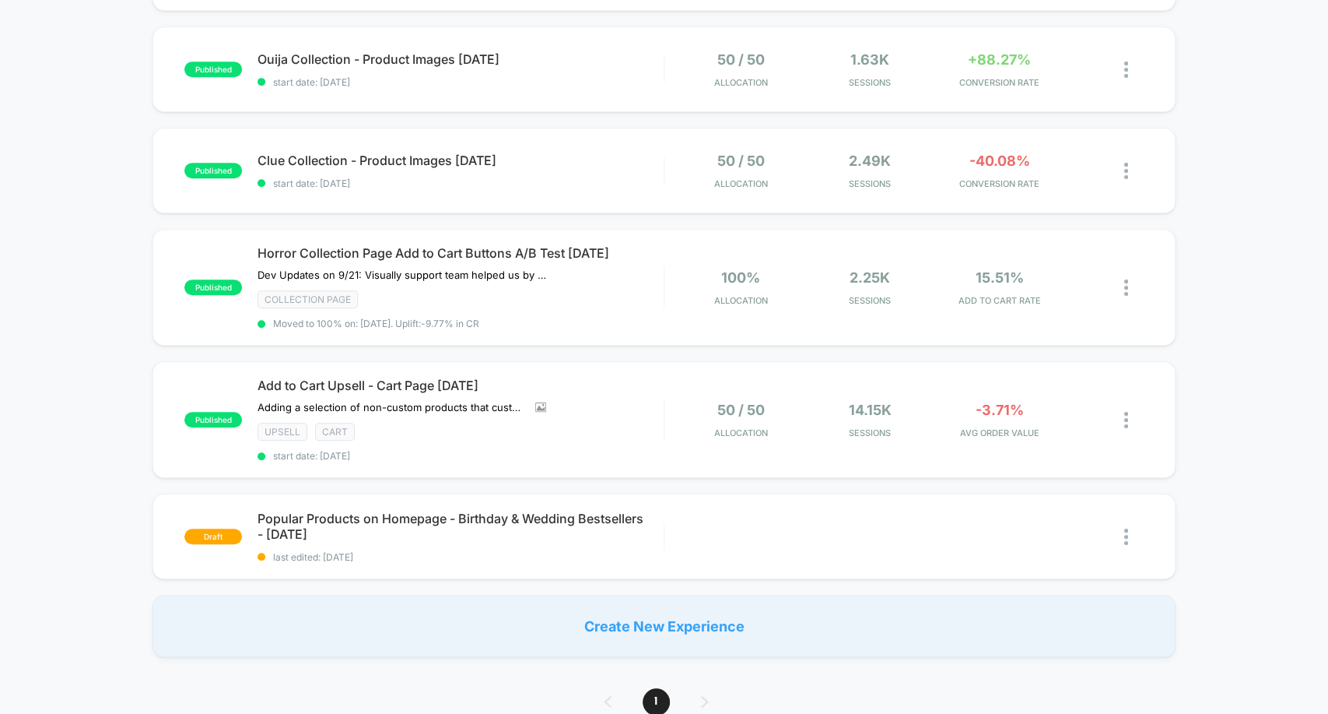
scroll to position [488, 0]
click at [1233, 156] on div "published Fright Night Wine Box Limited Time Offer [DATE] Click to view images …" at bounding box center [664, 170] width 1328 height 977
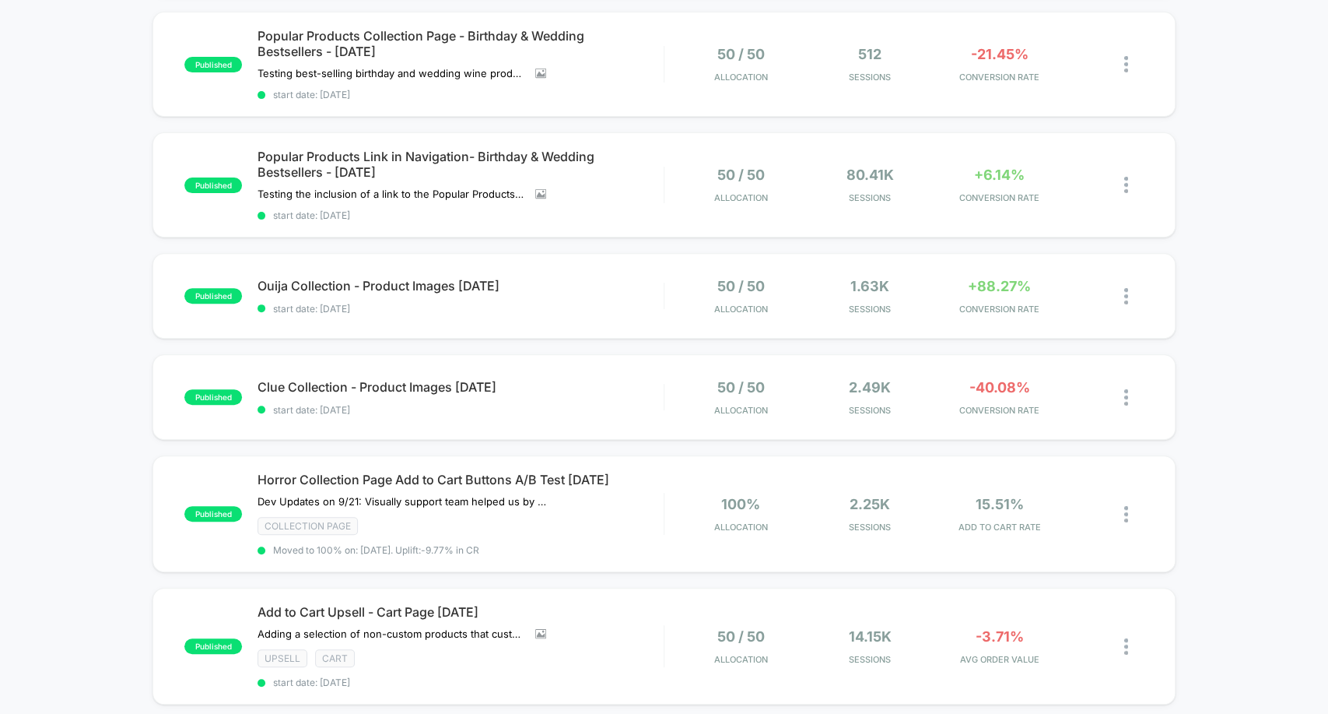
scroll to position [0, 0]
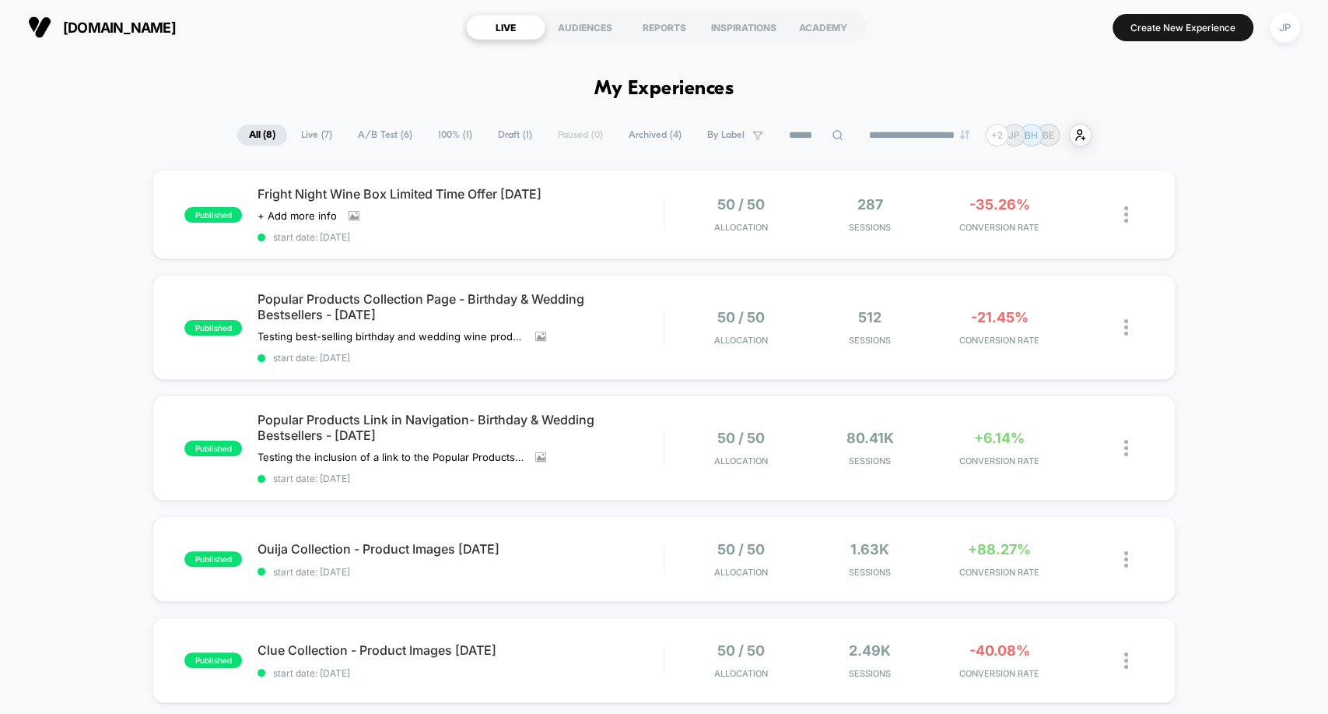
click at [100, 127] on div "**********" at bounding box center [664, 135] width 1328 height 23
click at [330, 44] on section "[DOMAIN_NAME]" at bounding box center [232, 27] width 419 height 39
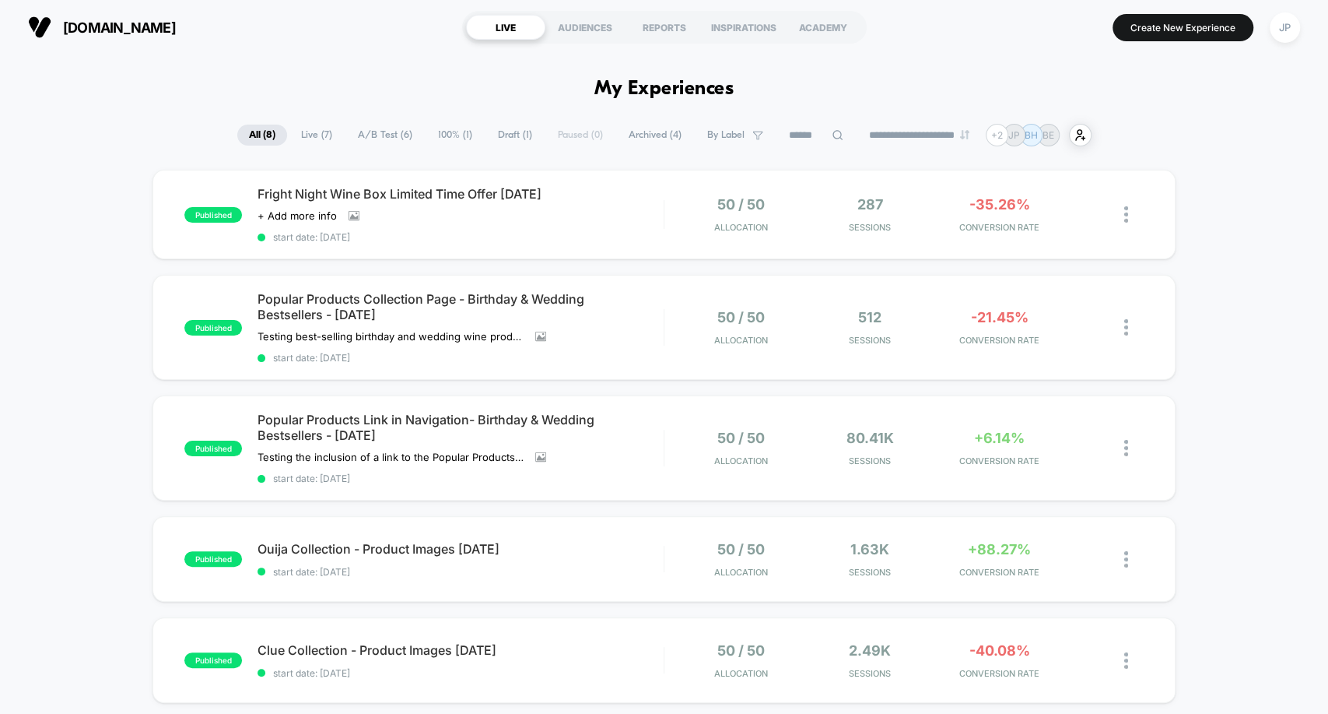
click at [411, 45] on section "[DOMAIN_NAME]" at bounding box center [232, 27] width 419 height 39
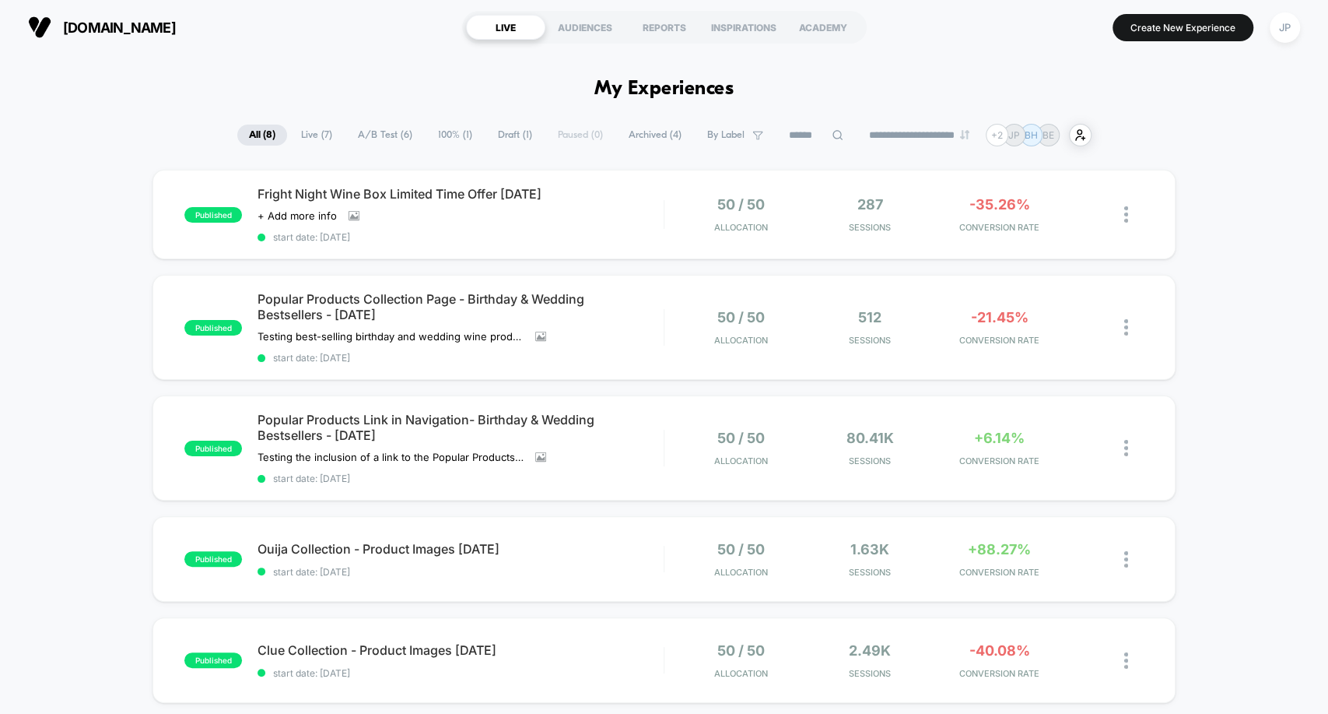
click at [61, 132] on div "**********" at bounding box center [664, 135] width 1328 height 23
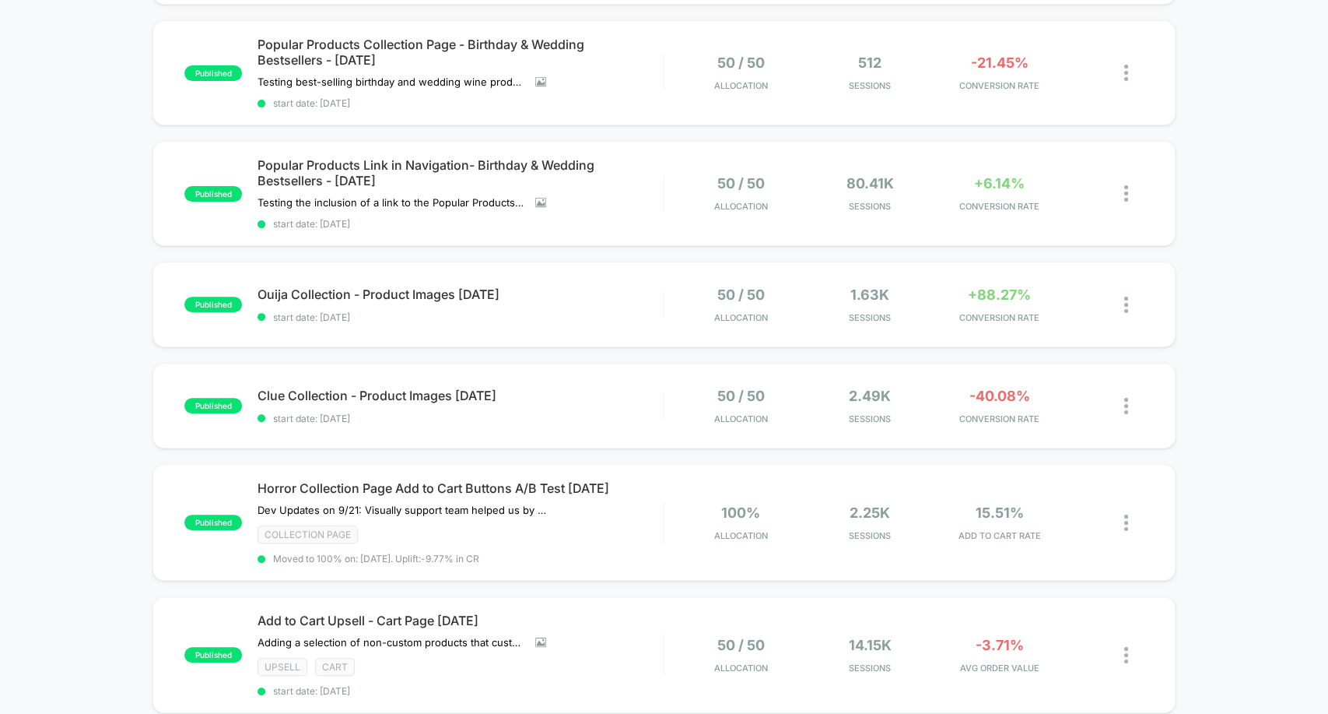
scroll to position [255, 0]
click at [107, 101] on div "published Fright Night Wine Box Limited Time Offer [DATE] Click to view images …" at bounding box center [664, 402] width 1328 height 977
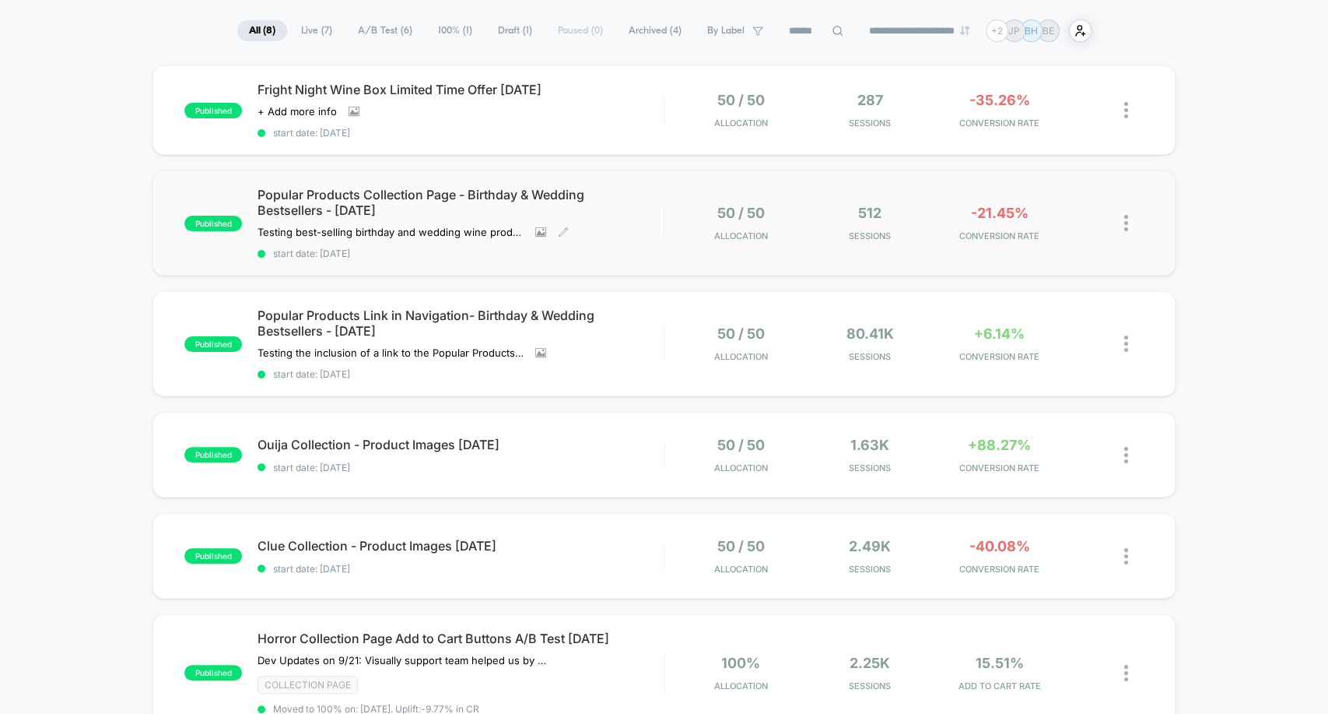
scroll to position [107, 0]
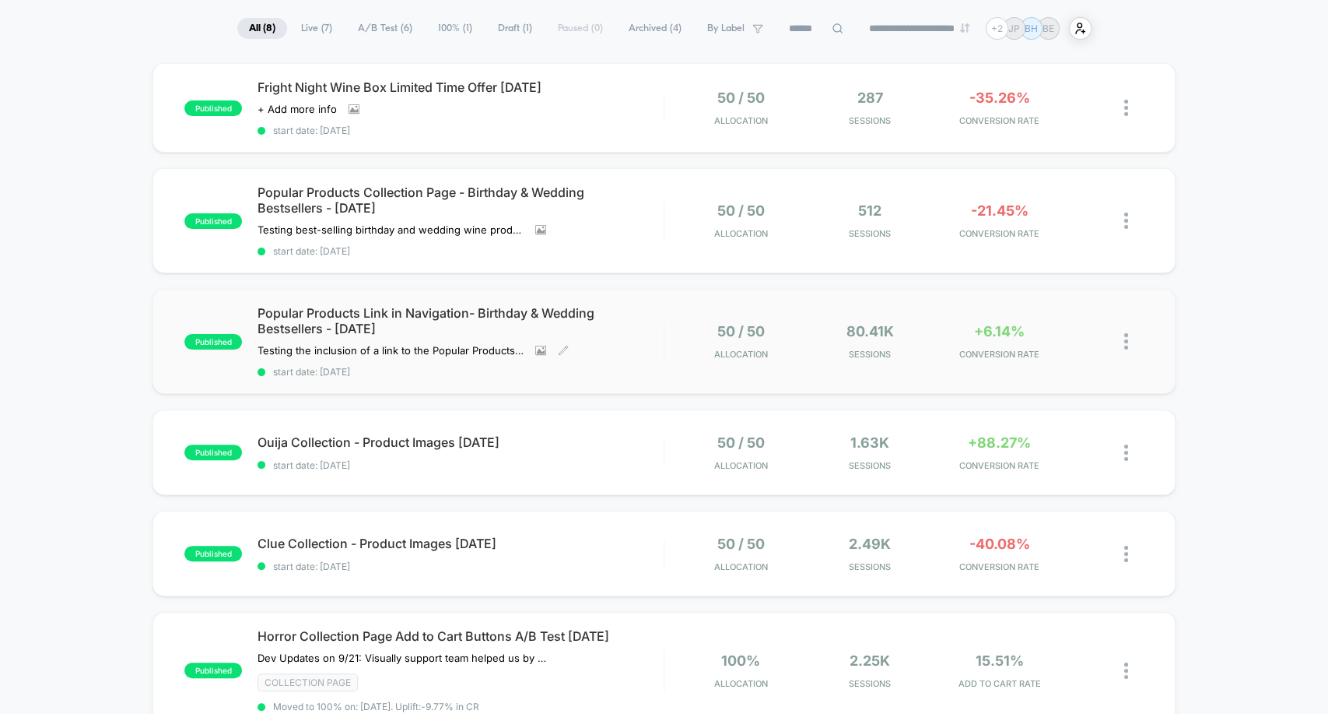
click at [612, 366] on span "start date: [DATE]" at bounding box center [460, 372] width 405 height 12
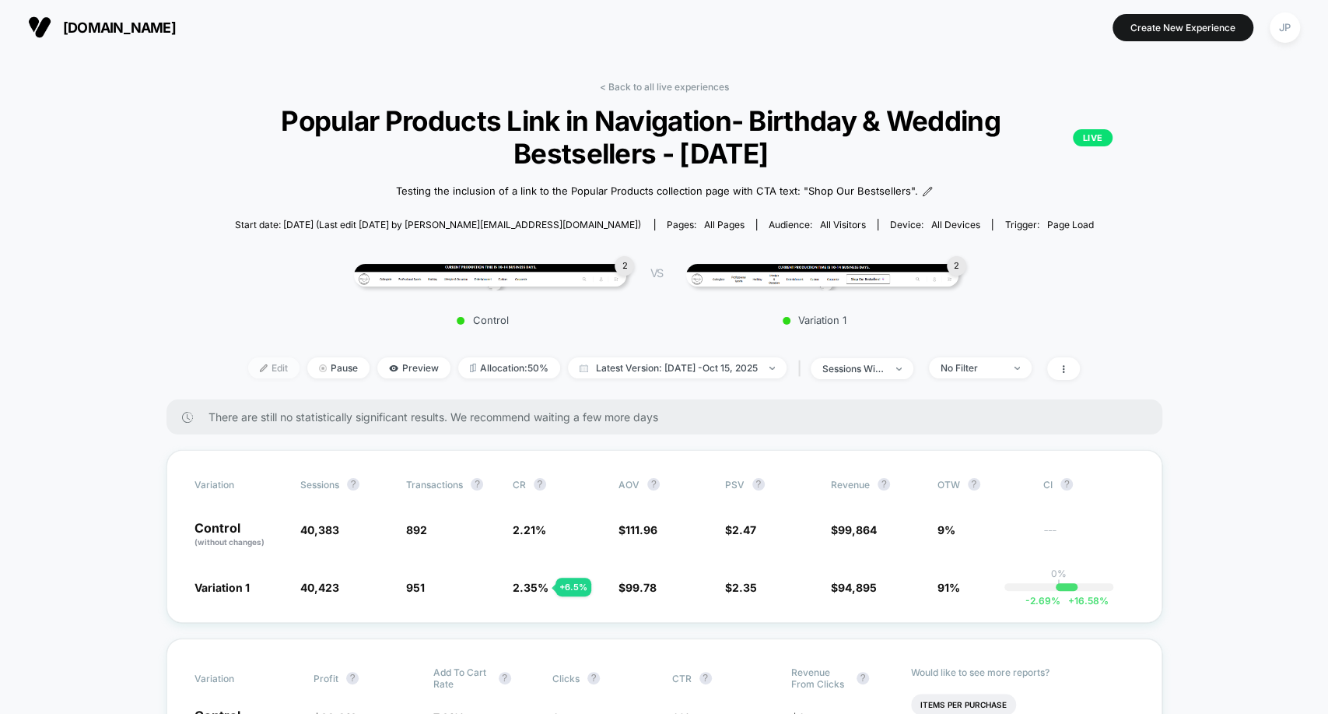
click at [268, 367] on div at bounding box center [270, 367] width 4 height 1
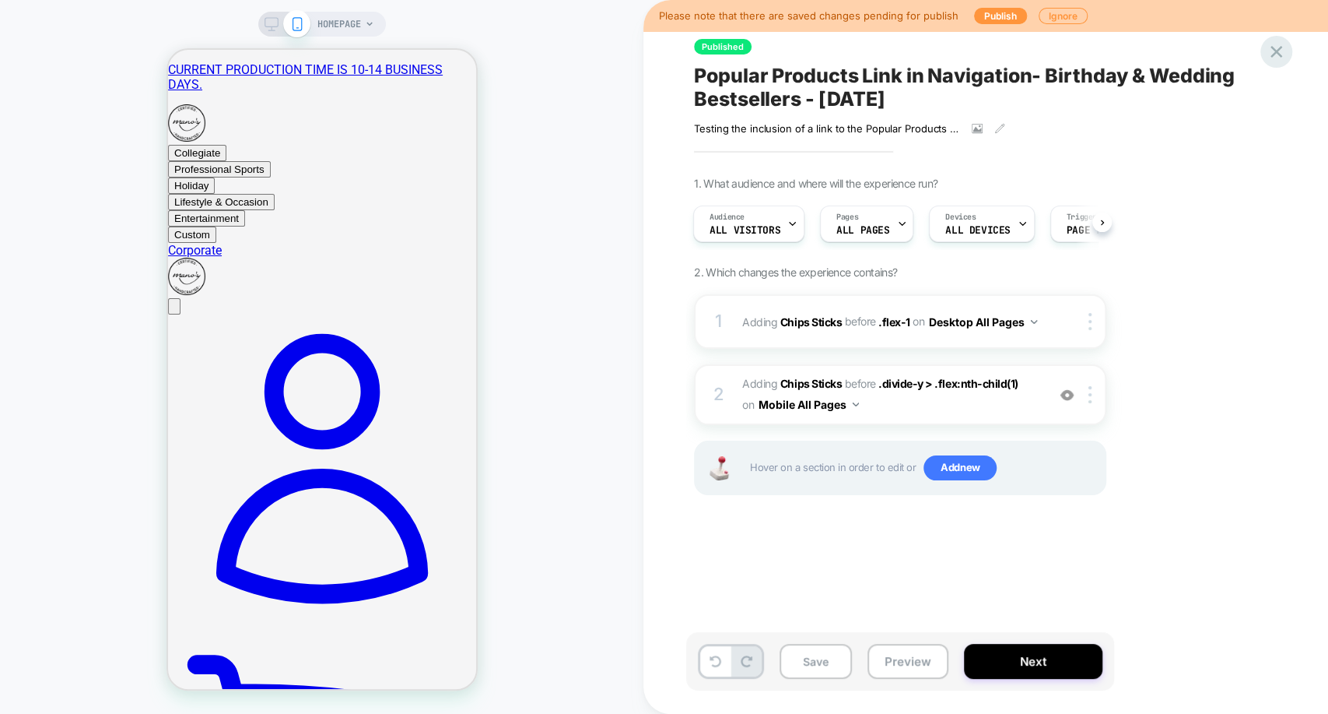
click at [1282, 59] on icon at bounding box center [1276, 51] width 21 height 21
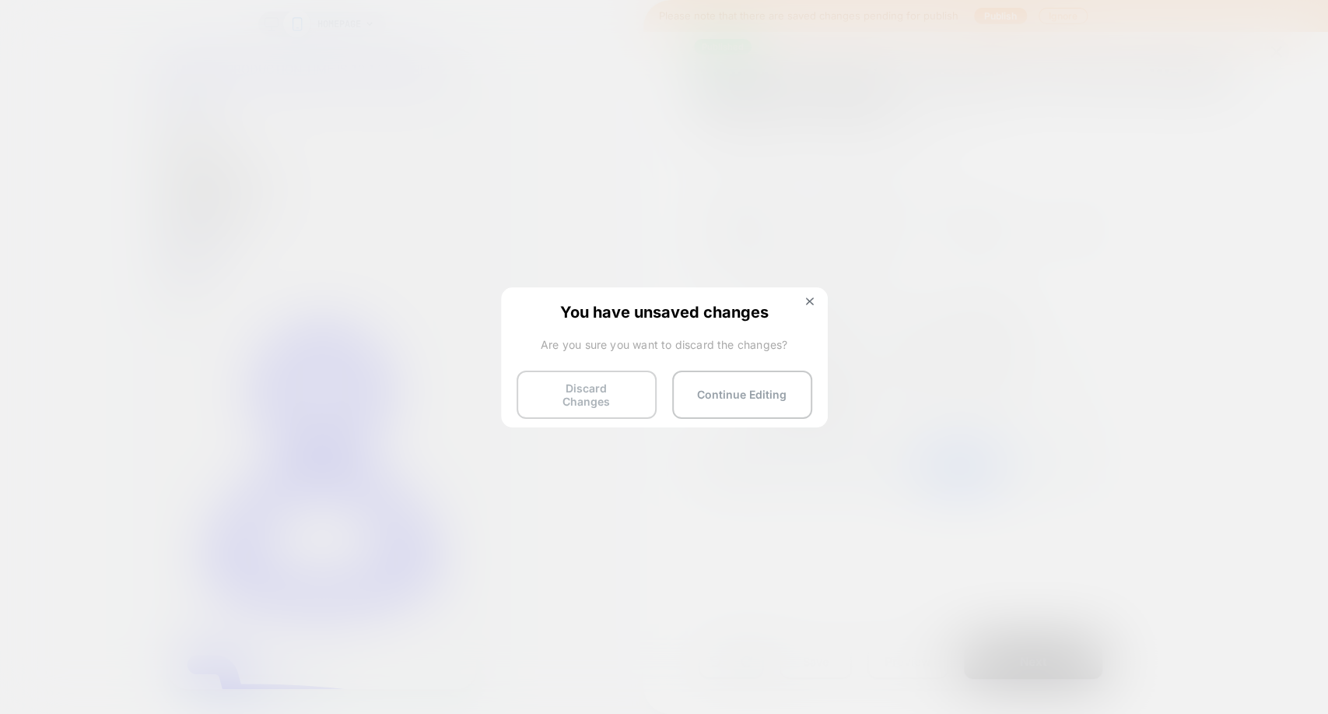
click at [608, 398] on button "Discard Changes" at bounding box center [587, 394] width 140 height 48
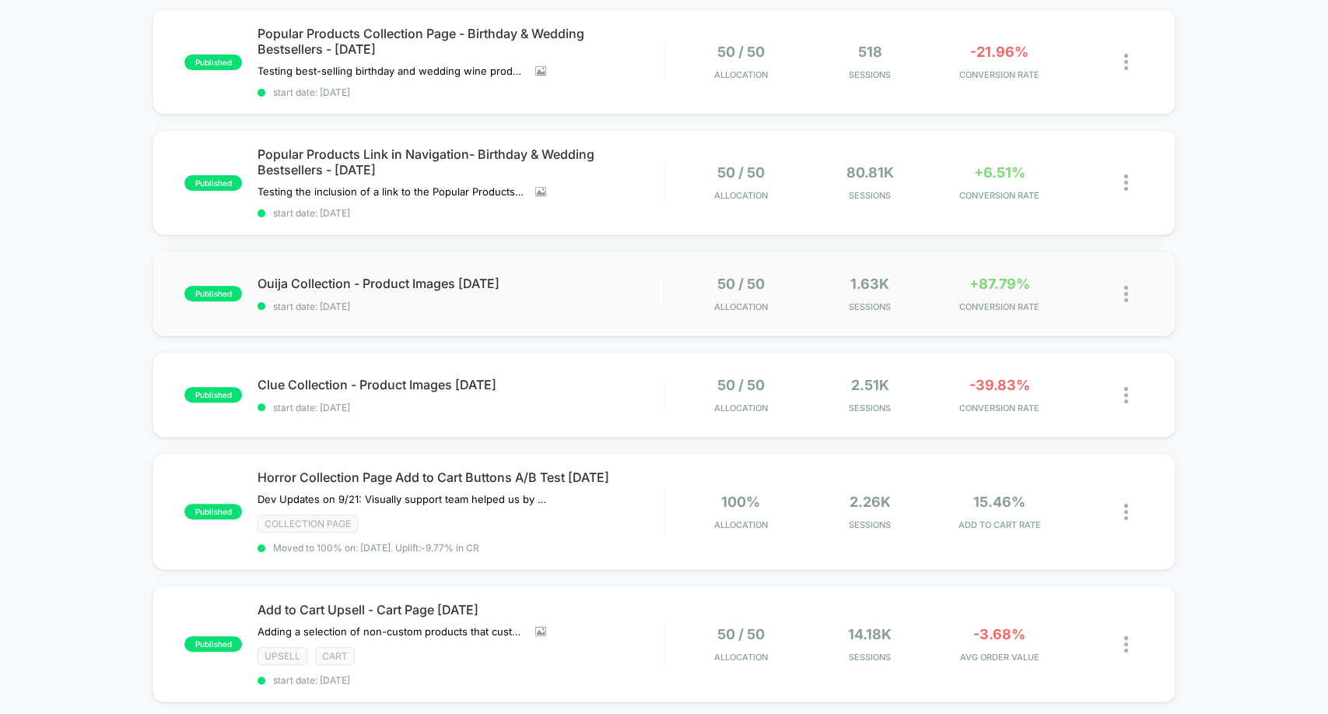
scroll to position [266, 0]
click at [1128, 170] on div at bounding box center [1134, 181] width 19 height 37
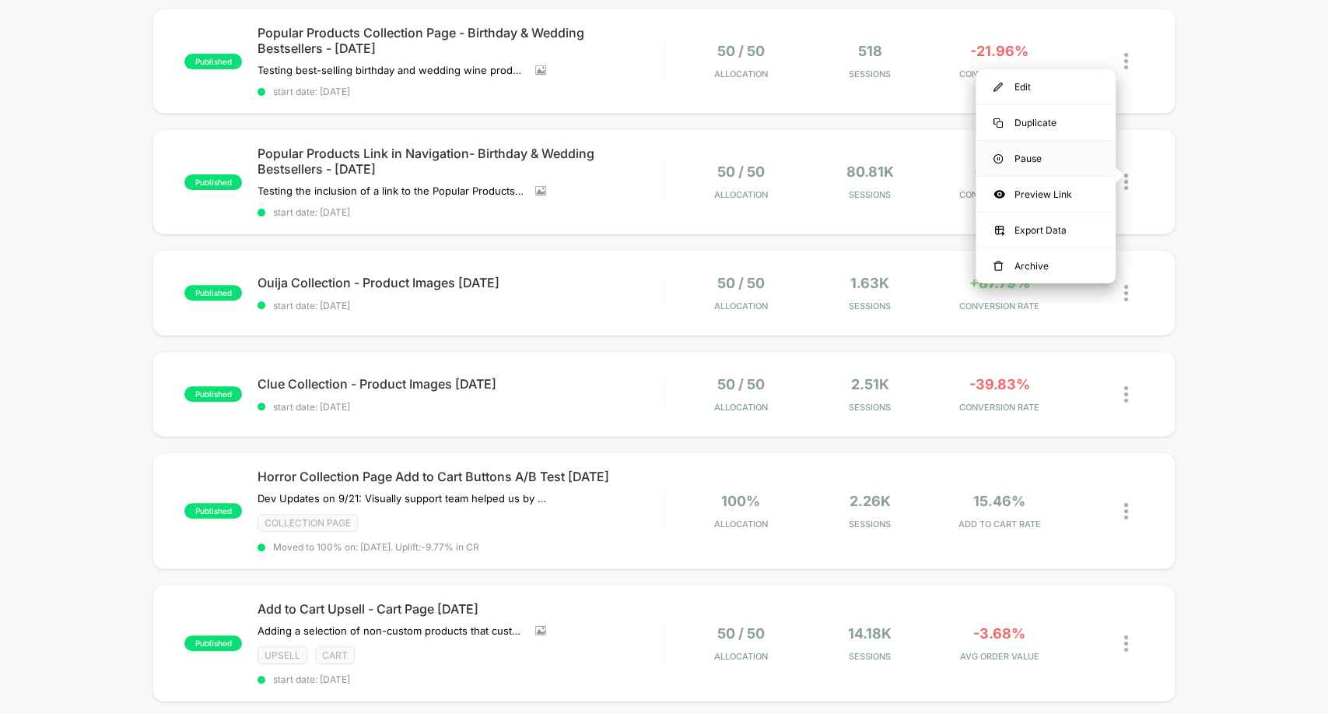
click at [1033, 156] on div "Pause" at bounding box center [1046, 158] width 140 height 35
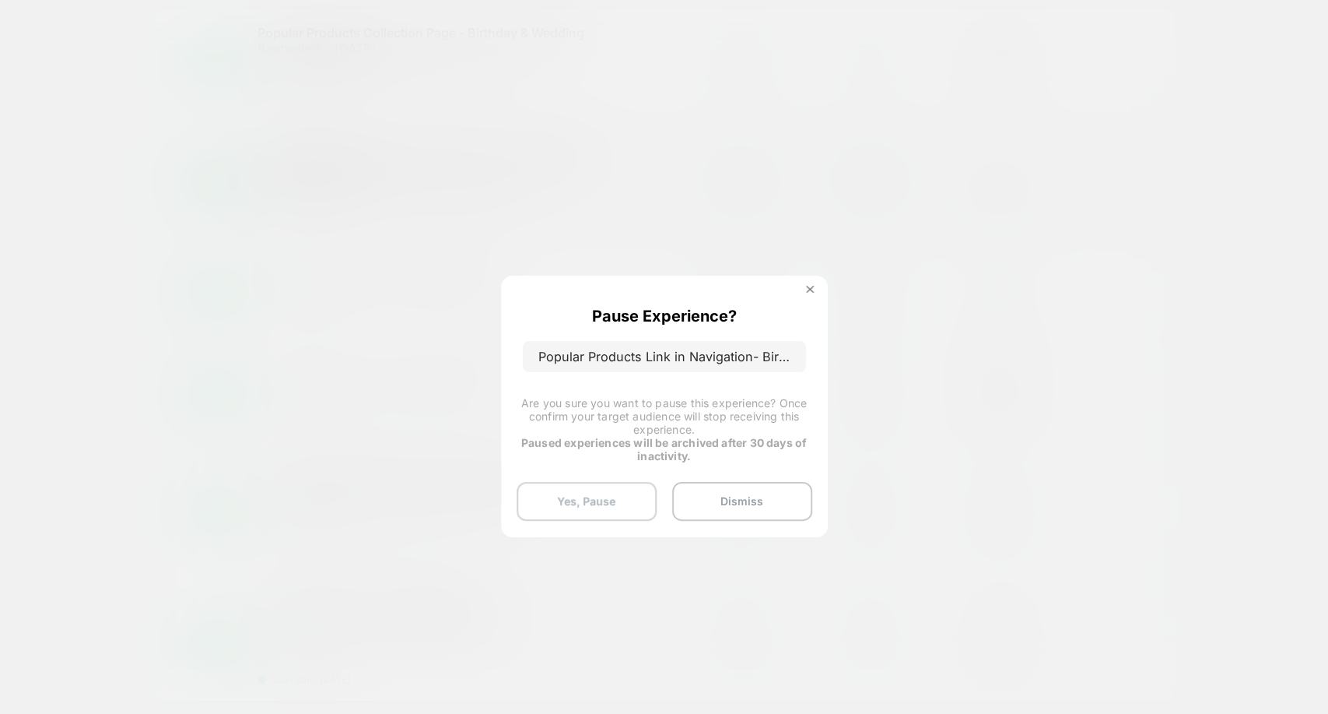
click at [581, 510] on button "Yes, Pause" at bounding box center [587, 501] width 140 height 39
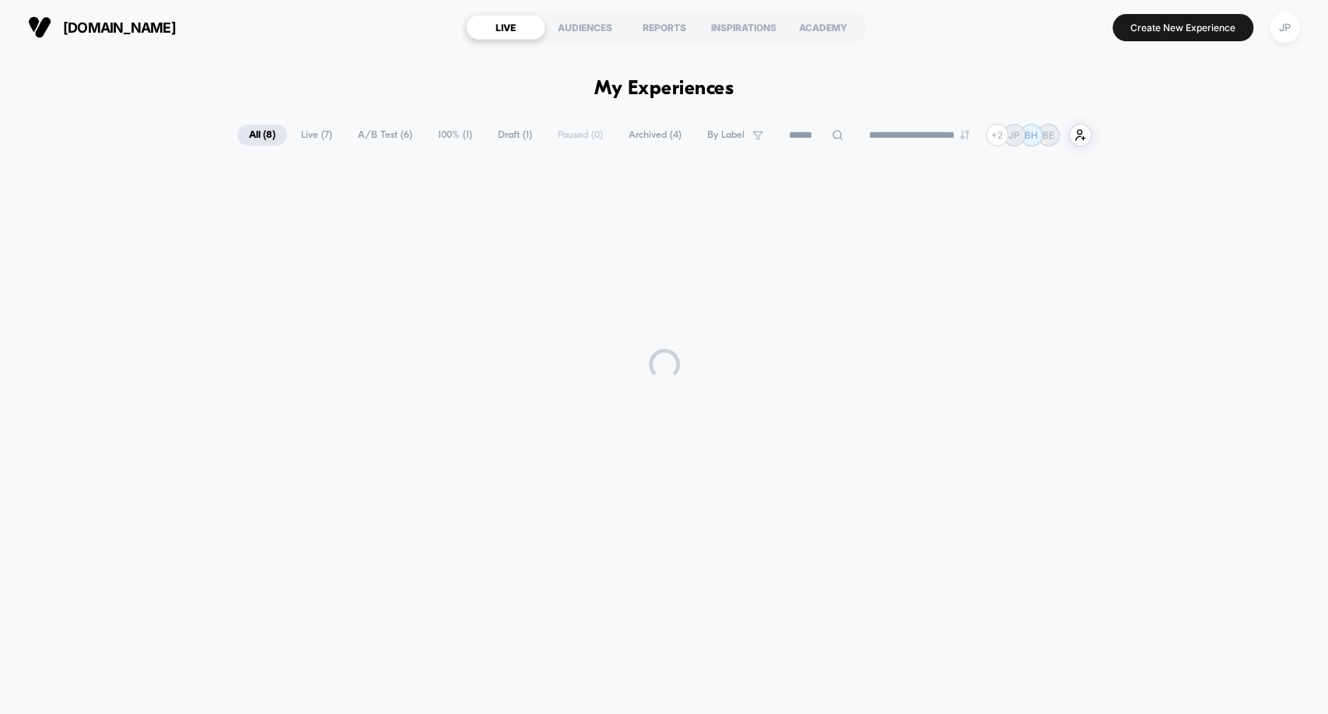
scroll to position [0, 0]
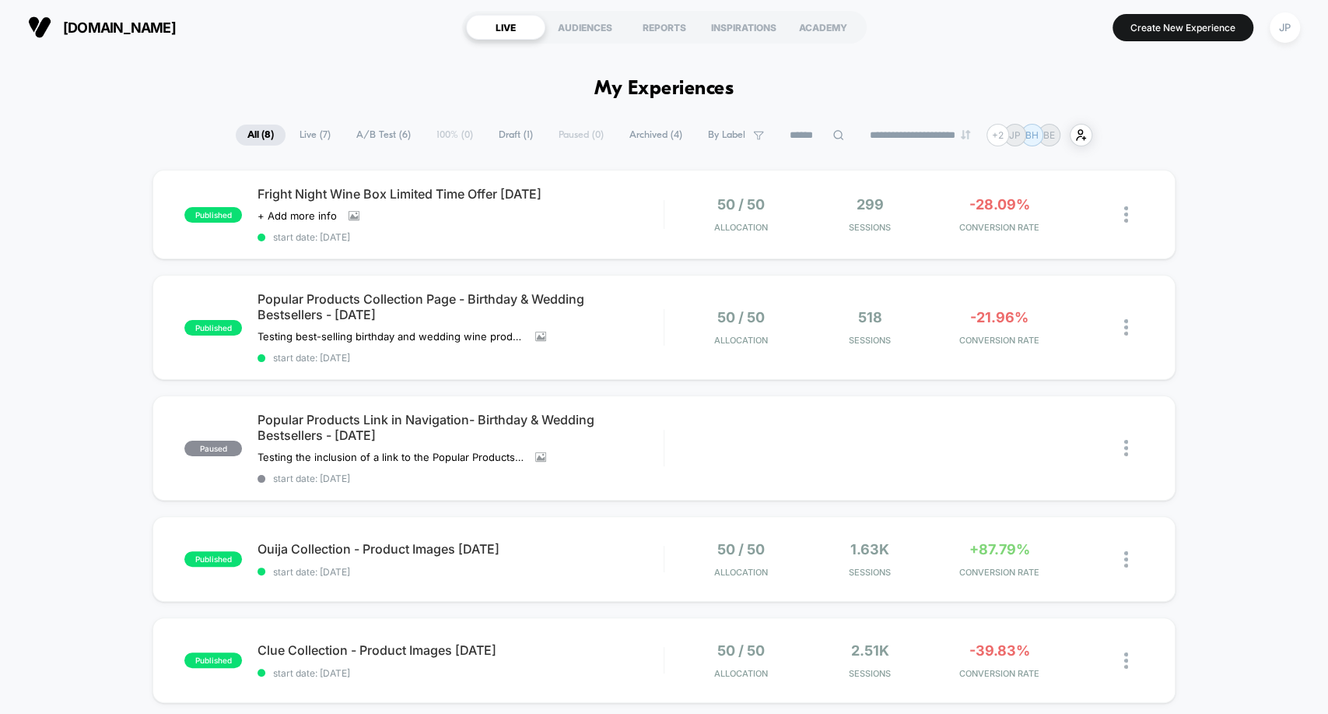
click at [1208, 332] on div "published Fright Night Wine Box Limited Time Offer [DATE] Click to view images …" at bounding box center [664, 658] width 1328 height 977
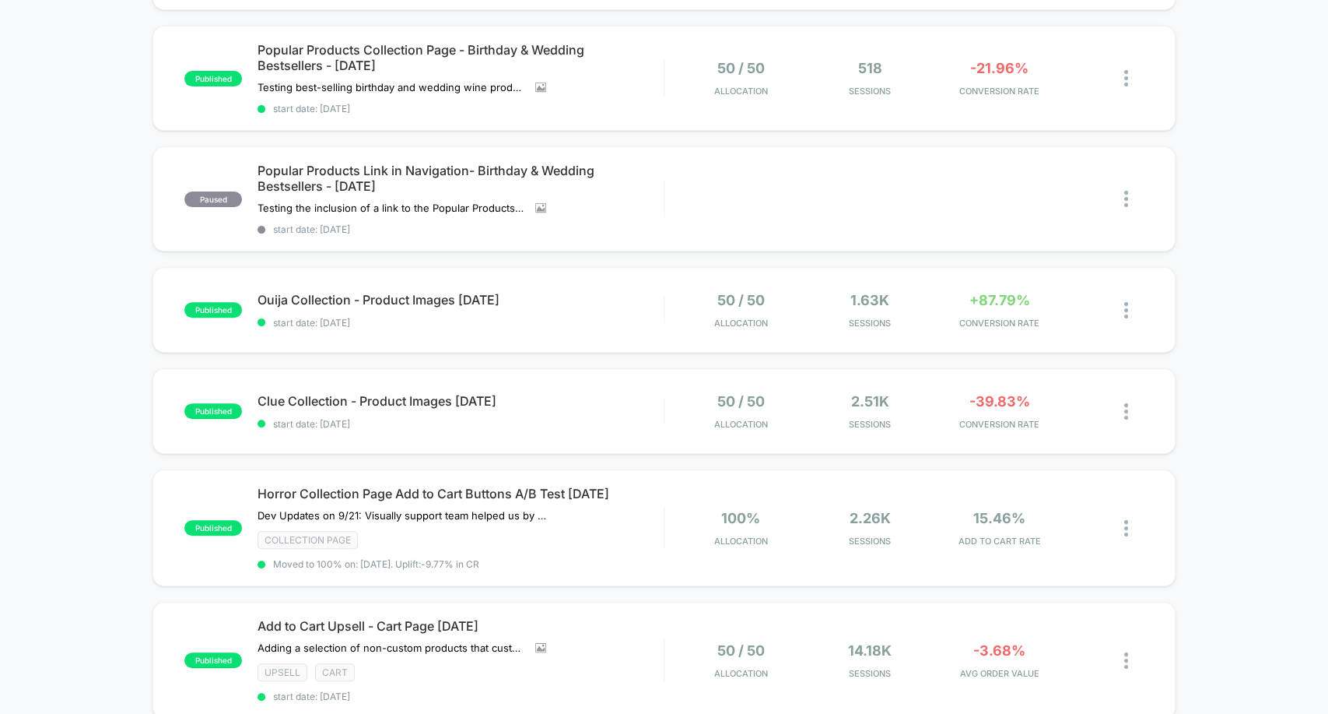
scroll to position [262, 0]
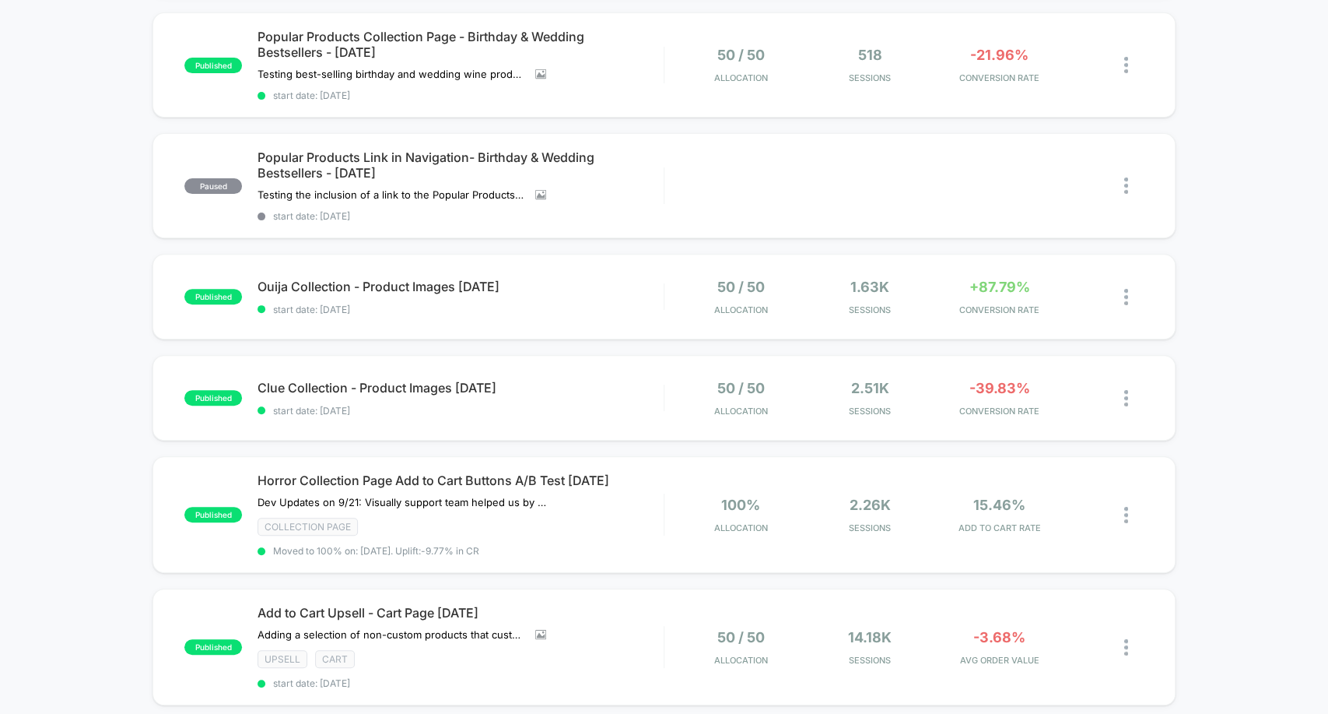
click at [43, 107] on div "published Fright Night Wine Box Limited Time Offer [DATE] Click to view images …" at bounding box center [664, 395] width 1328 height 977
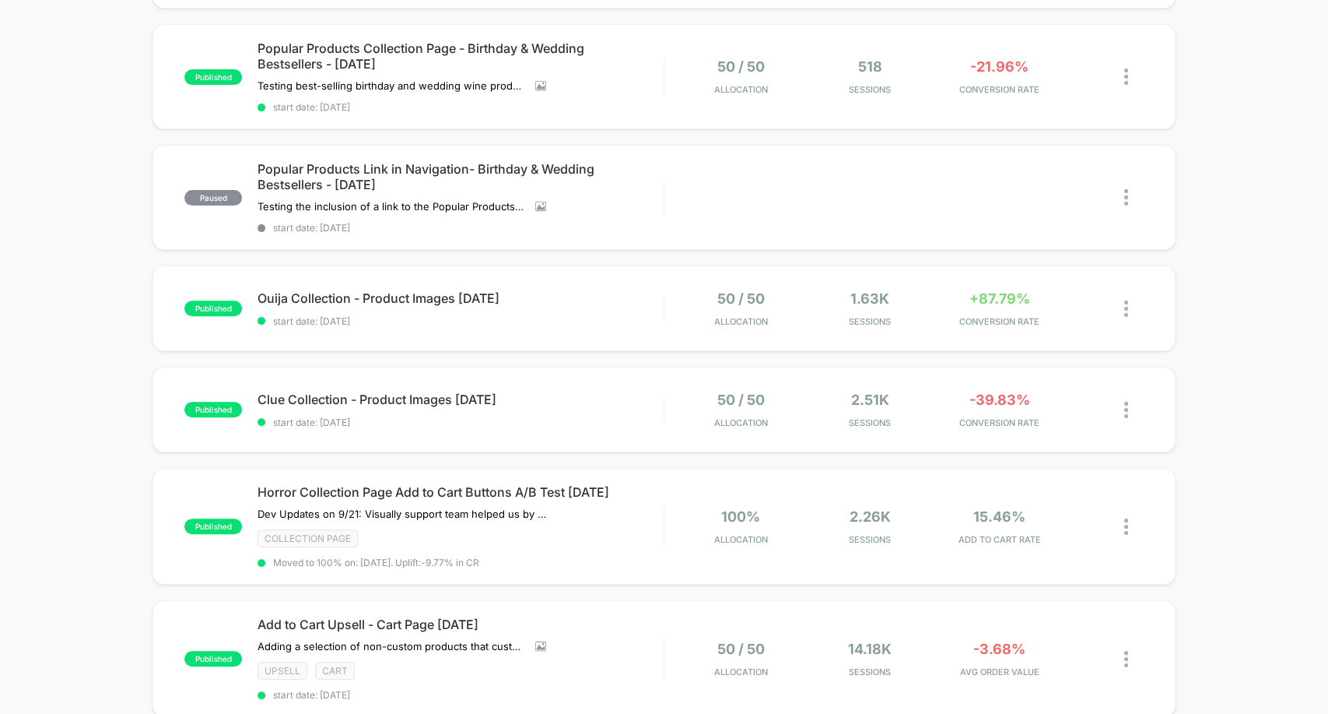
scroll to position [259, 0]
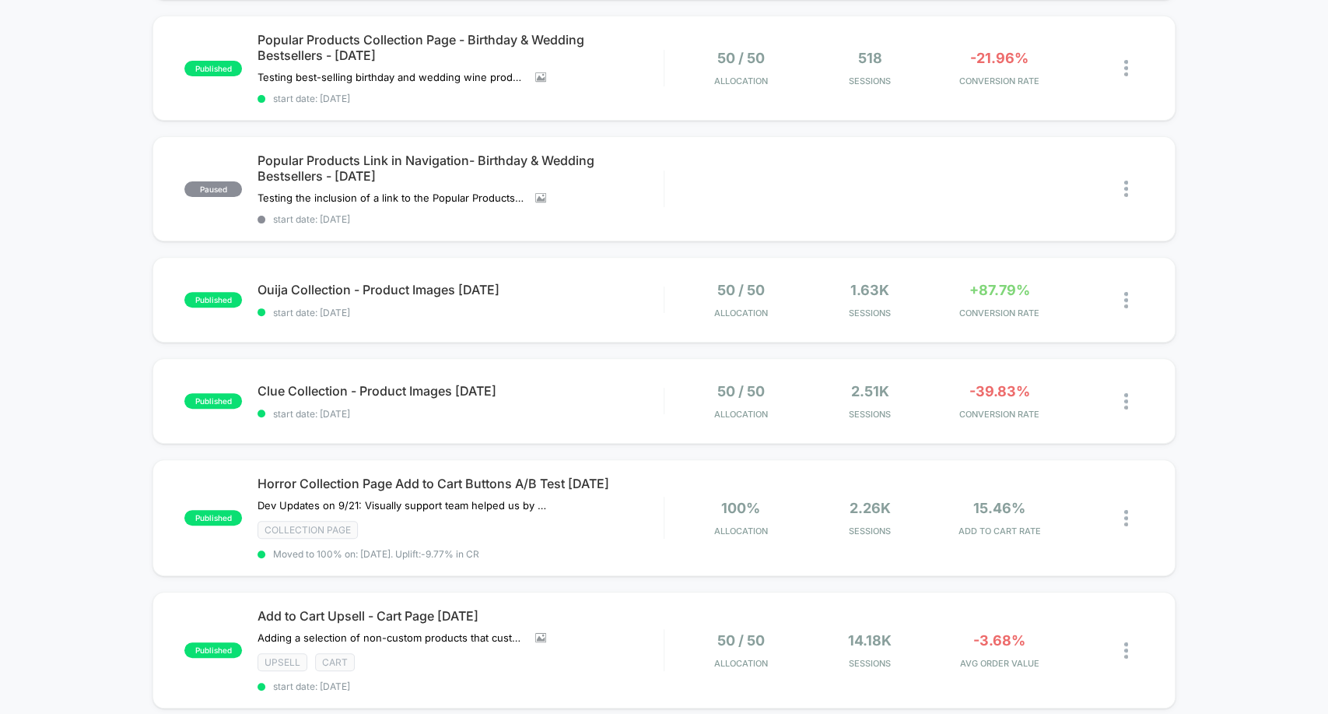
click at [66, 105] on div "published Fright Night Wine Box Limited Time Offer [DATE] Click to view images …" at bounding box center [664, 399] width 1328 height 977
